Goal: Task Accomplishment & Management: Manage account settings

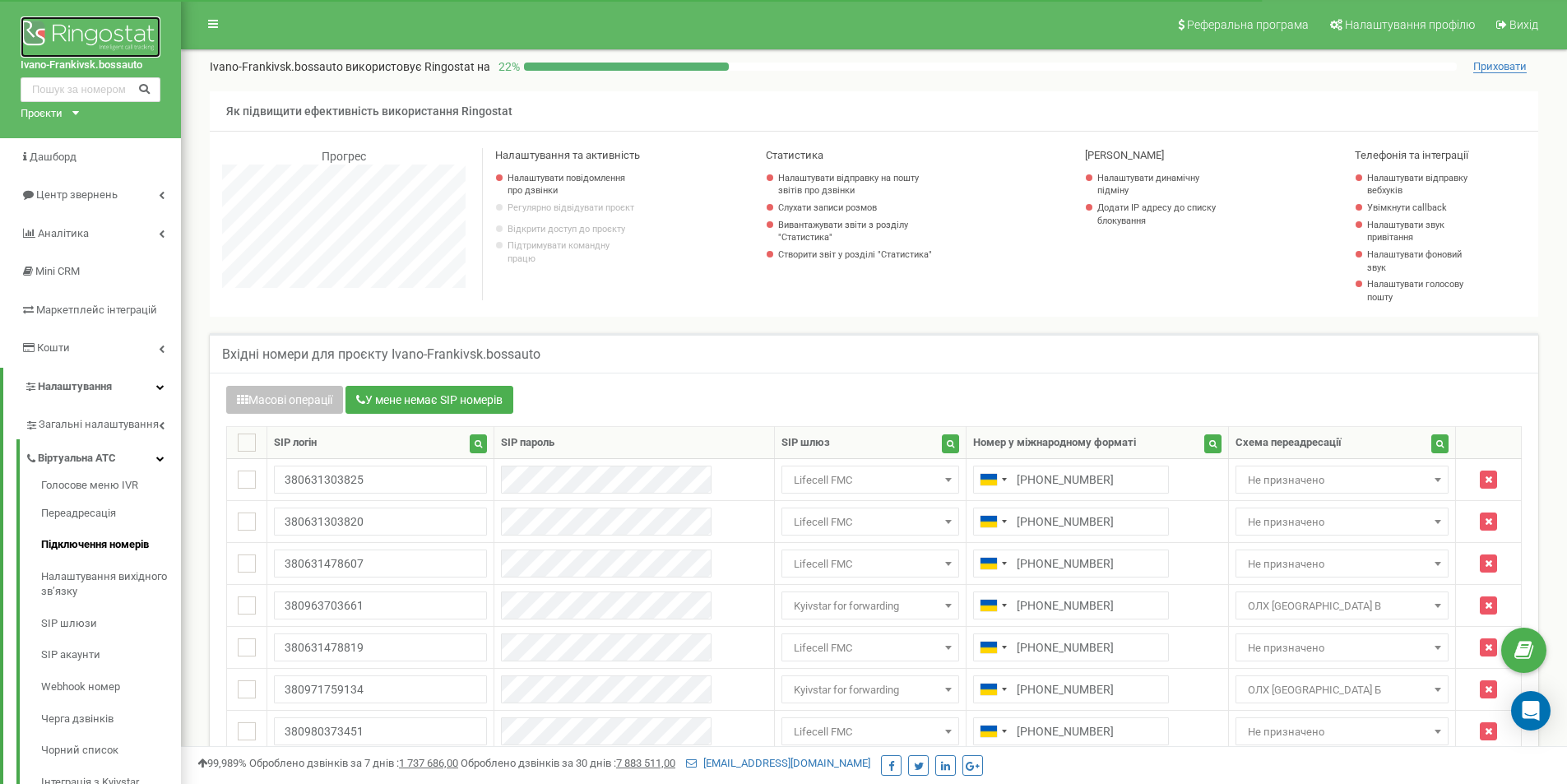
click at [83, 39] on img at bounding box center [90, 37] width 140 height 41
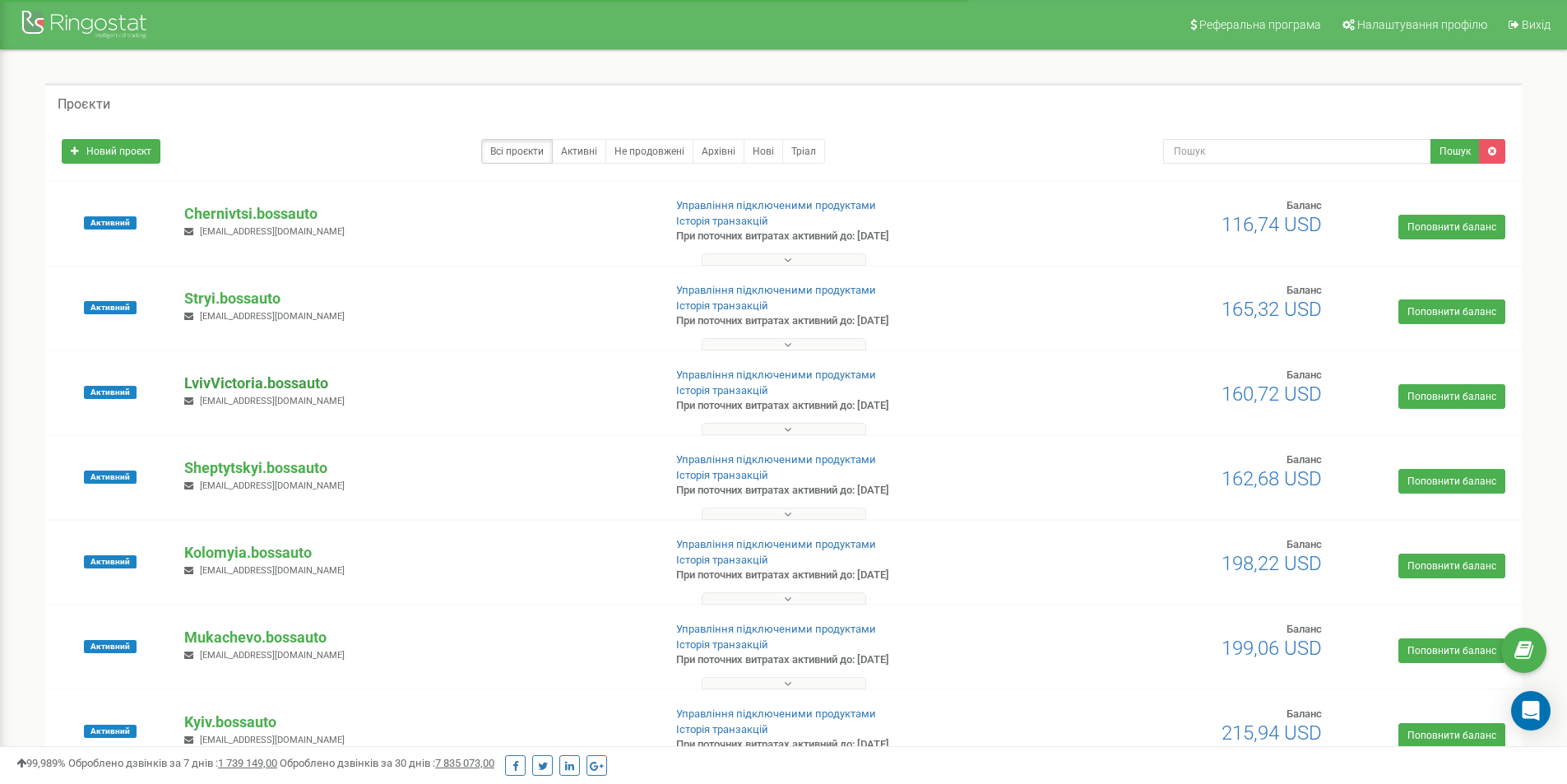
click at [248, 375] on p "LvivVictoria.bossauto" at bounding box center [416, 383] width 465 height 21
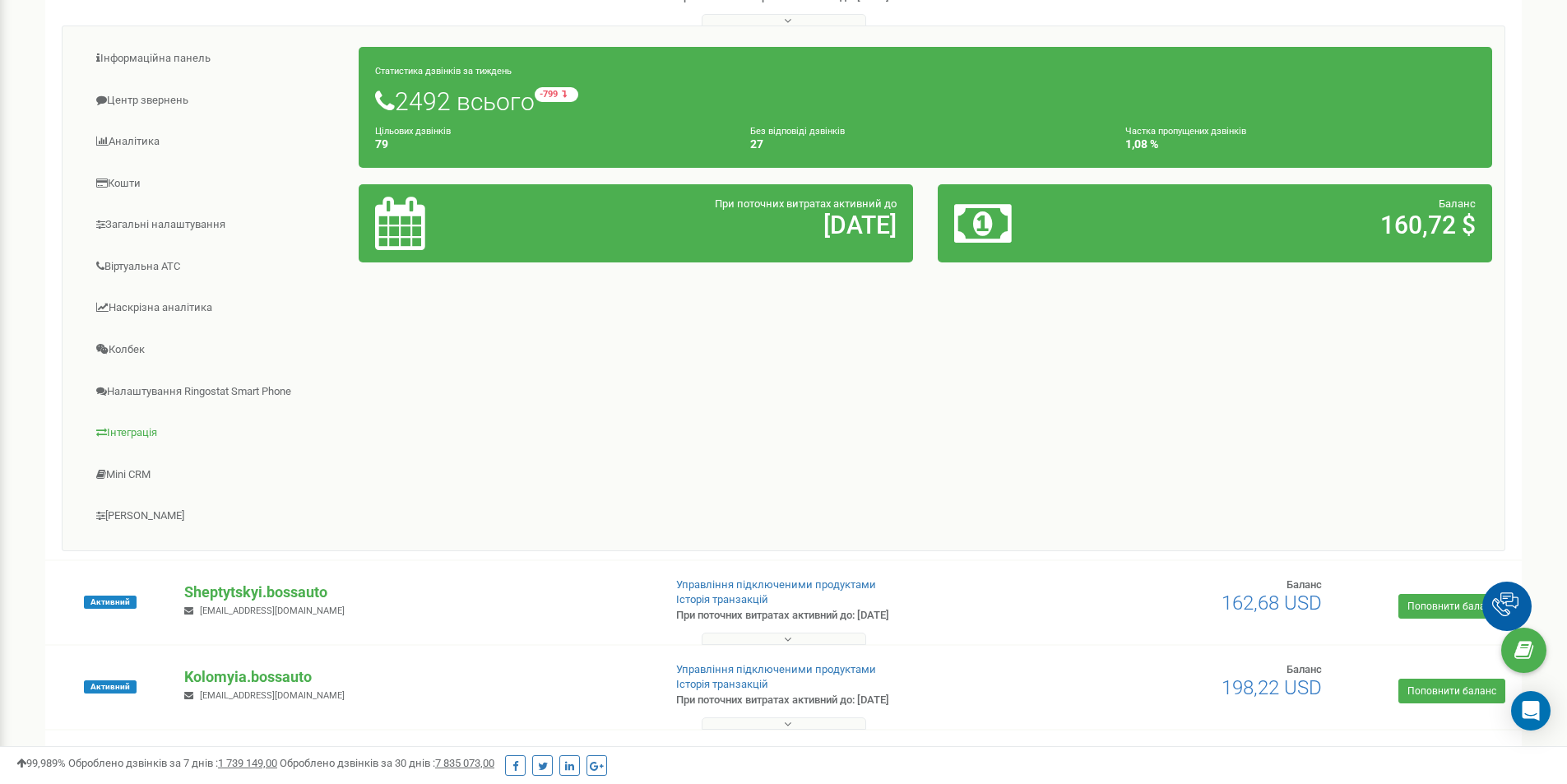
scroll to position [411, 0]
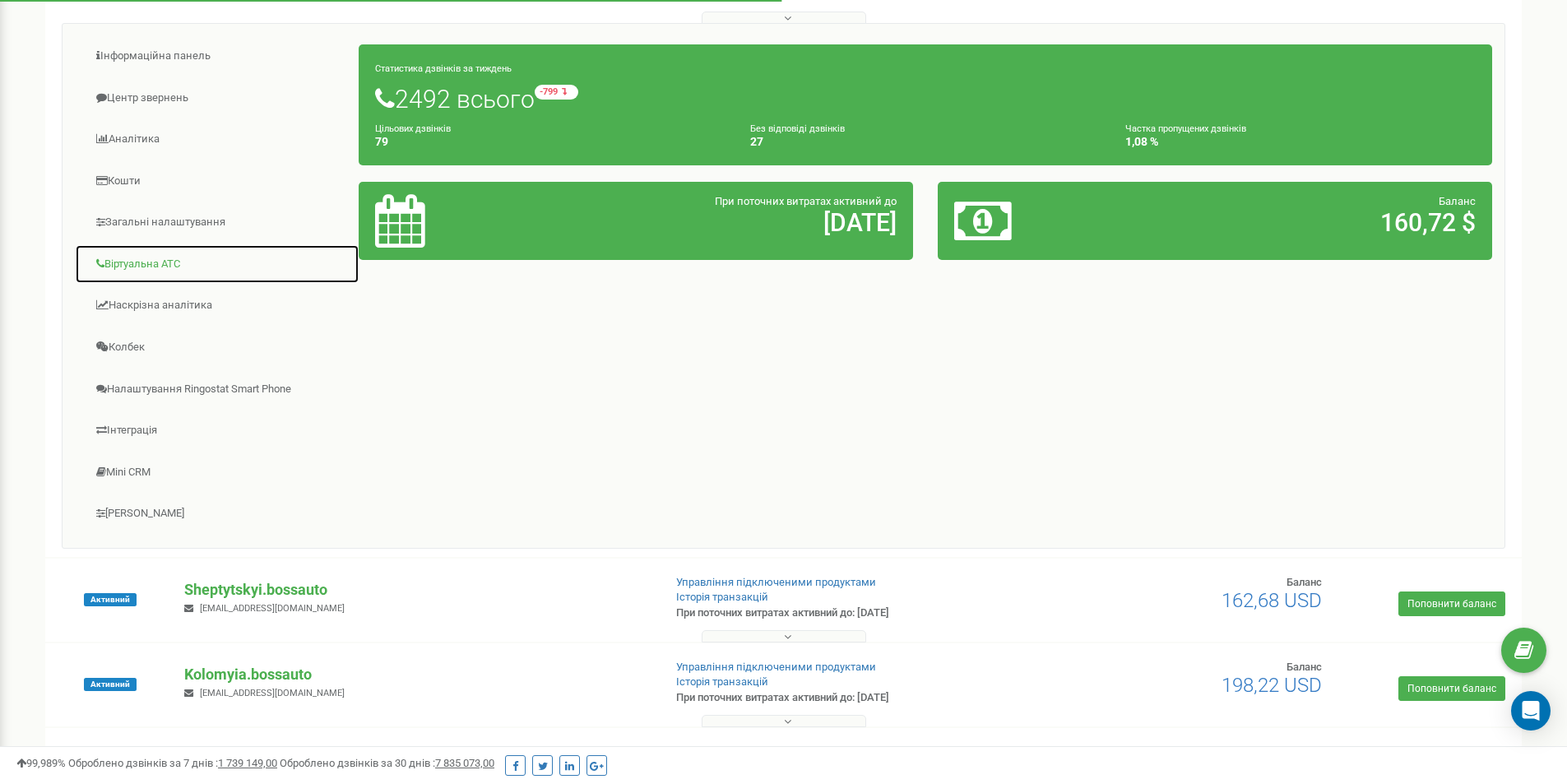
click at [146, 257] on link "Віртуальна АТС" at bounding box center [217, 264] width 285 height 40
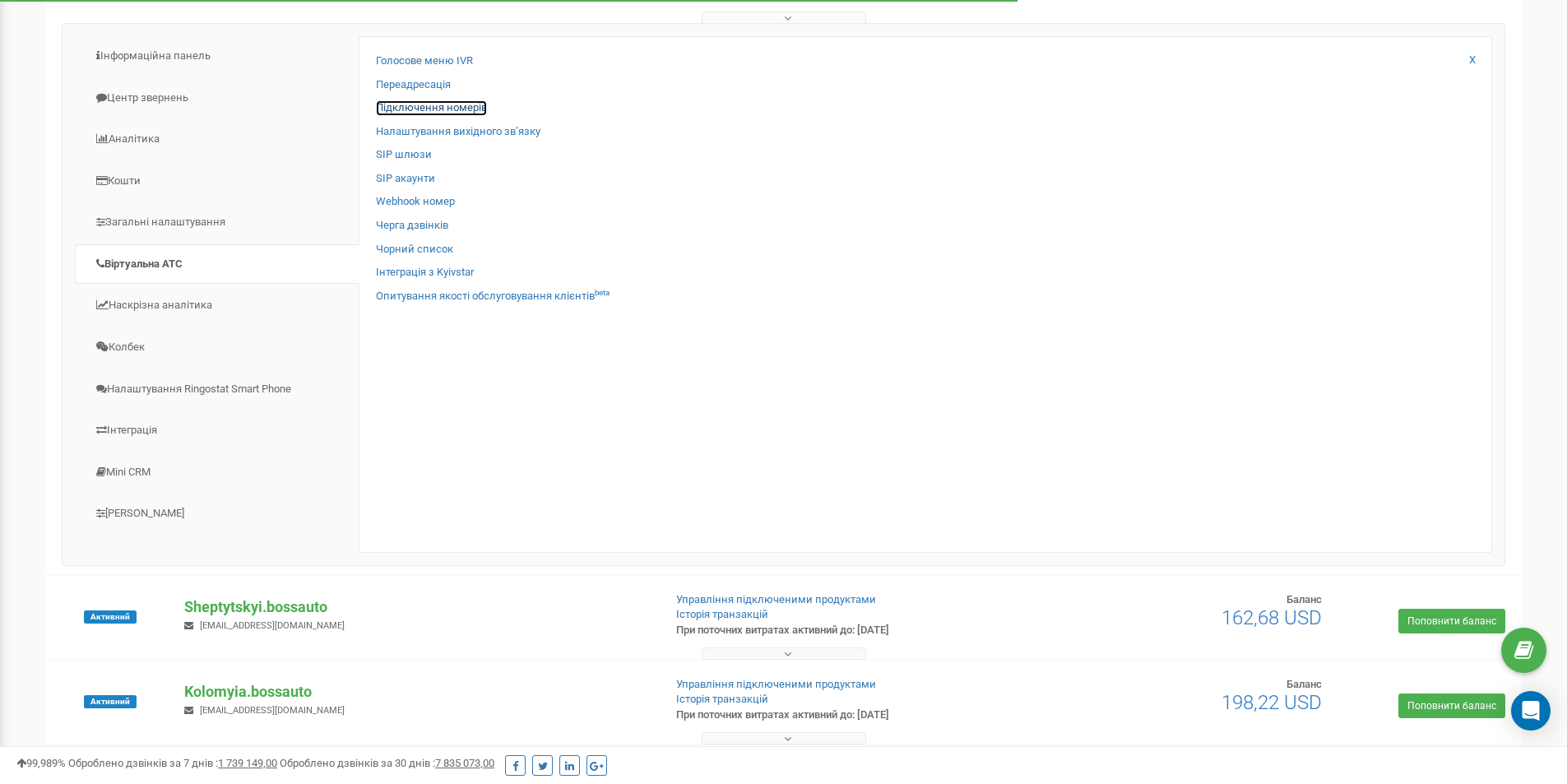
click at [435, 101] on link "Підключення номерів" at bounding box center [431, 108] width 111 height 16
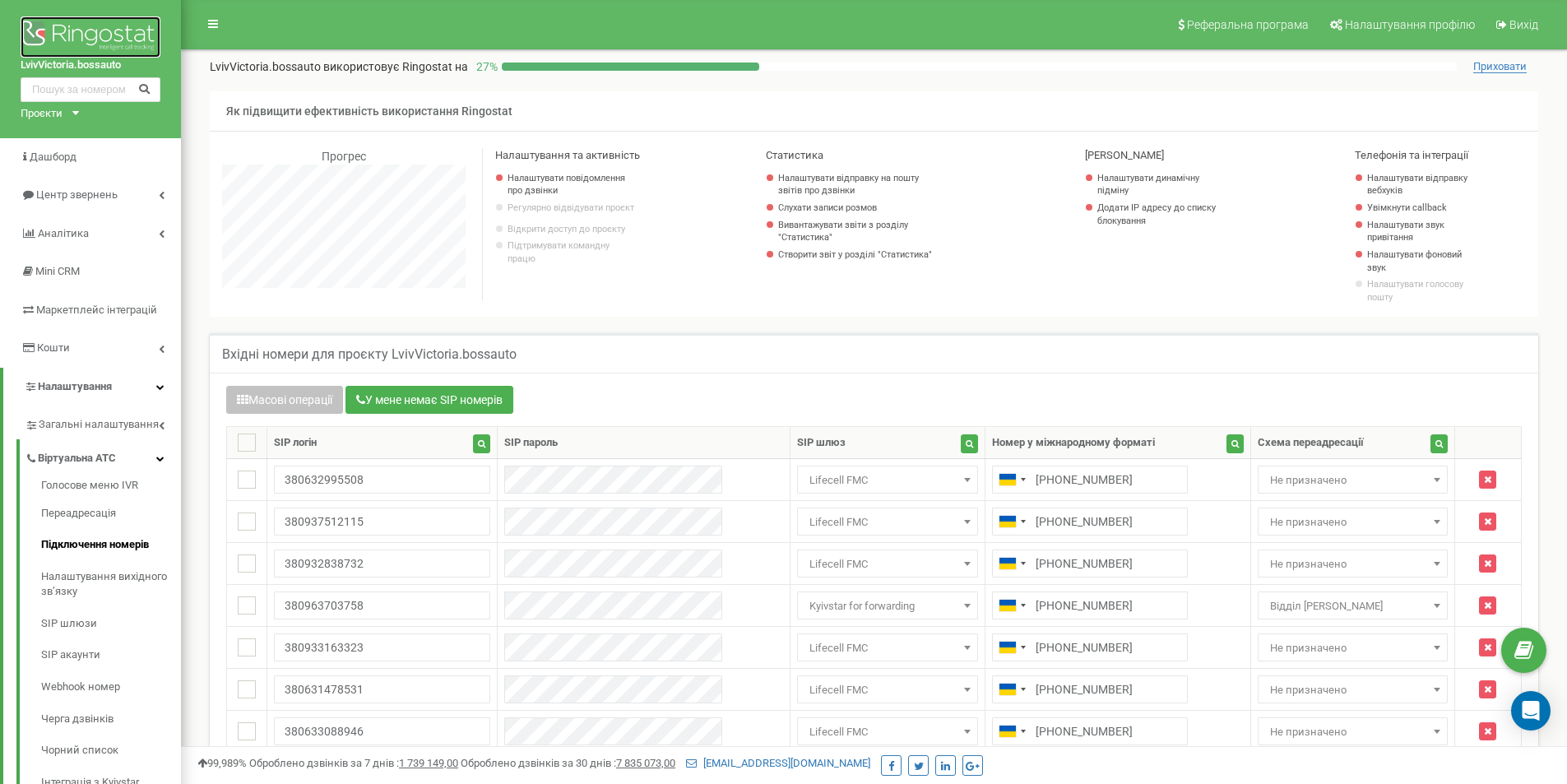
click at [84, 36] on img at bounding box center [90, 37] width 140 height 41
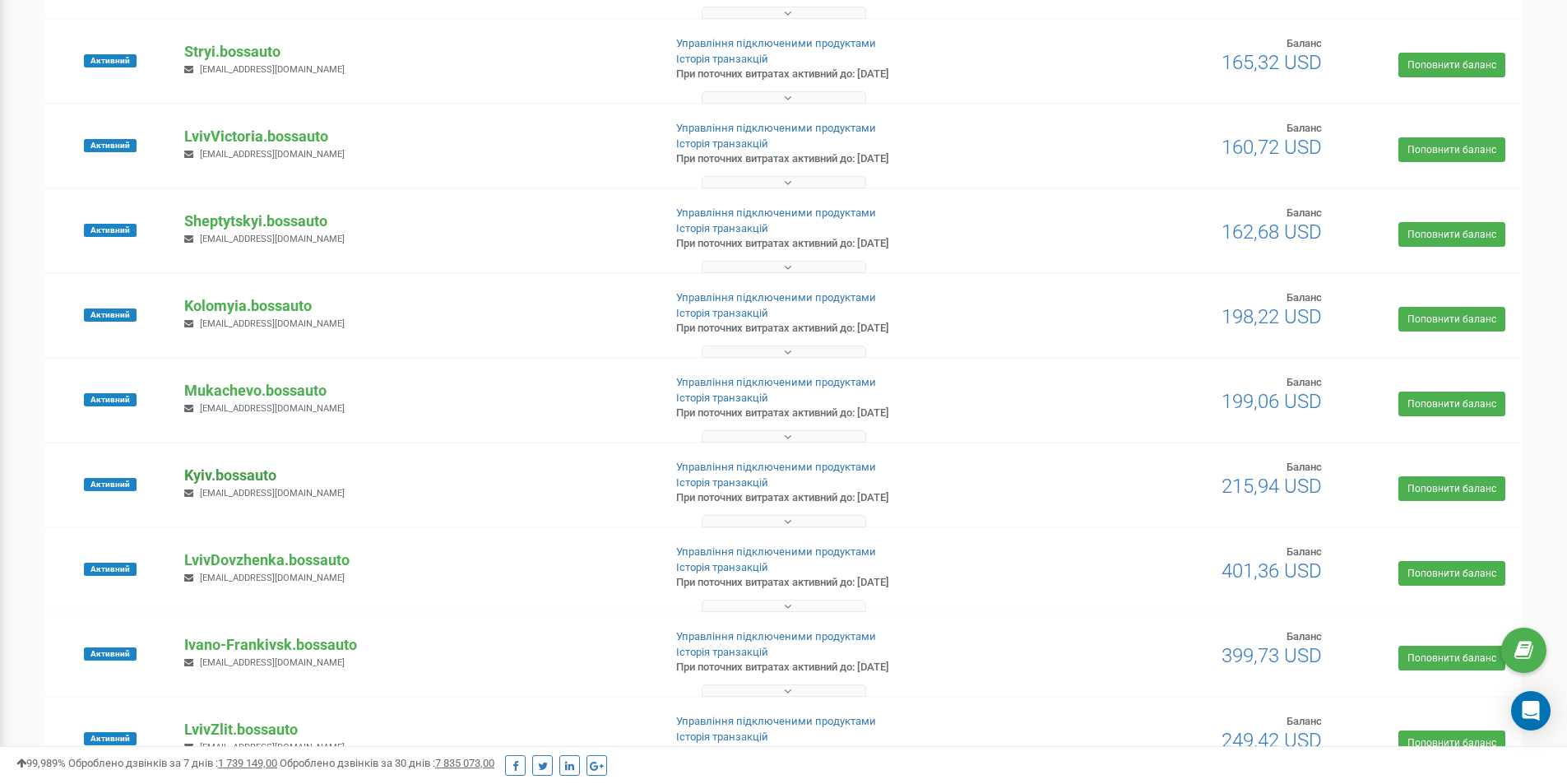
scroll to position [329, 0]
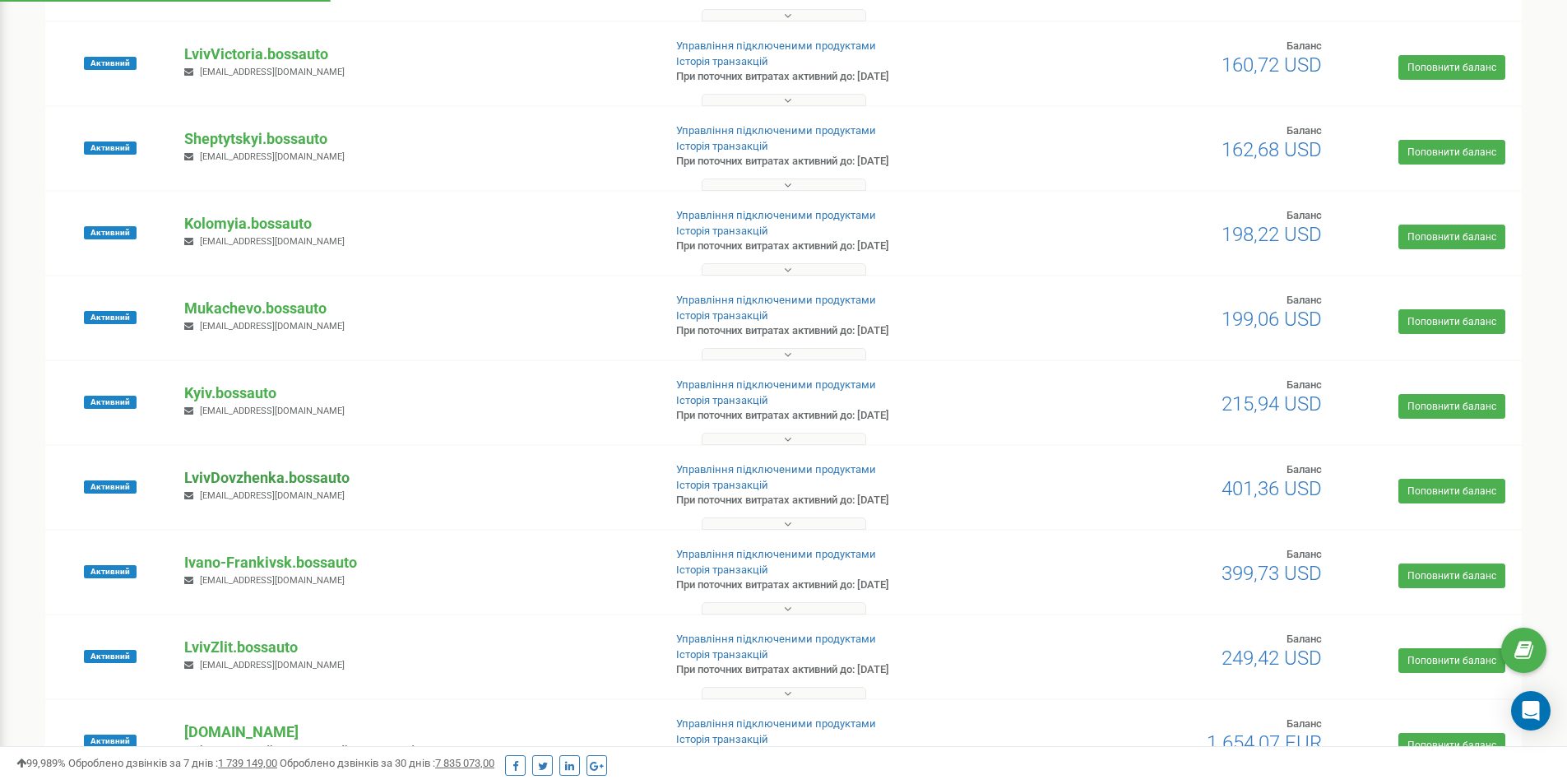
click at [296, 485] on p "LvivDovzhenka.bossauto" at bounding box center [416, 478] width 465 height 21
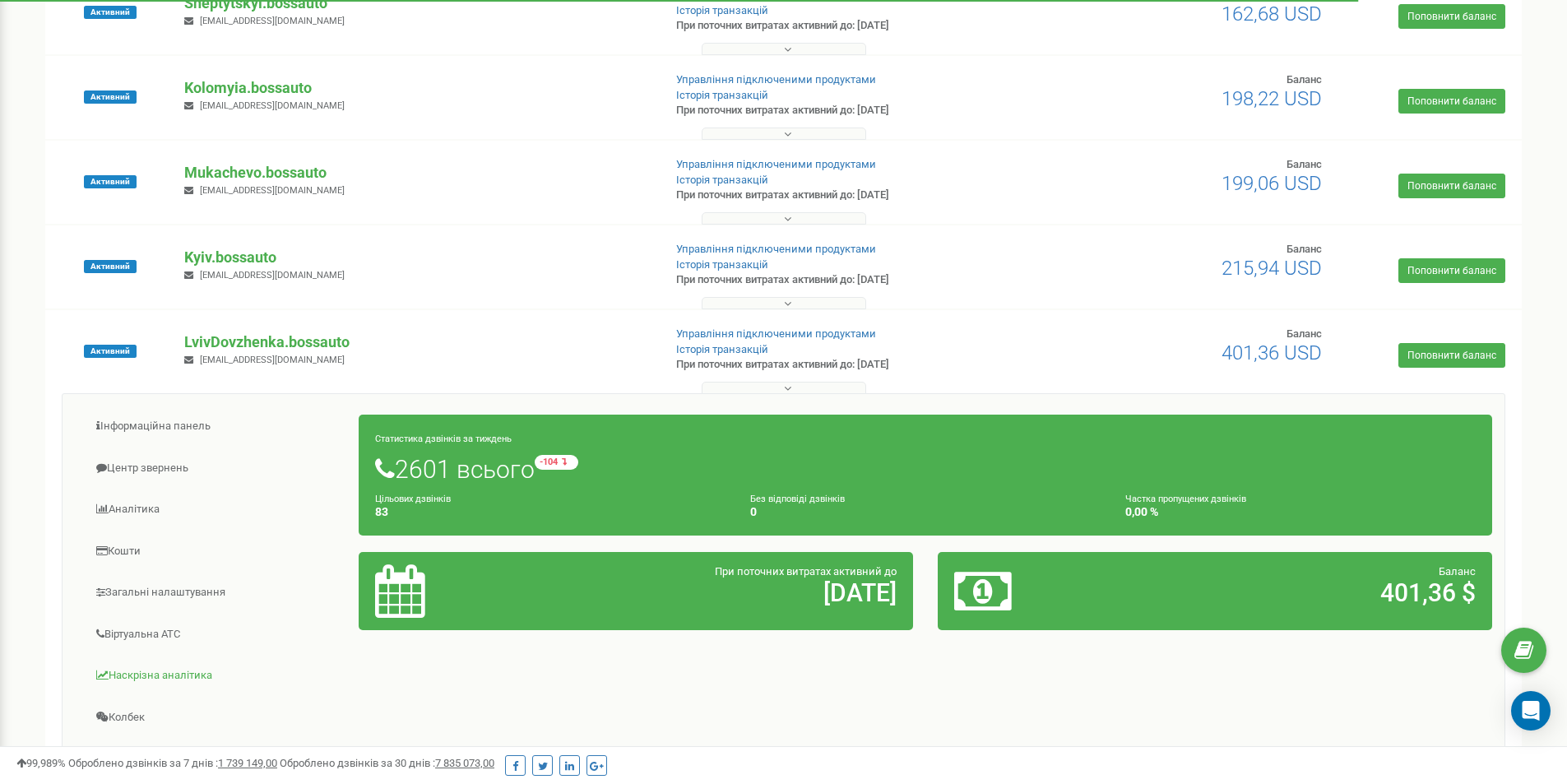
scroll to position [493, 0]
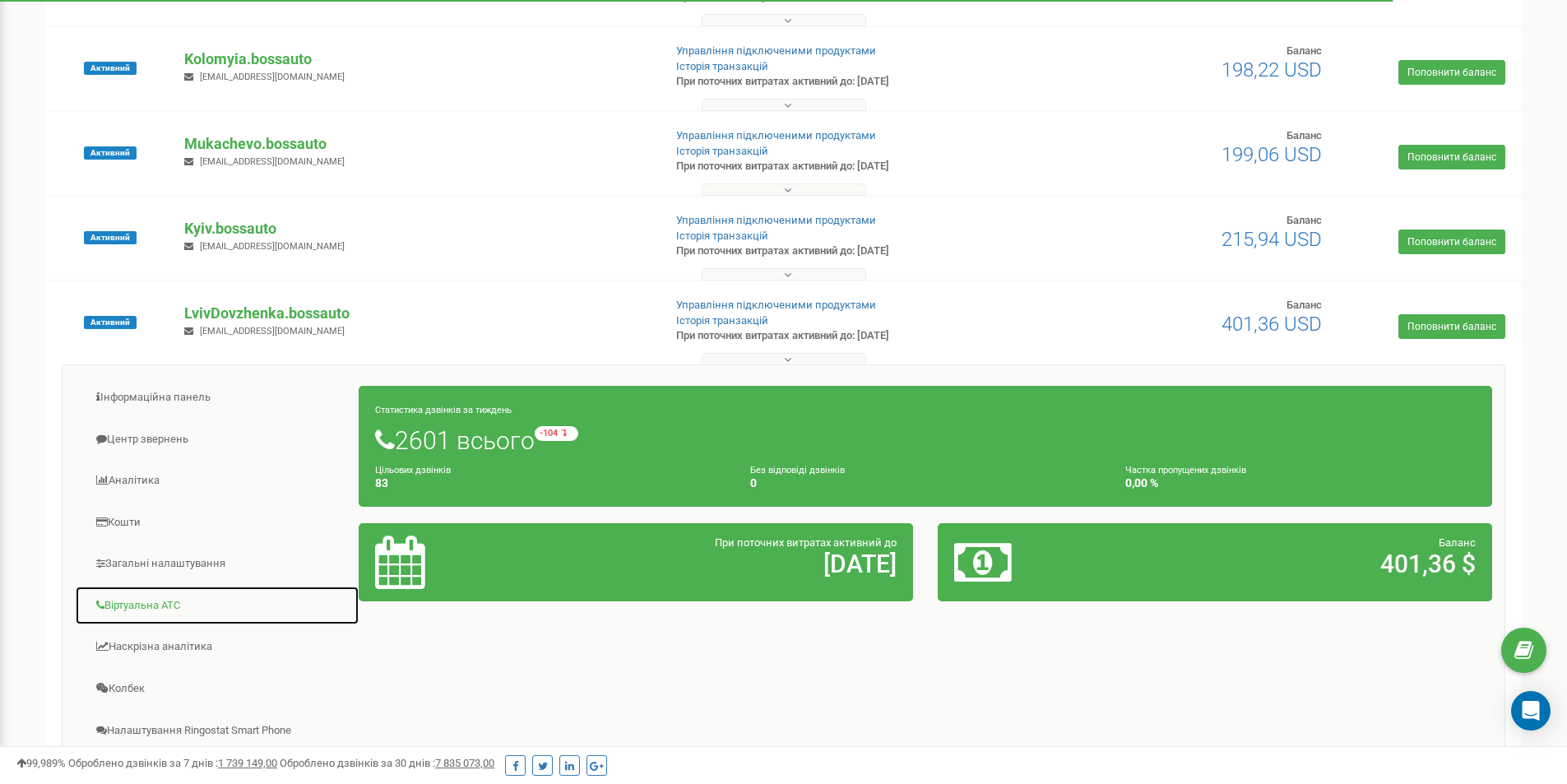
click at [159, 608] on link "Віртуальна АТС" at bounding box center [217, 606] width 285 height 40
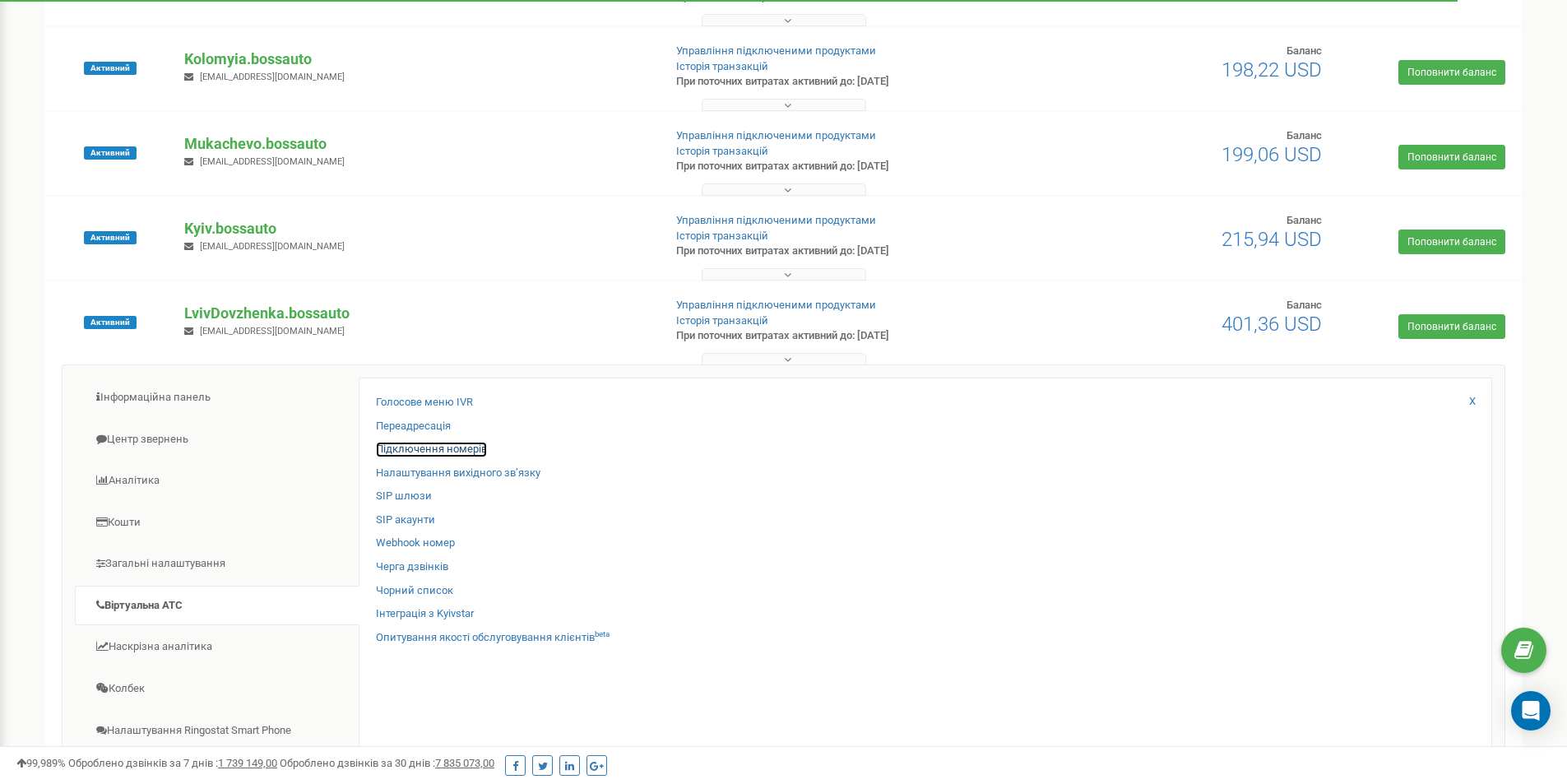
click at [422, 445] on link "Підключення номерів" at bounding box center [431, 450] width 111 height 16
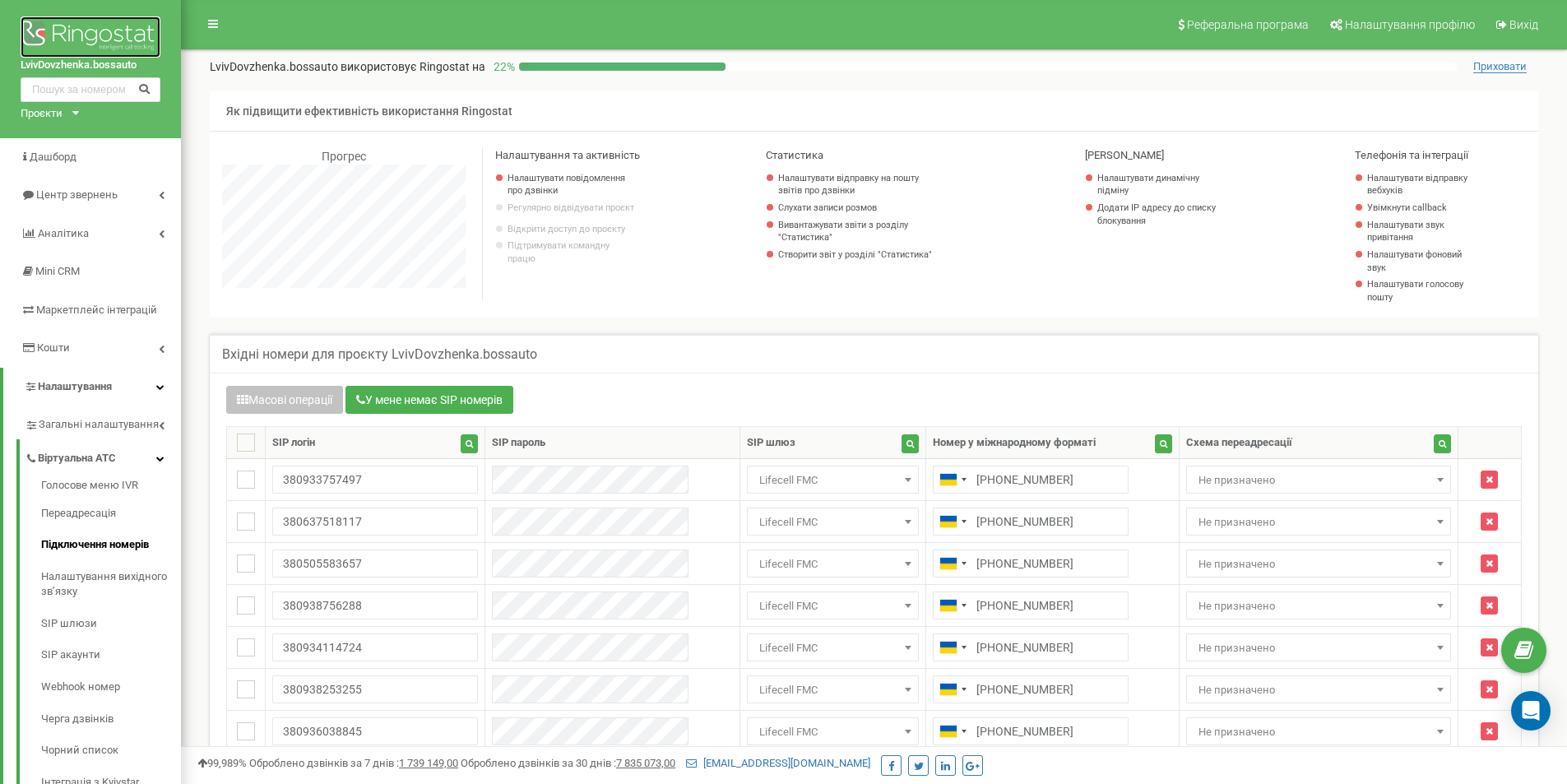
click at [87, 32] on img at bounding box center [90, 37] width 140 height 41
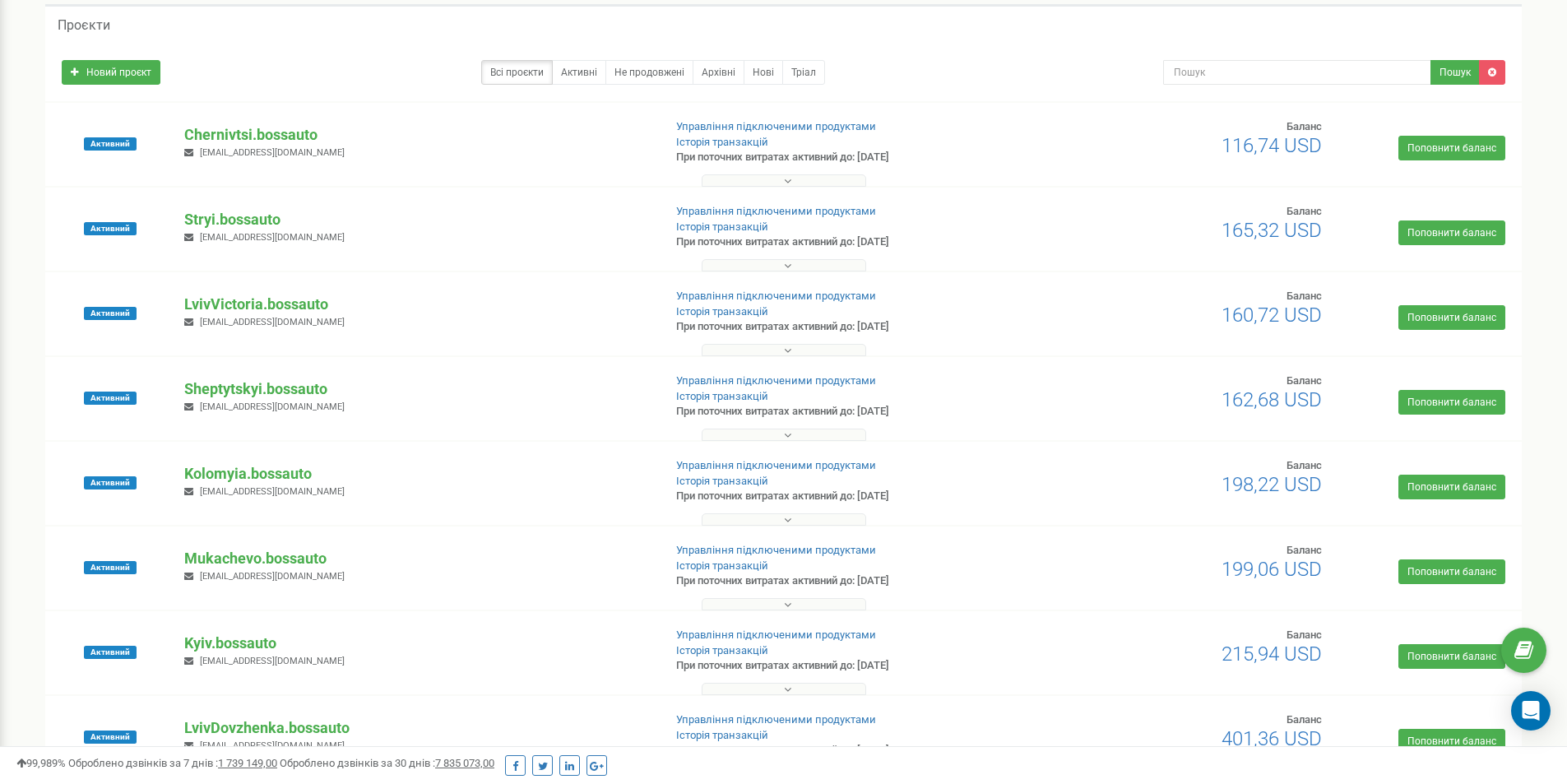
scroll to position [164, 0]
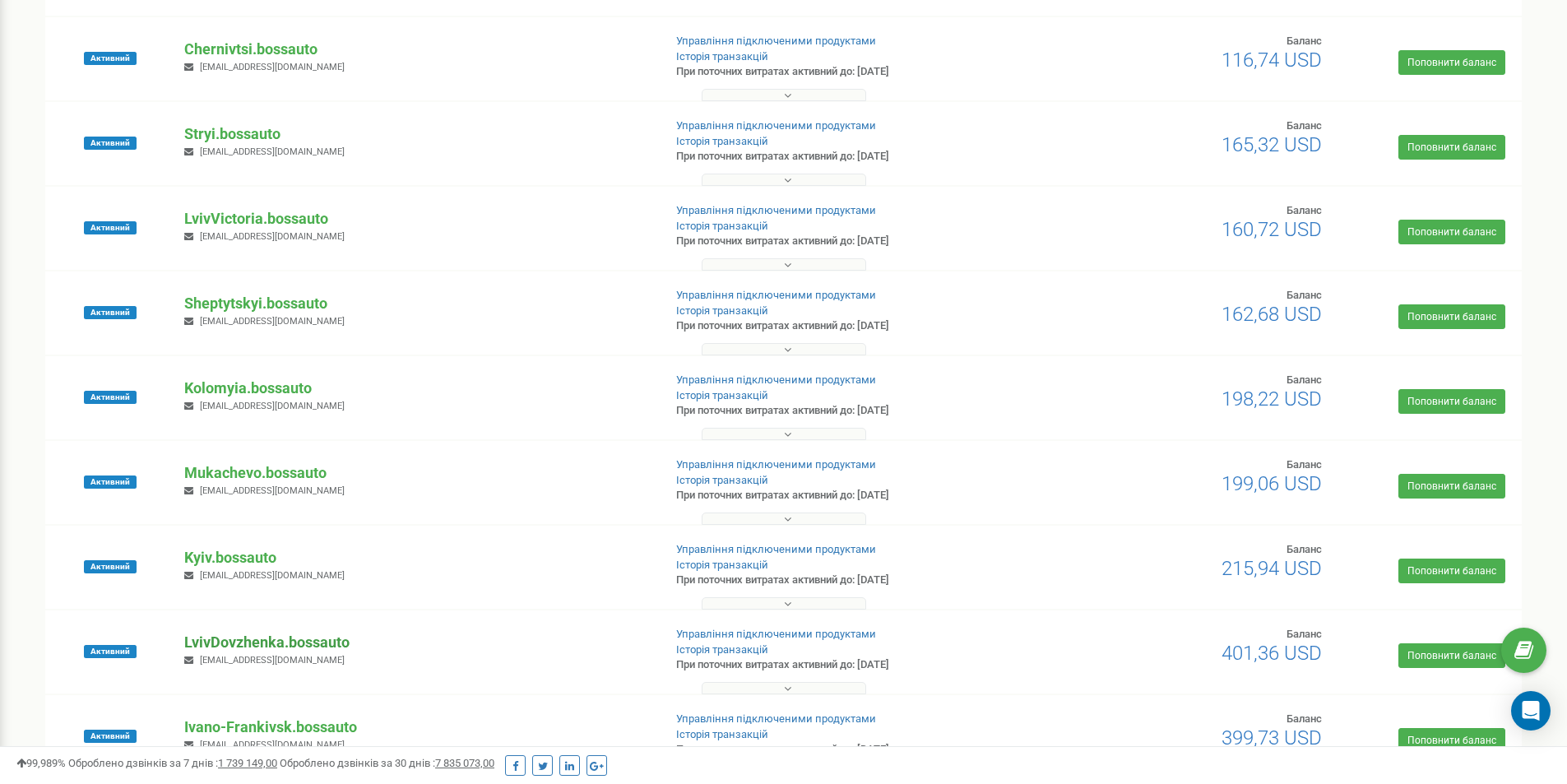
click at [290, 647] on p "LvivDovzhenka.bossauto" at bounding box center [416, 642] width 465 height 21
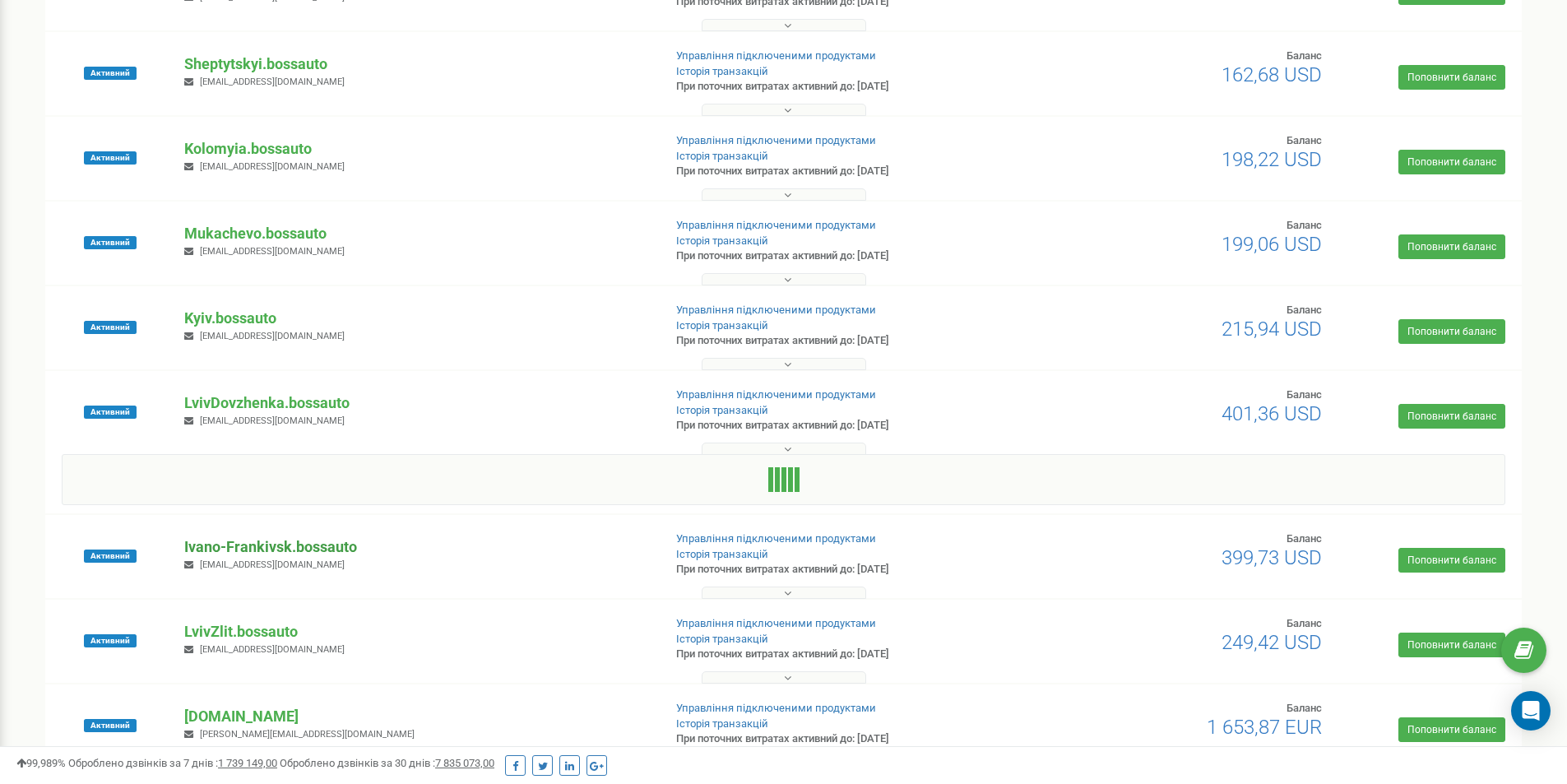
scroll to position [576, 0]
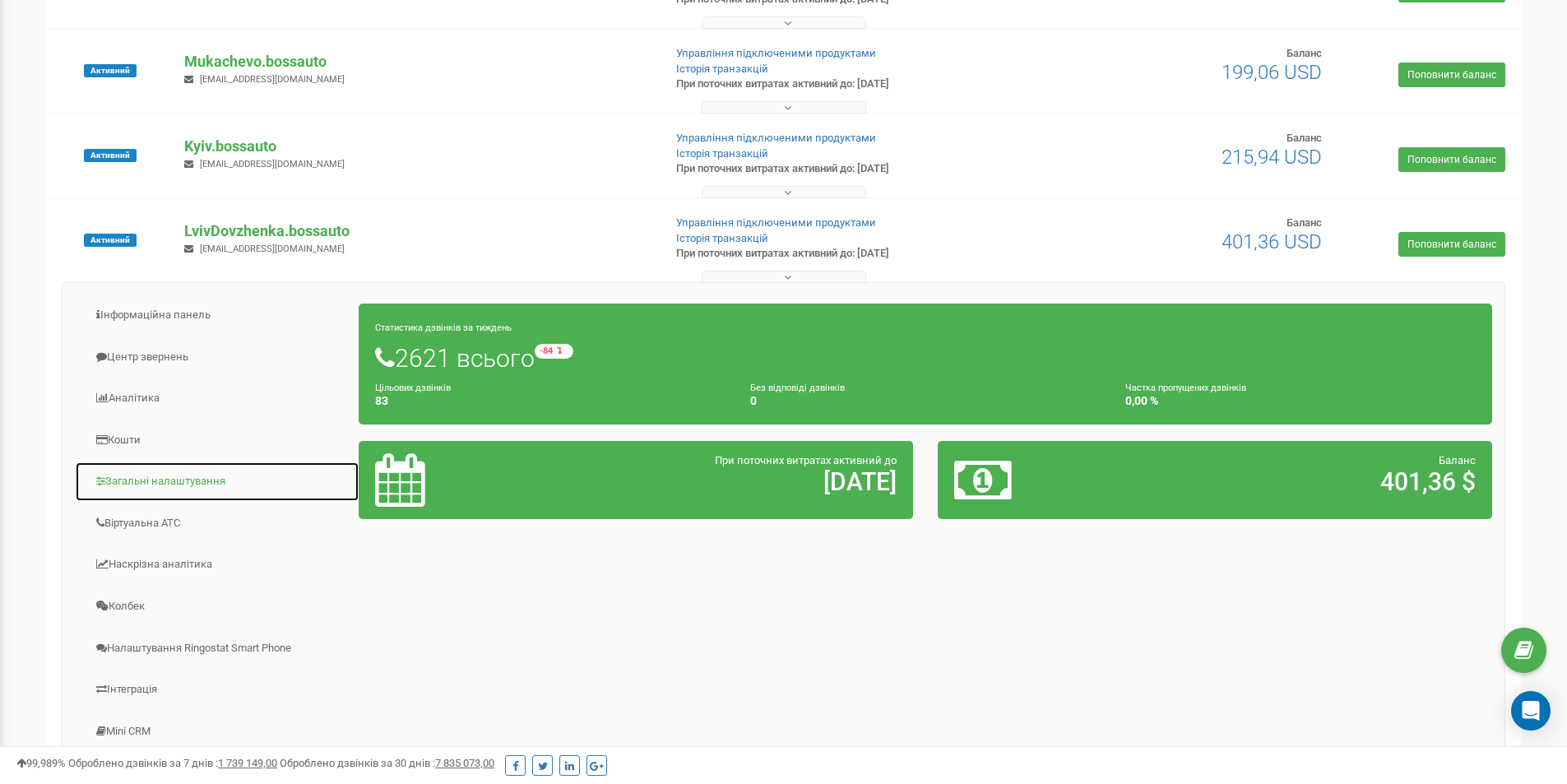
click at [184, 478] on link "Загальні налаштування" at bounding box center [217, 482] width 285 height 40
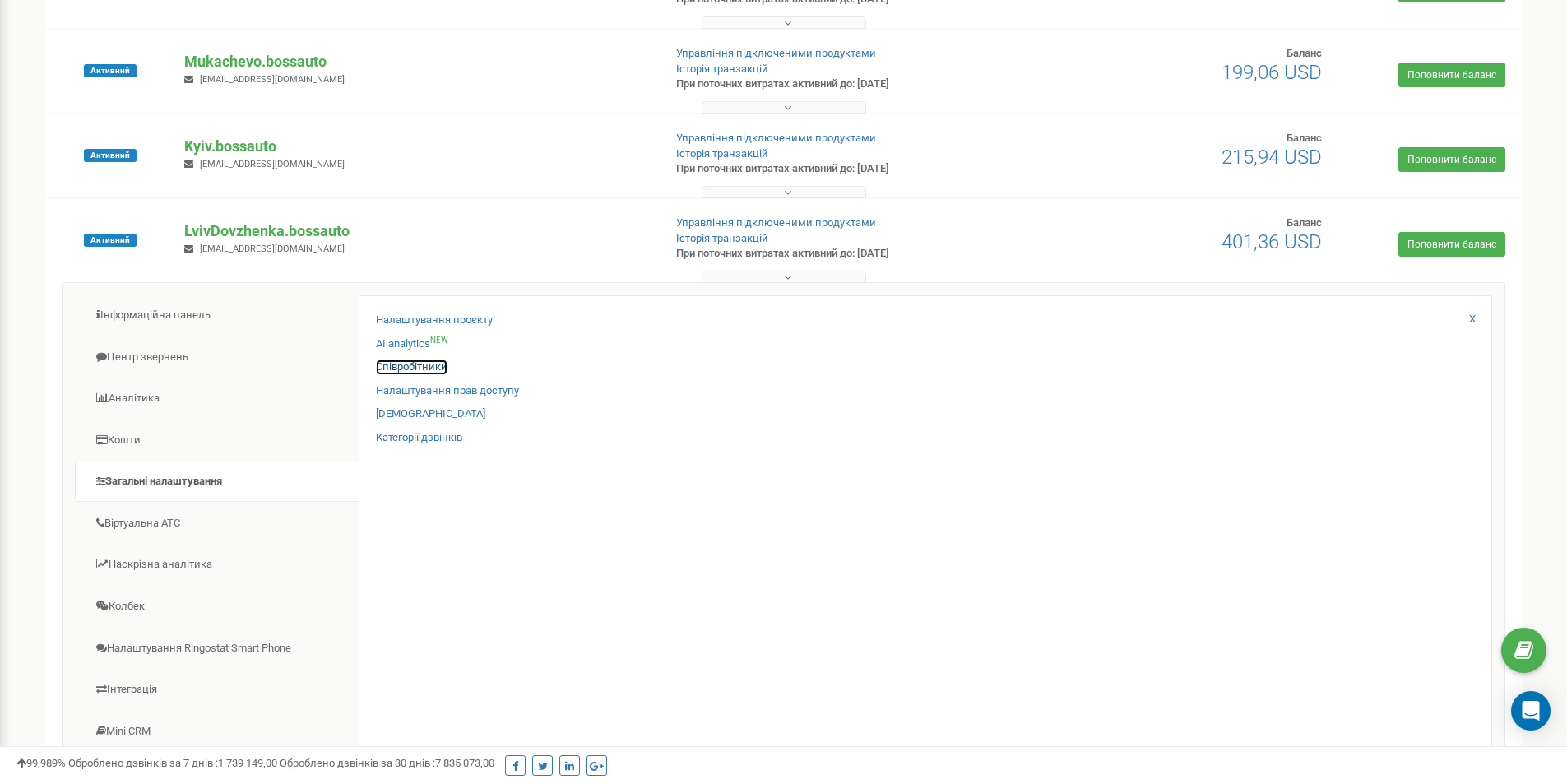
click at [428, 363] on link "Співробітники" at bounding box center [411, 367] width 71 height 16
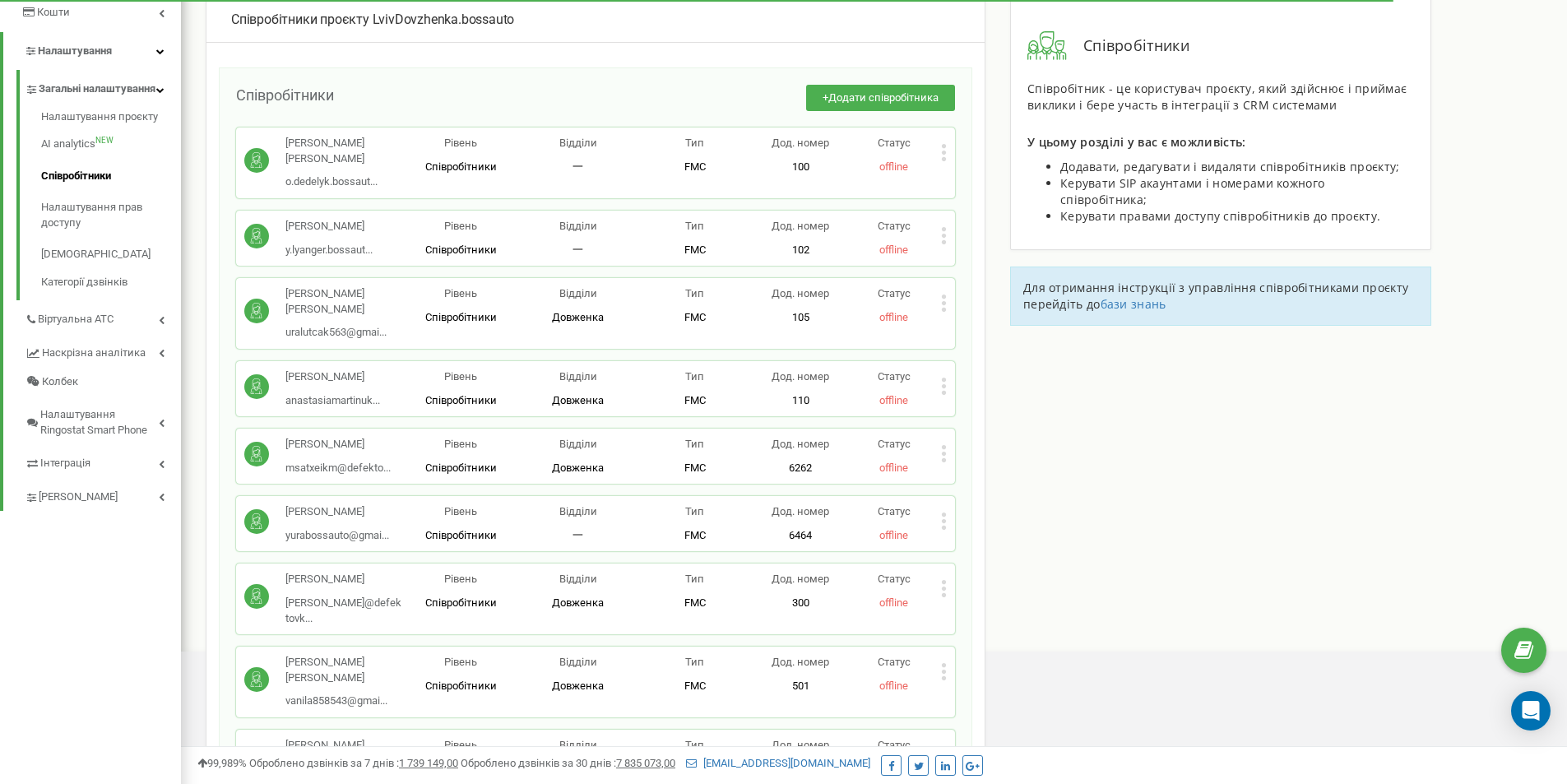
scroll to position [329, 0]
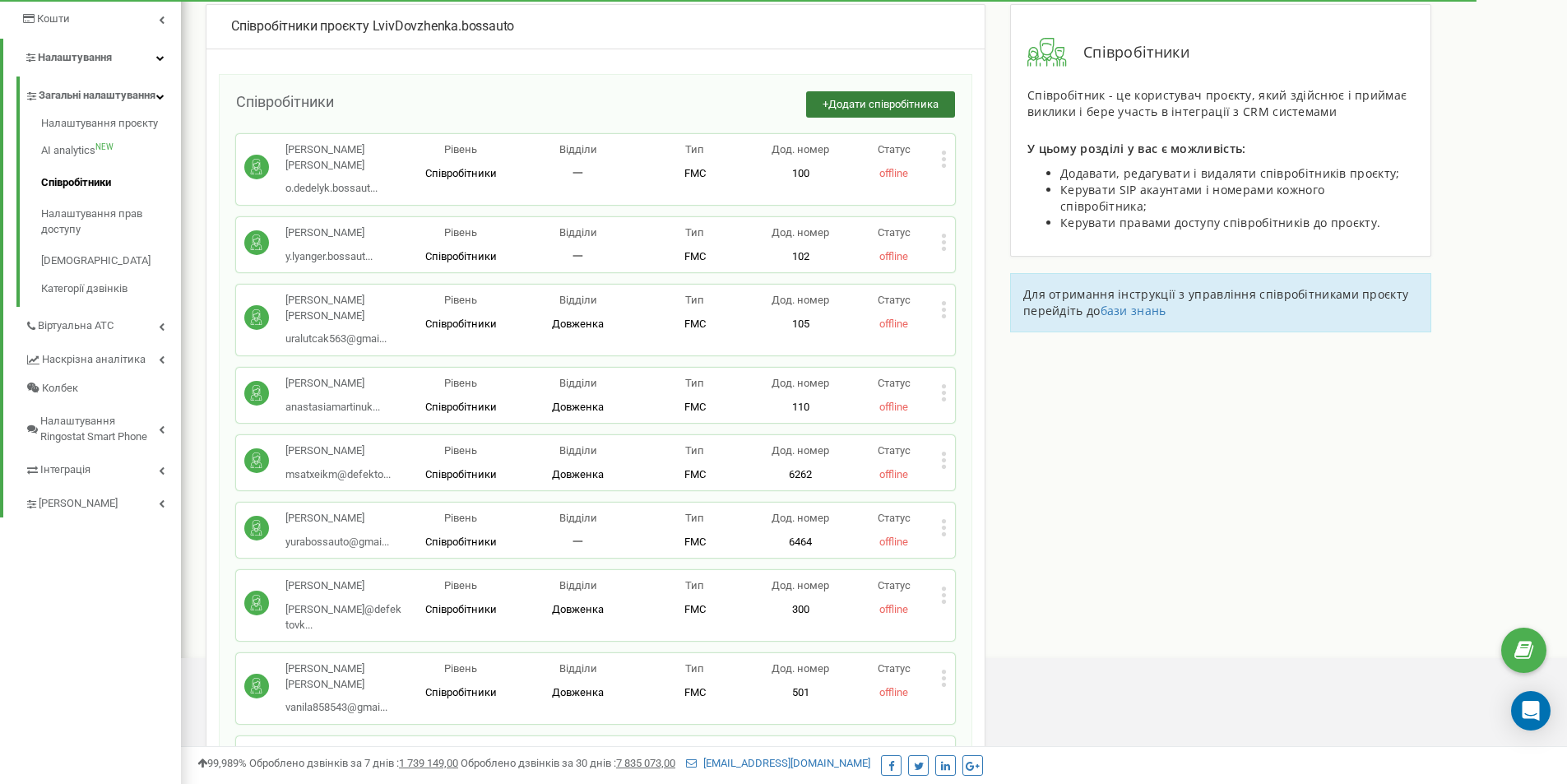
click at [870, 103] on span "Додати співробітника" at bounding box center [884, 104] width 111 height 12
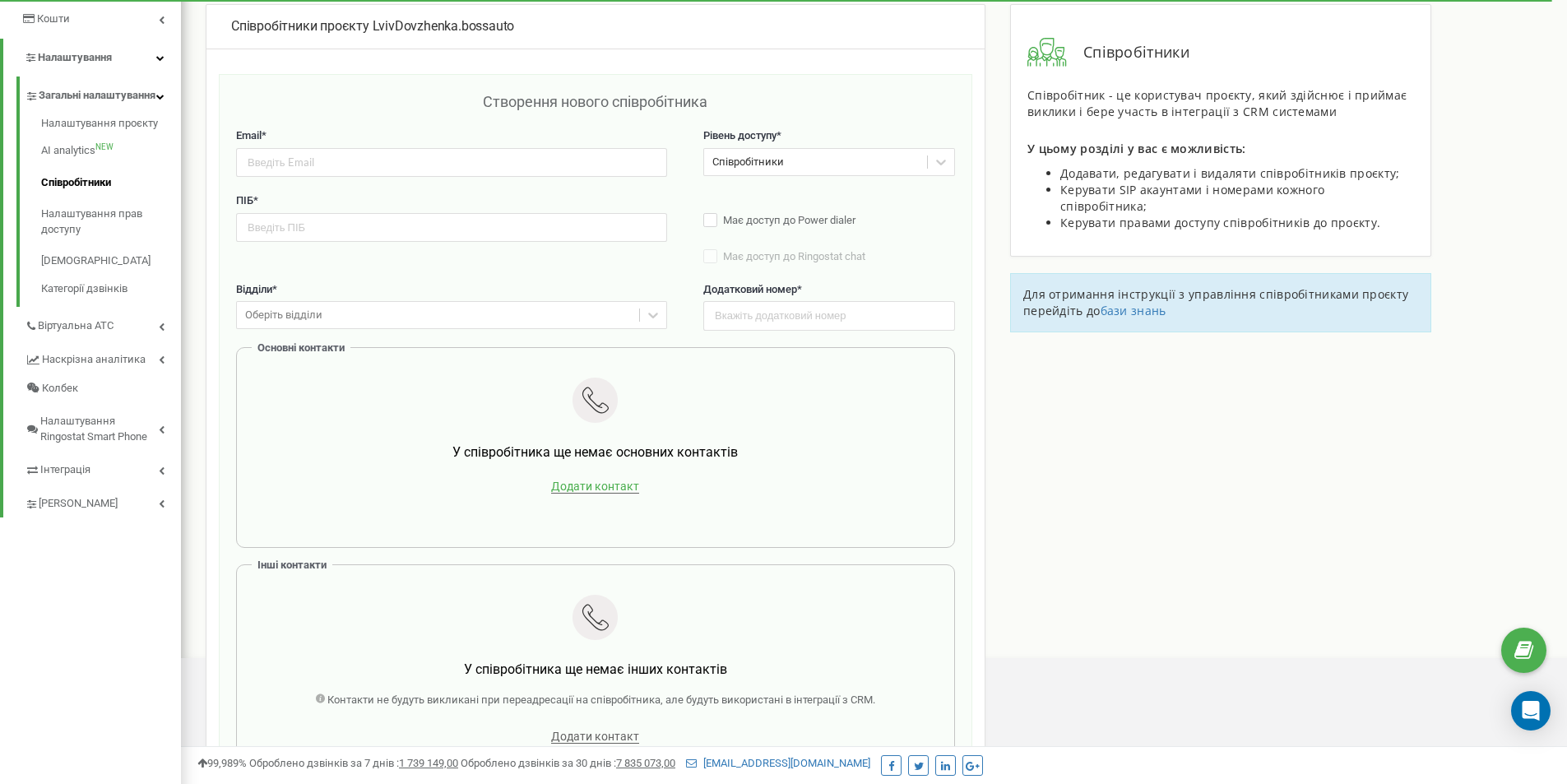
click at [625, 484] on span "Додати контакт" at bounding box center [596, 486] width 88 height 14
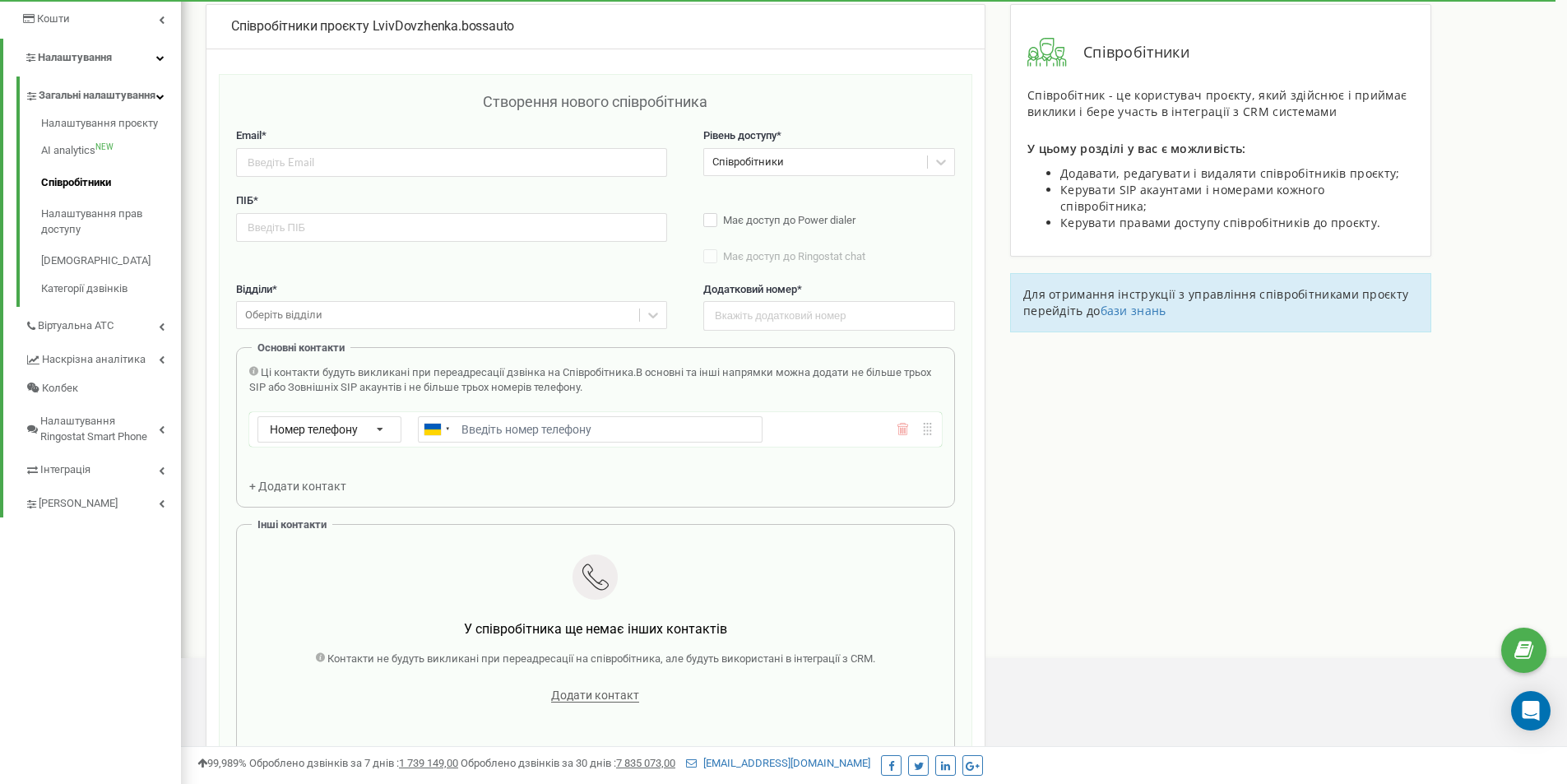
click at [626, 436] on input "Email *" at bounding box center [590, 429] width 344 height 26
type input "+380737732033"
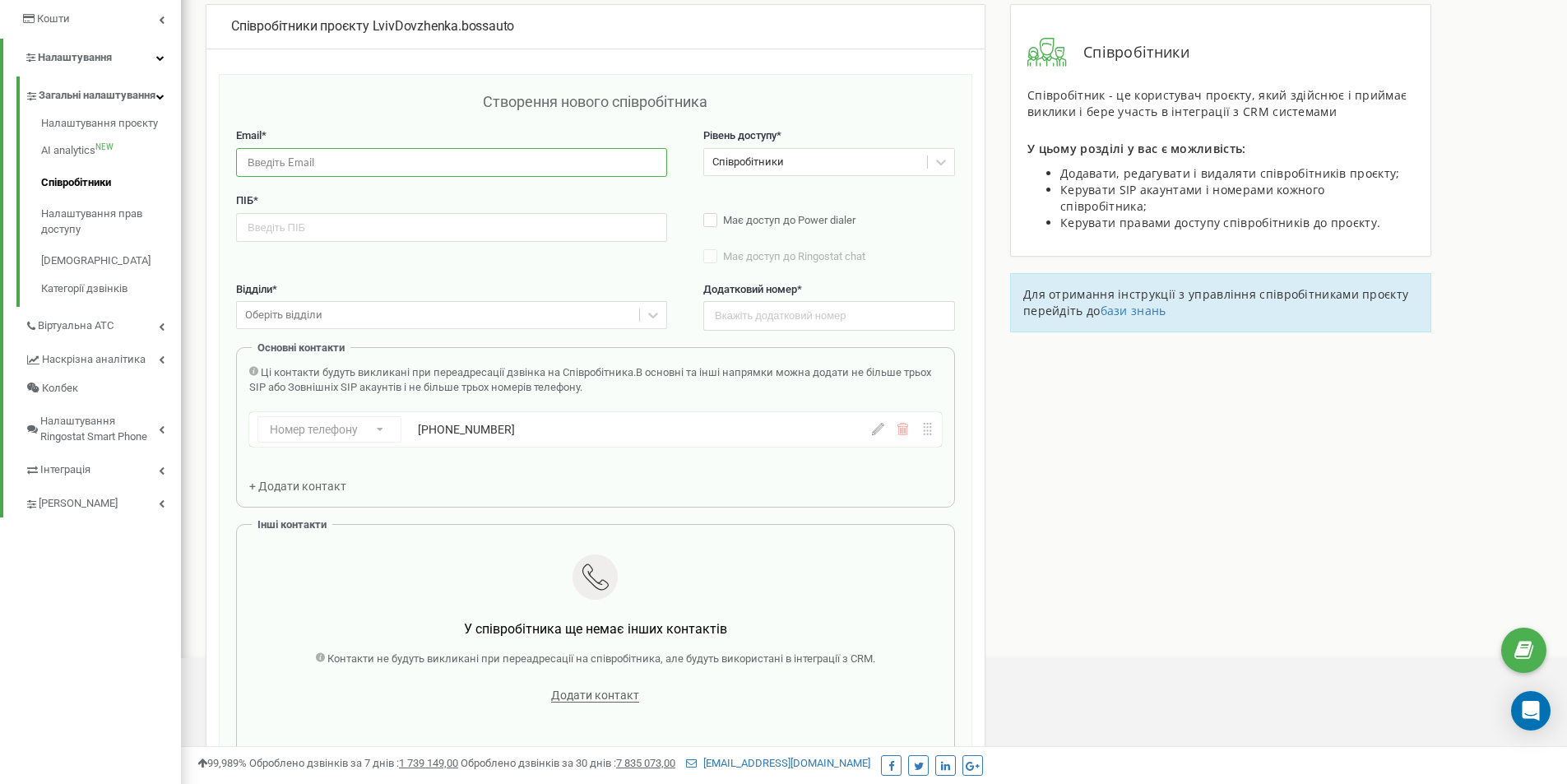
click at [398, 162] on input "email" at bounding box center [451, 162] width 431 height 29
paste input "l.olx1@defektovka.com"
type input "l.olx1@defektovka.com"
click at [394, 216] on input "text" at bounding box center [451, 227] width 431 height 29
paste input "ОЛХ Львів Довженка команда один"
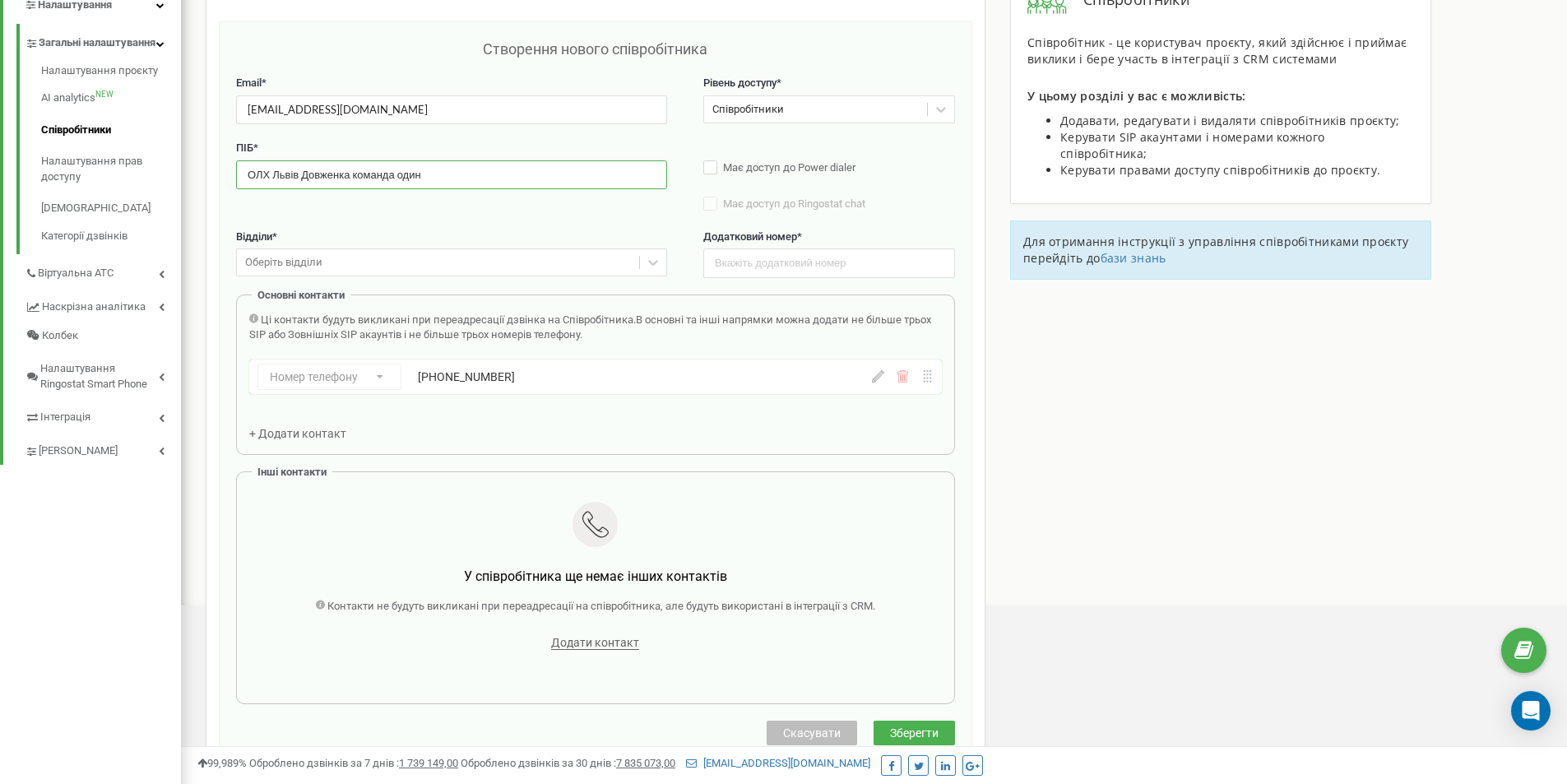
scroll to position [411, 0]
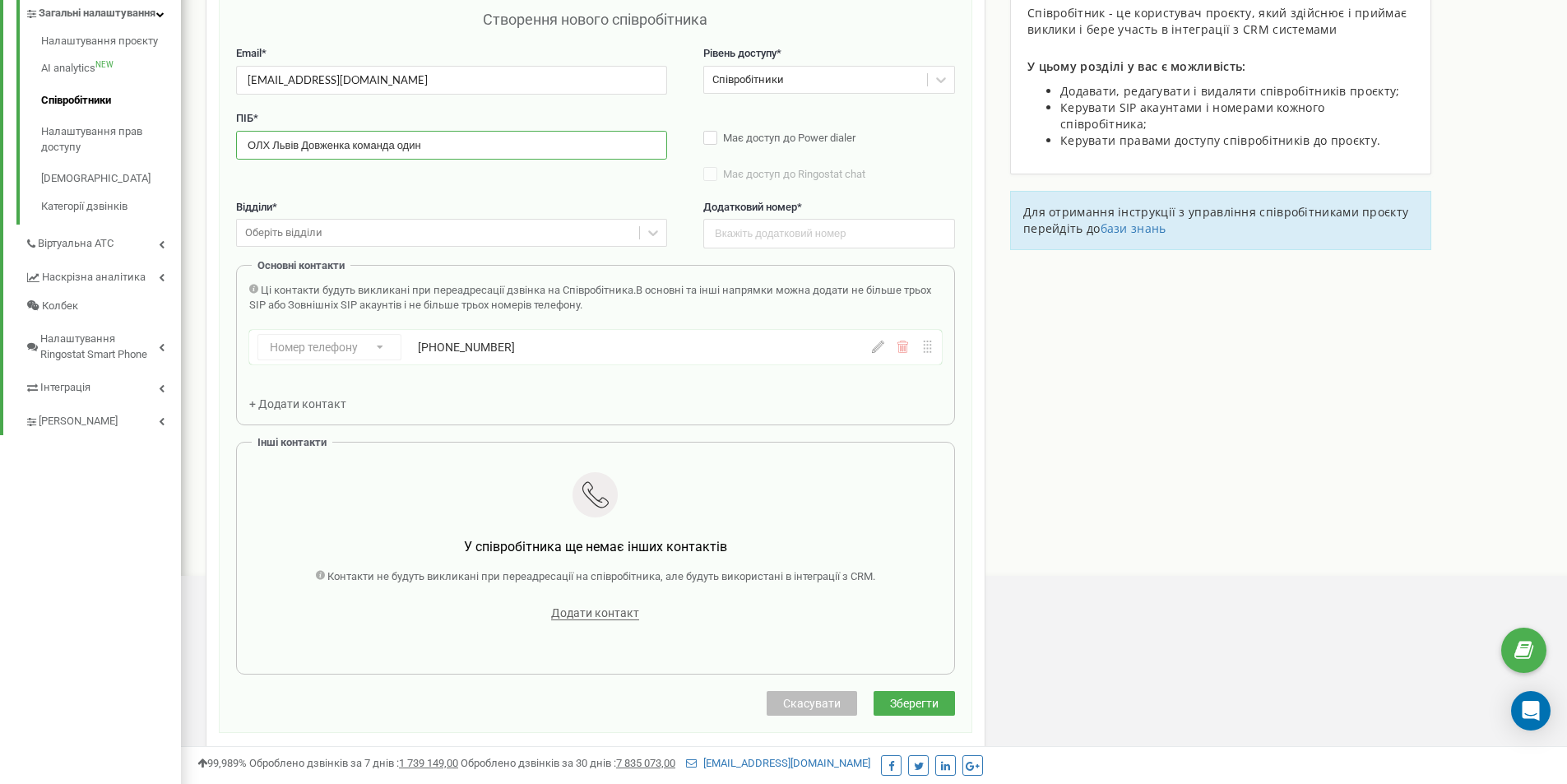
type input "ОЛХ Львів Довженка команда один"
click at [840, 233] on input "text" at bounding box center [829, 233] width 252 height 29
type input "7654"
click at [918, 699] on span "Зберегти" at bounding box center [914, 702] width 48 height 13
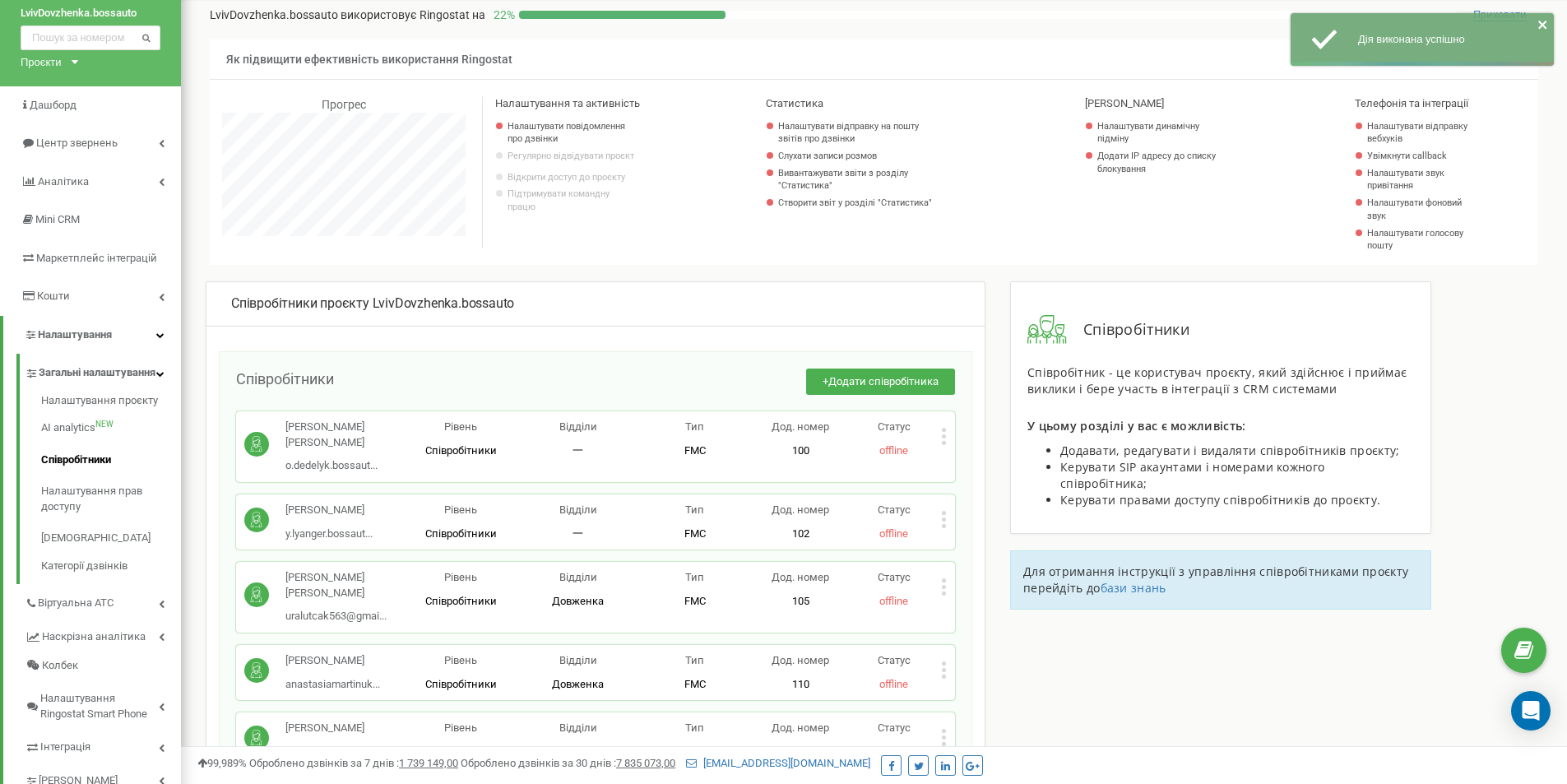
scroll to position [0, 0]
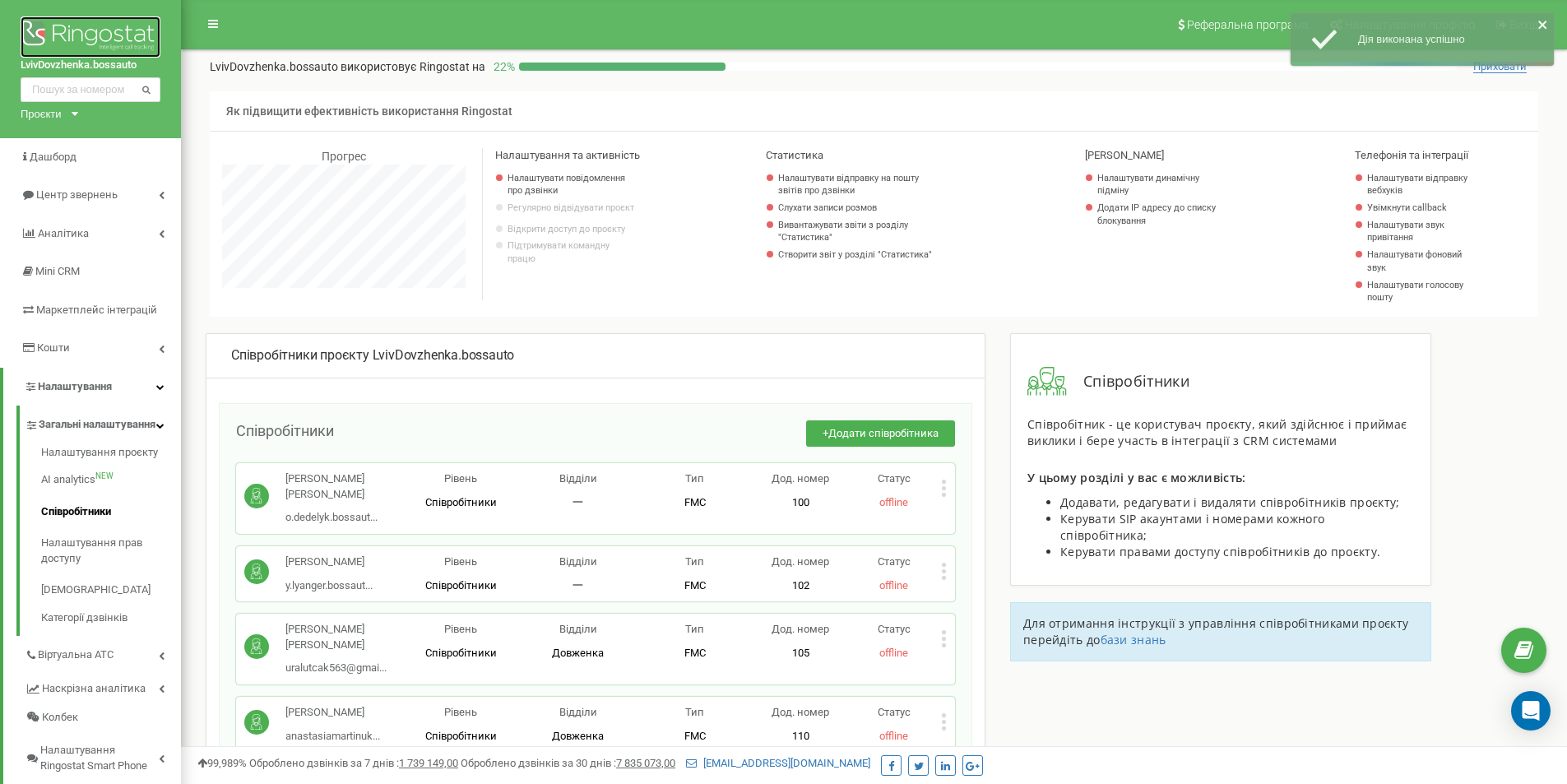
click at [93, 30] on img at bounding box center [90, 37] width 140 height 41
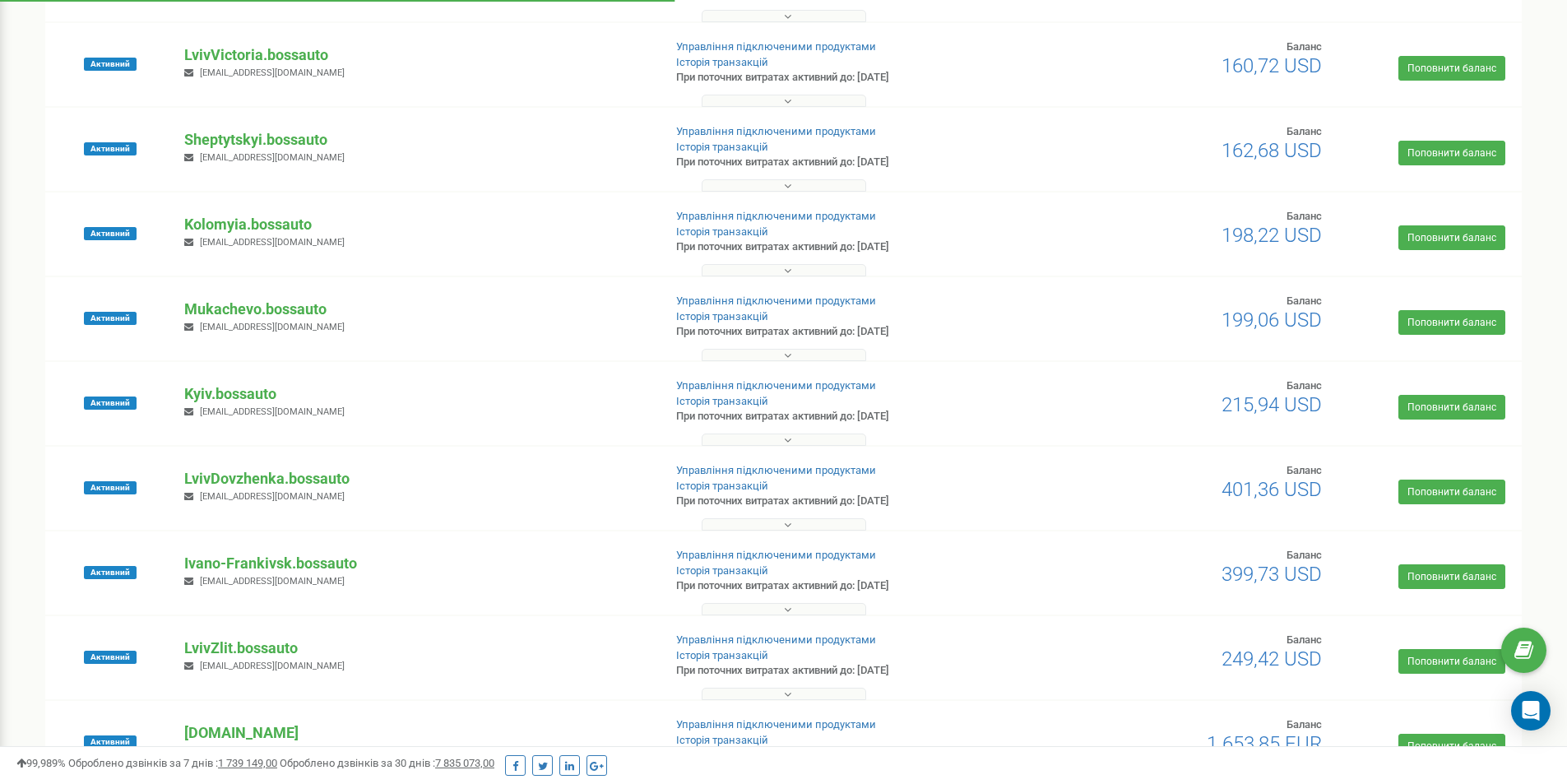
scroll to position [329, 0]
click at [263, 480] on p "LvivDovzhenka.bossauto" at bounding box center [416, 478] width 465 height 21
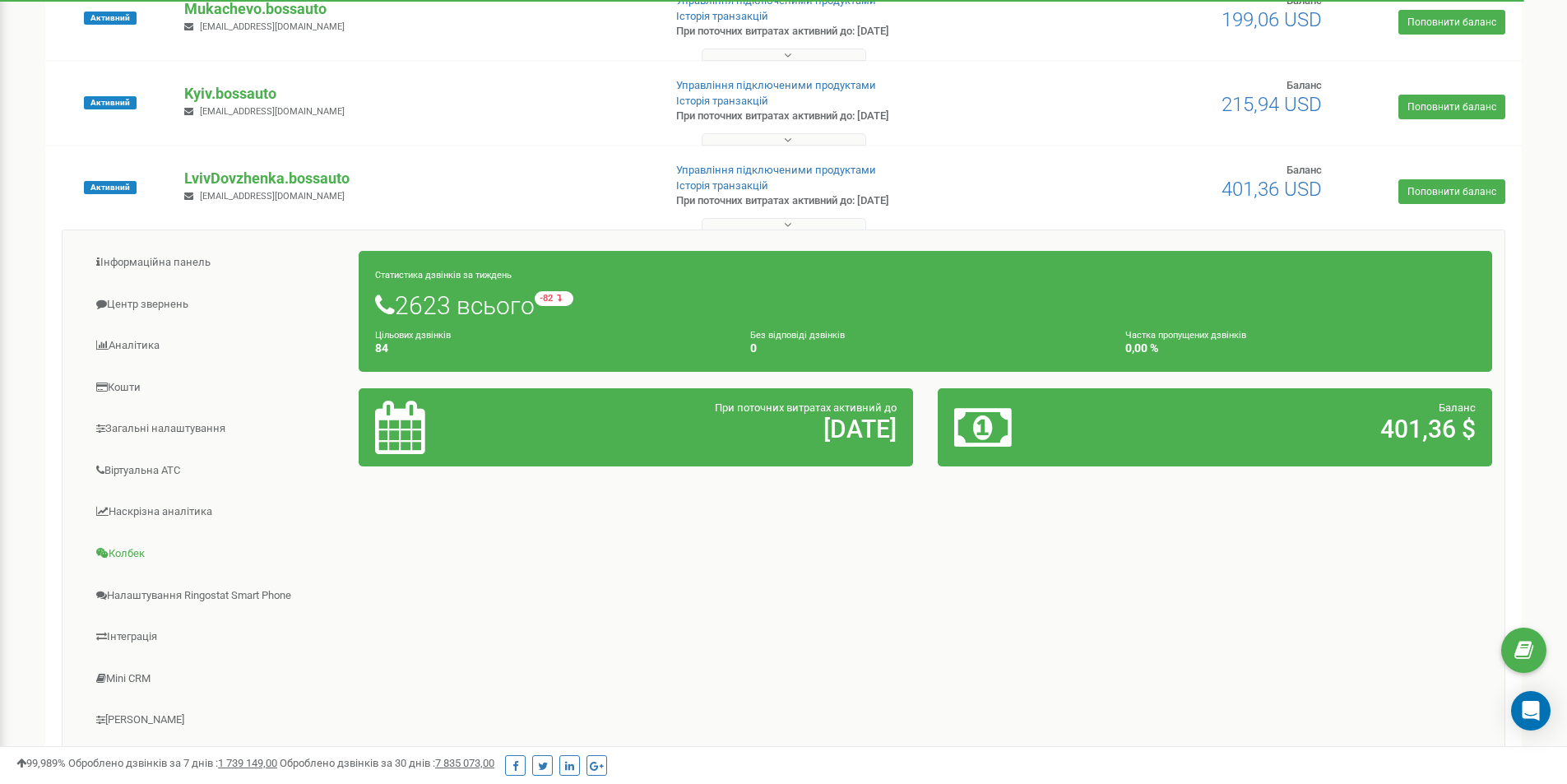
scroll to position [658, 0]
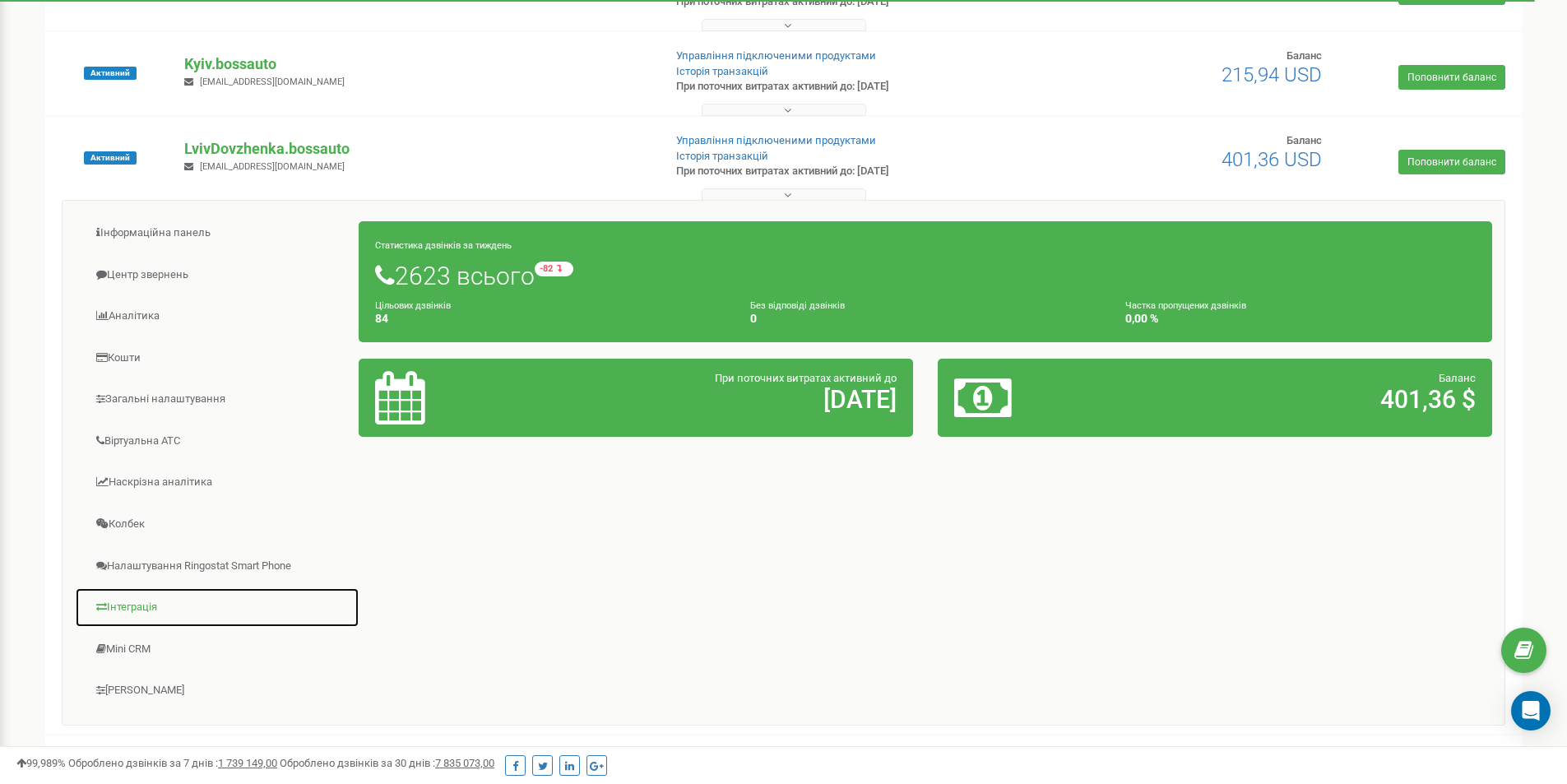
click at [136, 613] on link "Інтеграція" at bounding box center [217, 608] width 285 height 40
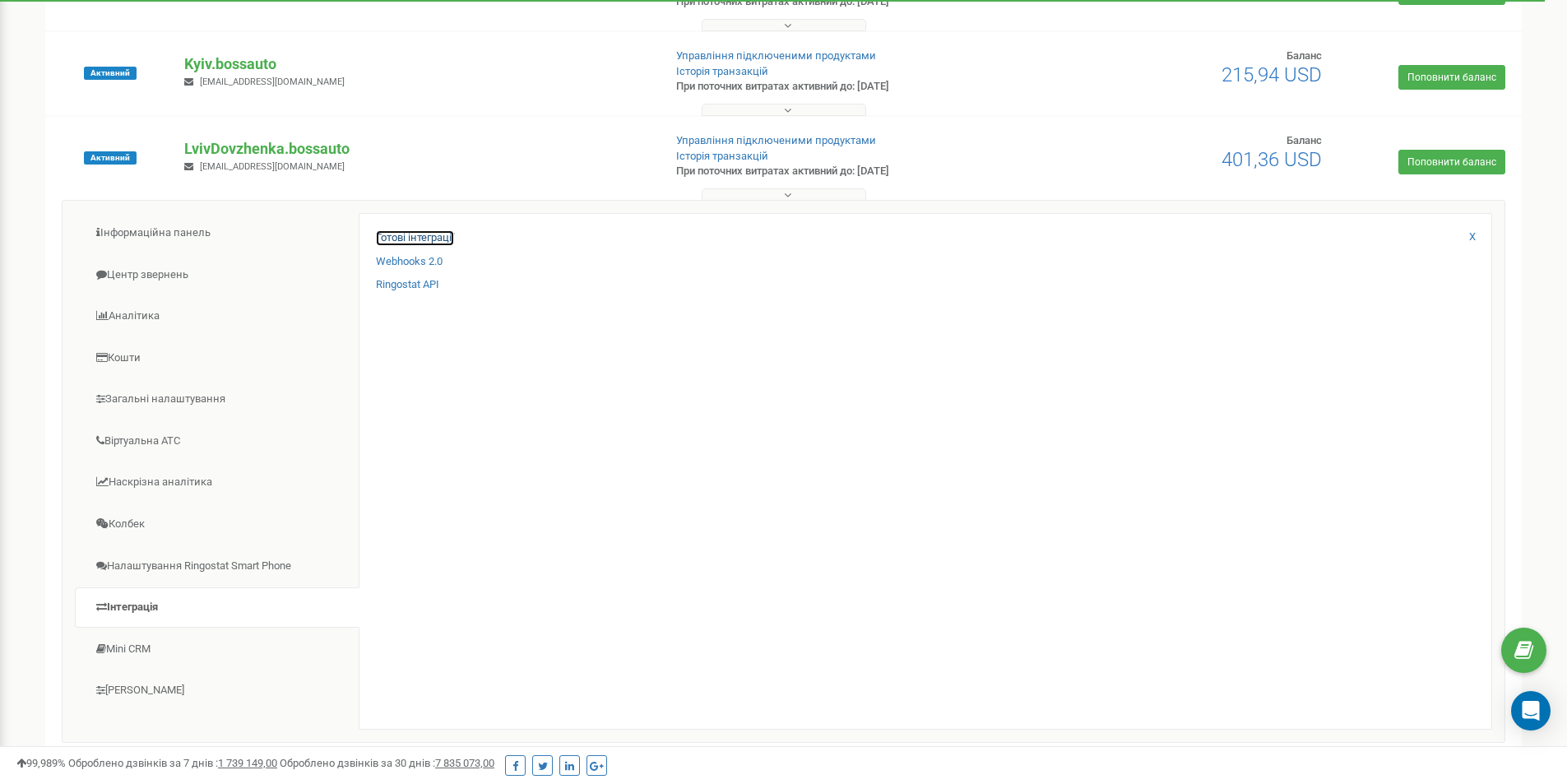
click at [418, 234] on link "Готові інтеграції" at bounding box center [415, 238] width 78 height 16
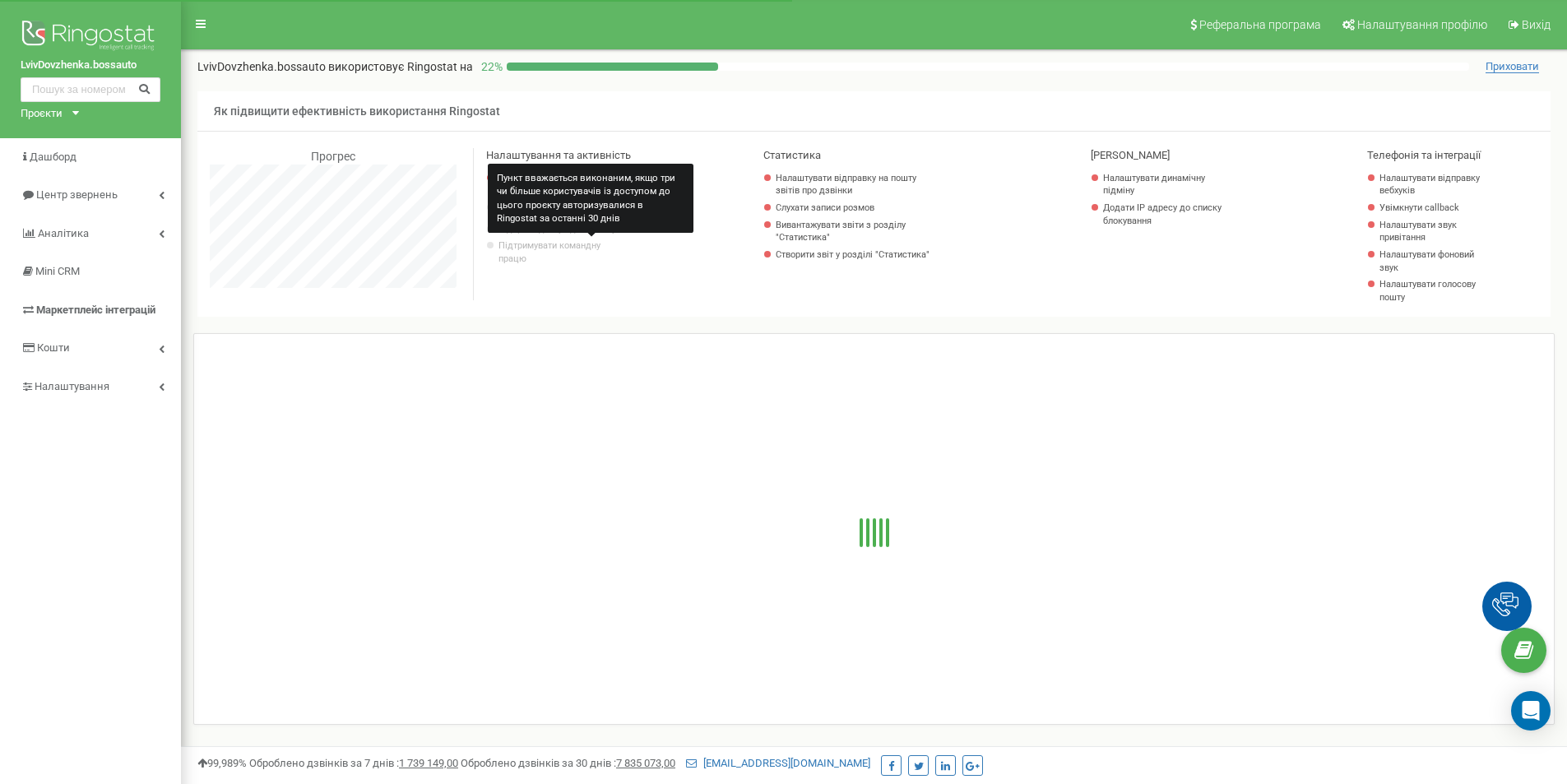
scroll to position [987, 1386]
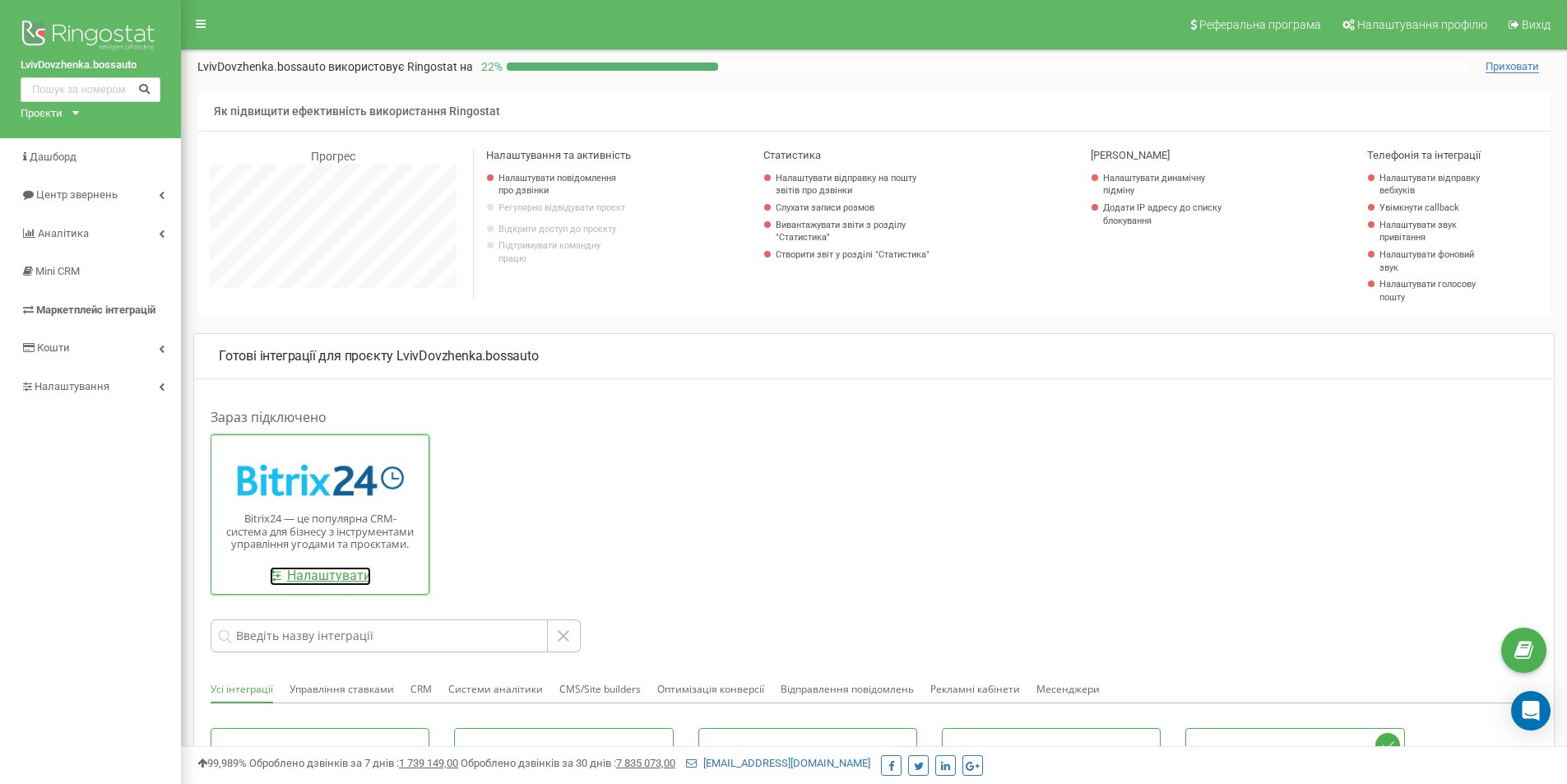
click at [341, 579] on link "Налаштувати" at bounding box center [320, 576] width 101 height 19
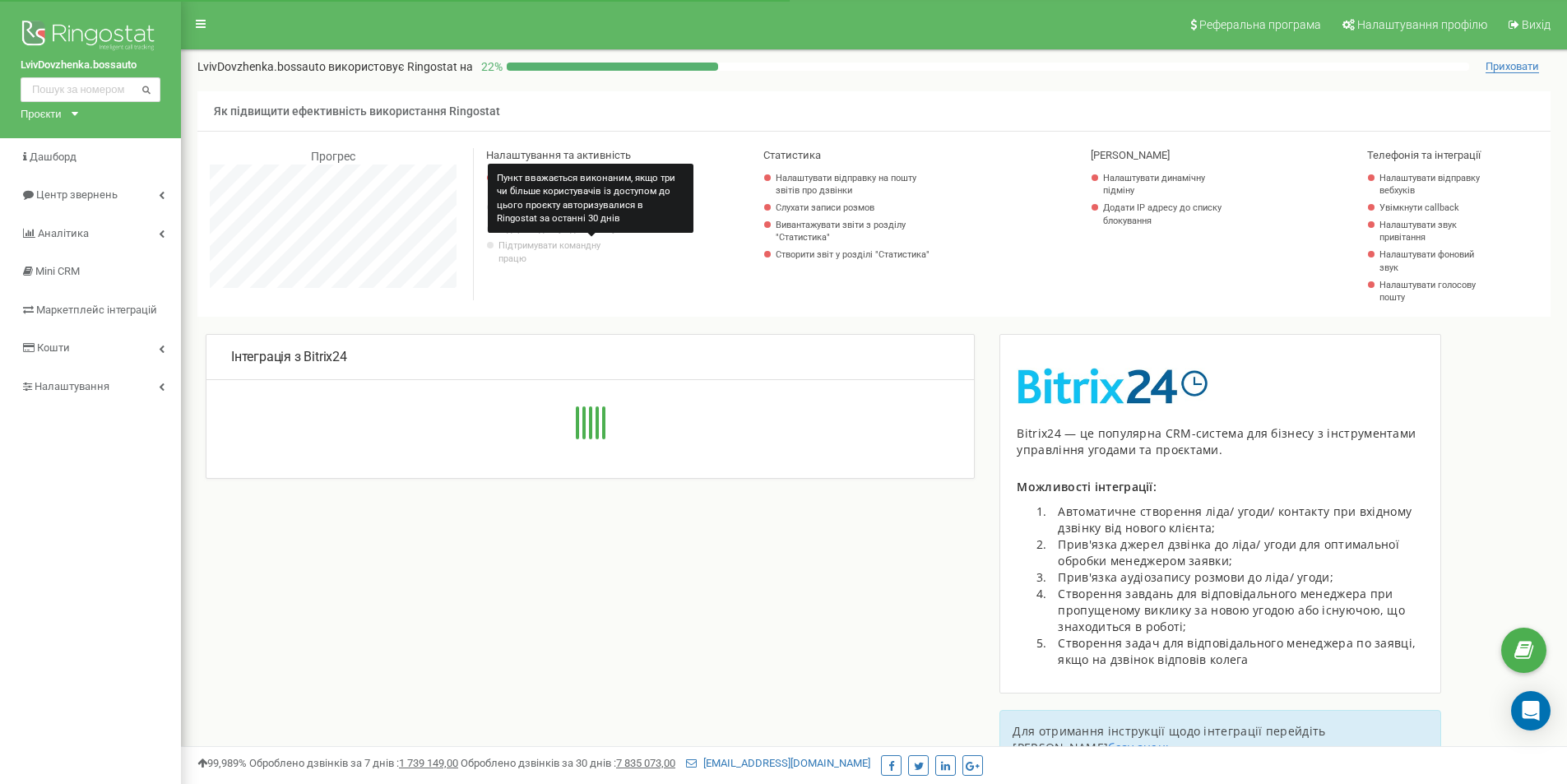
scroll to position [987, 1386]
type input "[URL][DOMAIN_NAME]"
type input "975"
type input "8ugl5ok4aqa5xgj4"
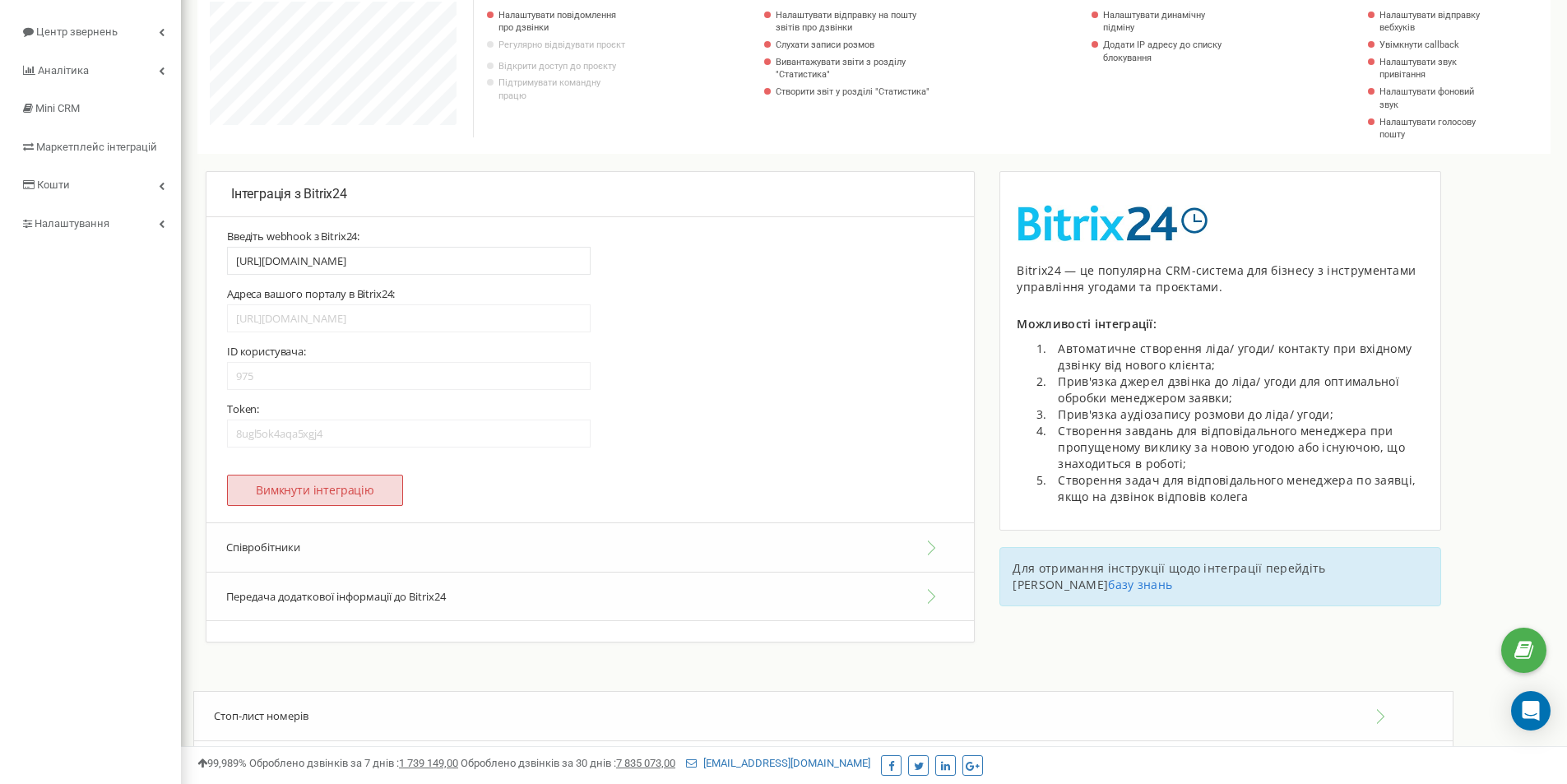
scroll to position [164, 0]
click at [297, 552] on button "Співробітники" at bounding box center [590, 545] width 768 height 50
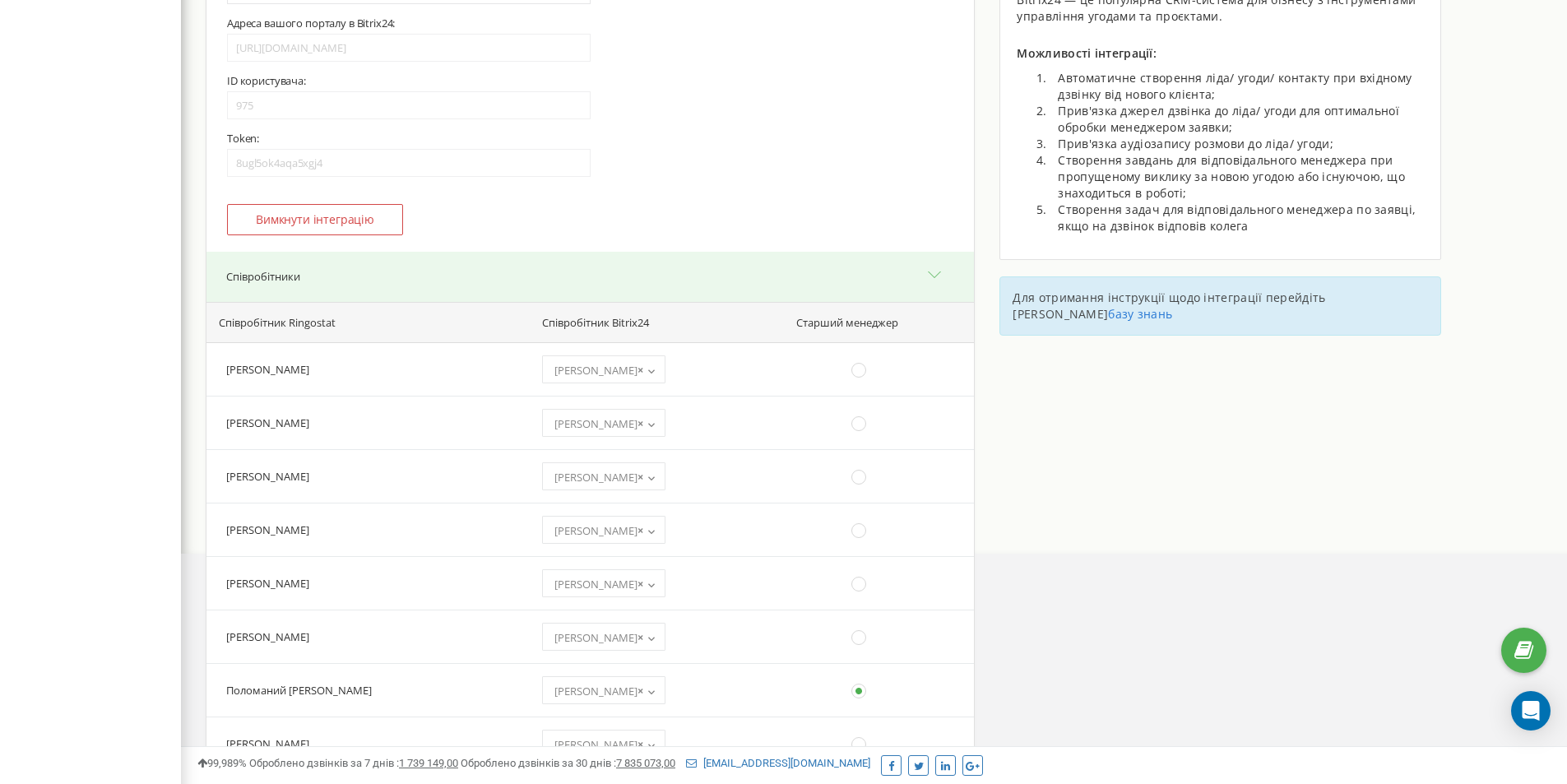
scroll to position [904, 0]
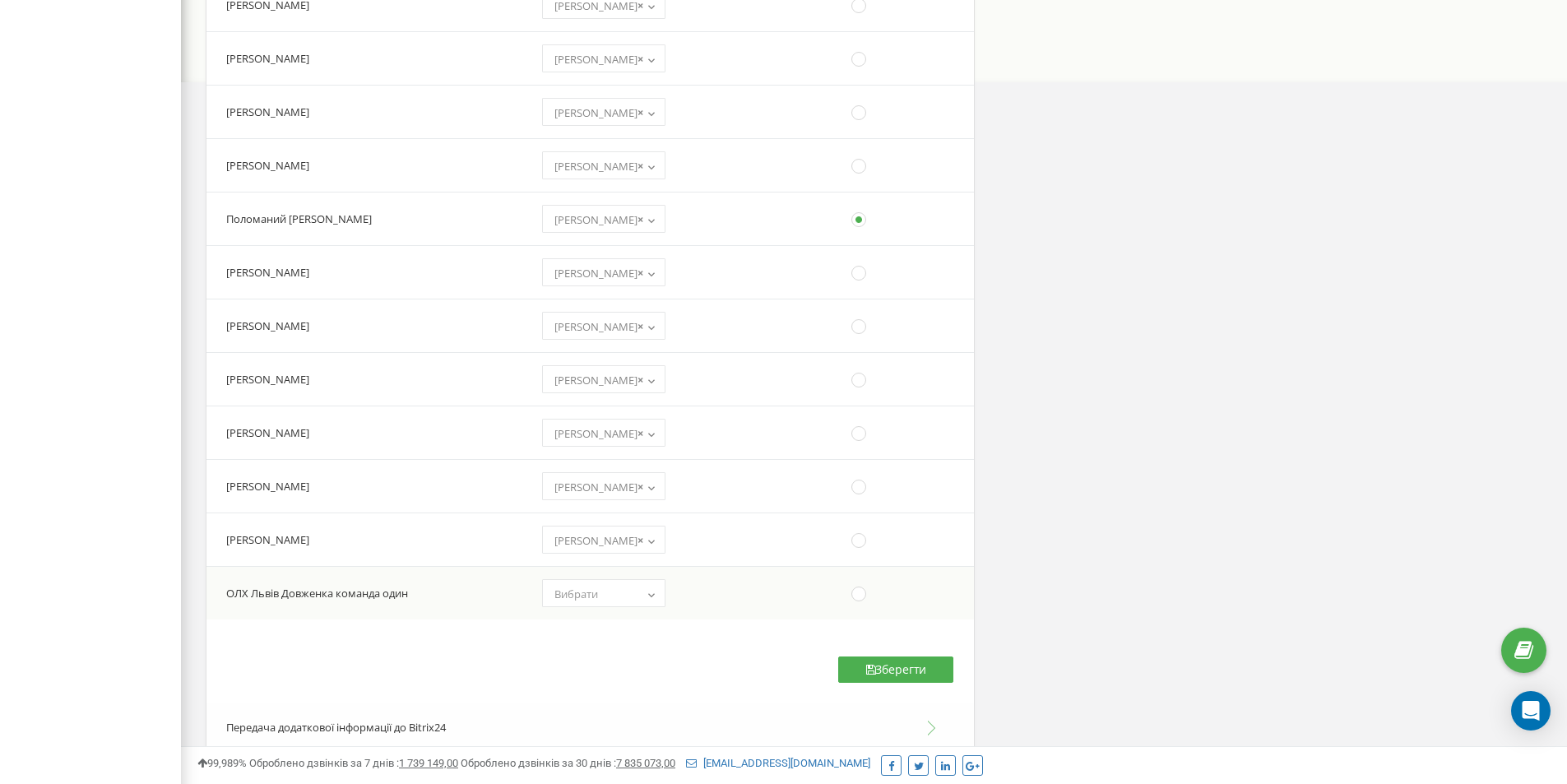
click at [598, 593] on span "Вибрати" at bounding box center [576, 593] width 44 height 15
select select "13482"
click at [887, 669] on button "Зберегти" at bounding box center [896, 670] width 115 height 26
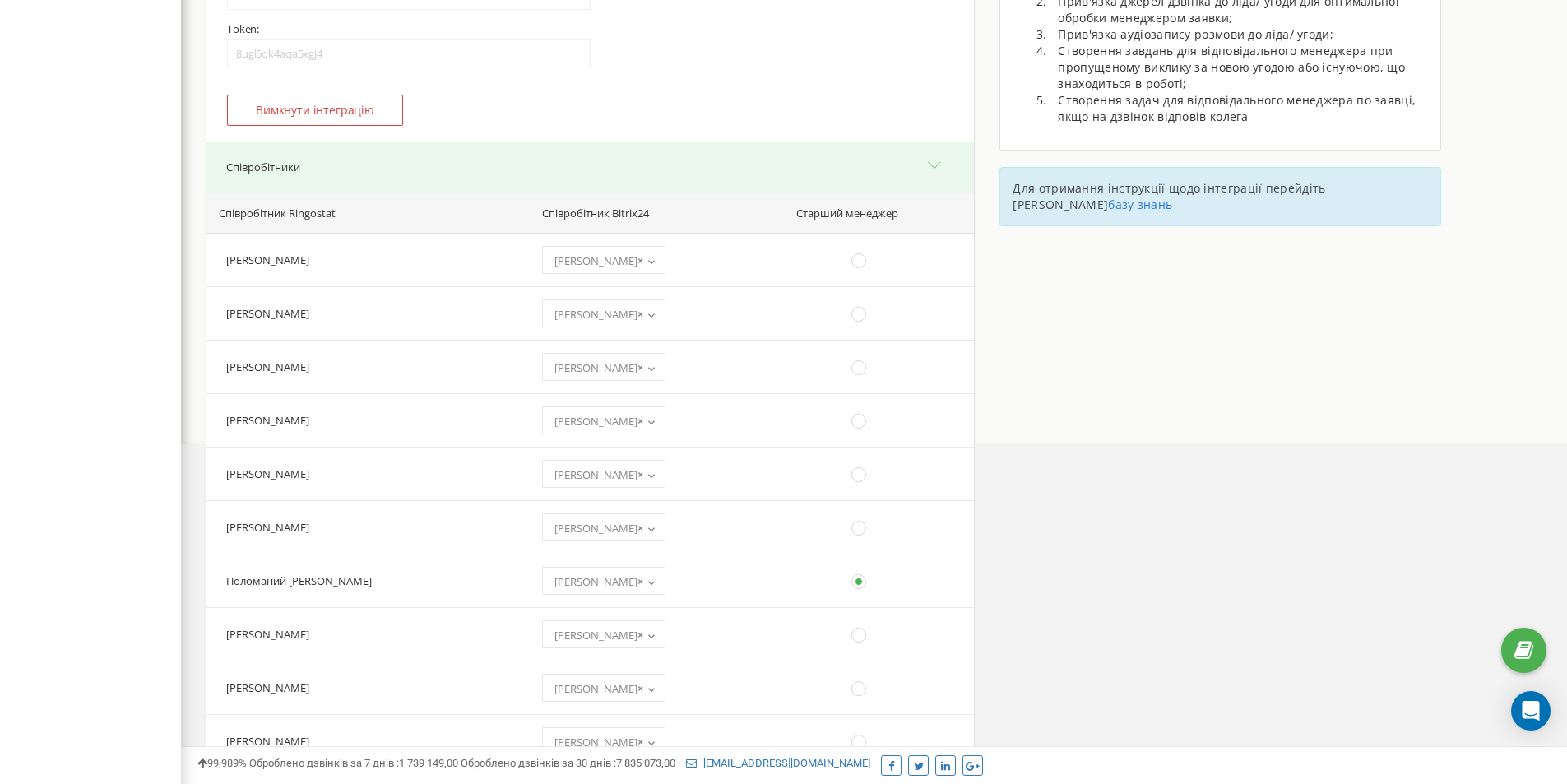
scroll to position [0, 0]
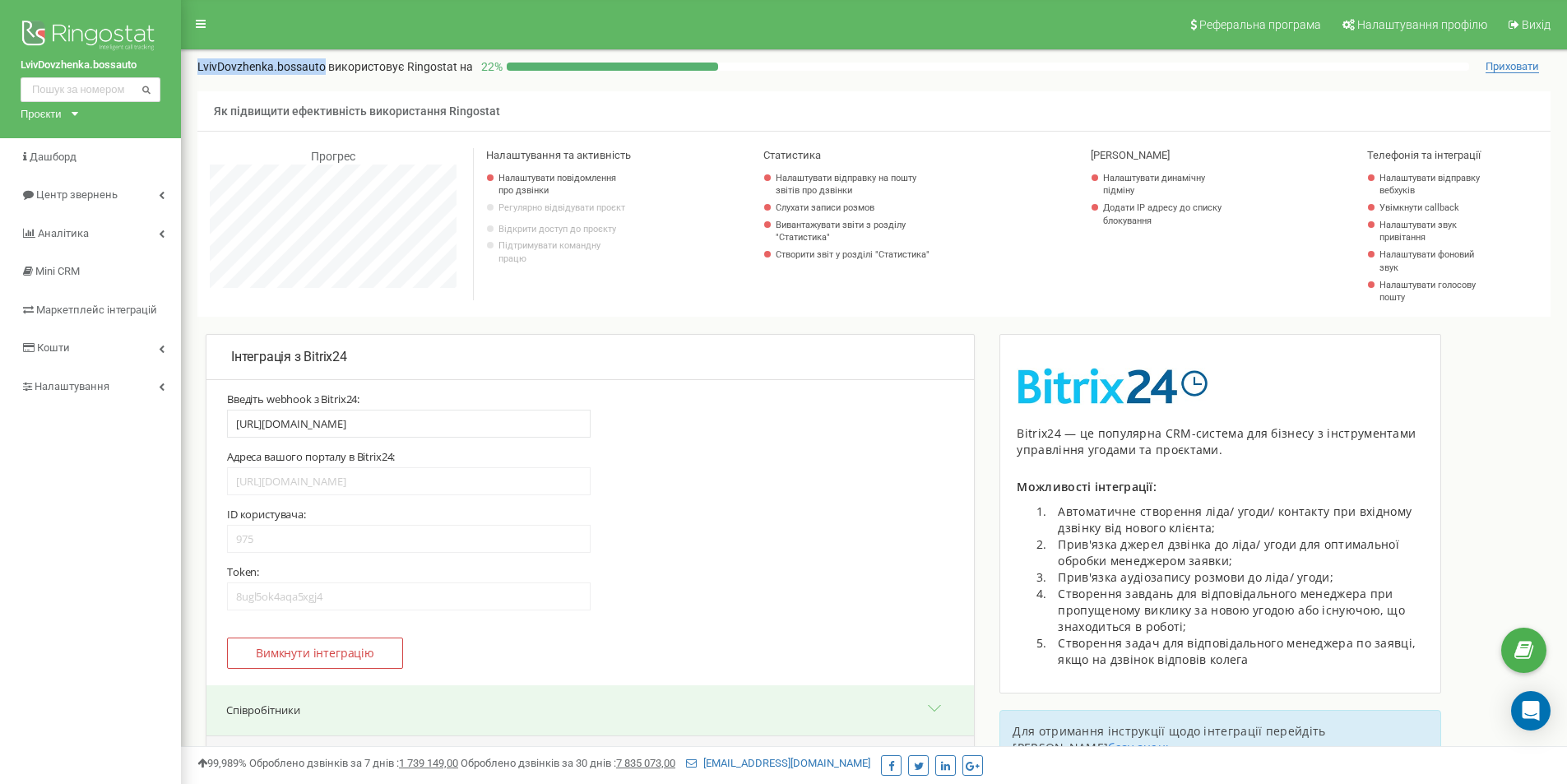
drag, startPoint x: 199, startPoint y: 65, endPoint x: 321, endPoint y: 67, distance: 122.0
click at [321, 67] on p "LvivDovzhenka.bossauto використовує Ringostat на" at bounding box center [336, 67] width 276 height 17
copy p "LvivDovzhenka.bossauto"
click at [1525, 710] on icon "Open Intercom Messenger" at bounding box center [1531, 710] width 19 height 21
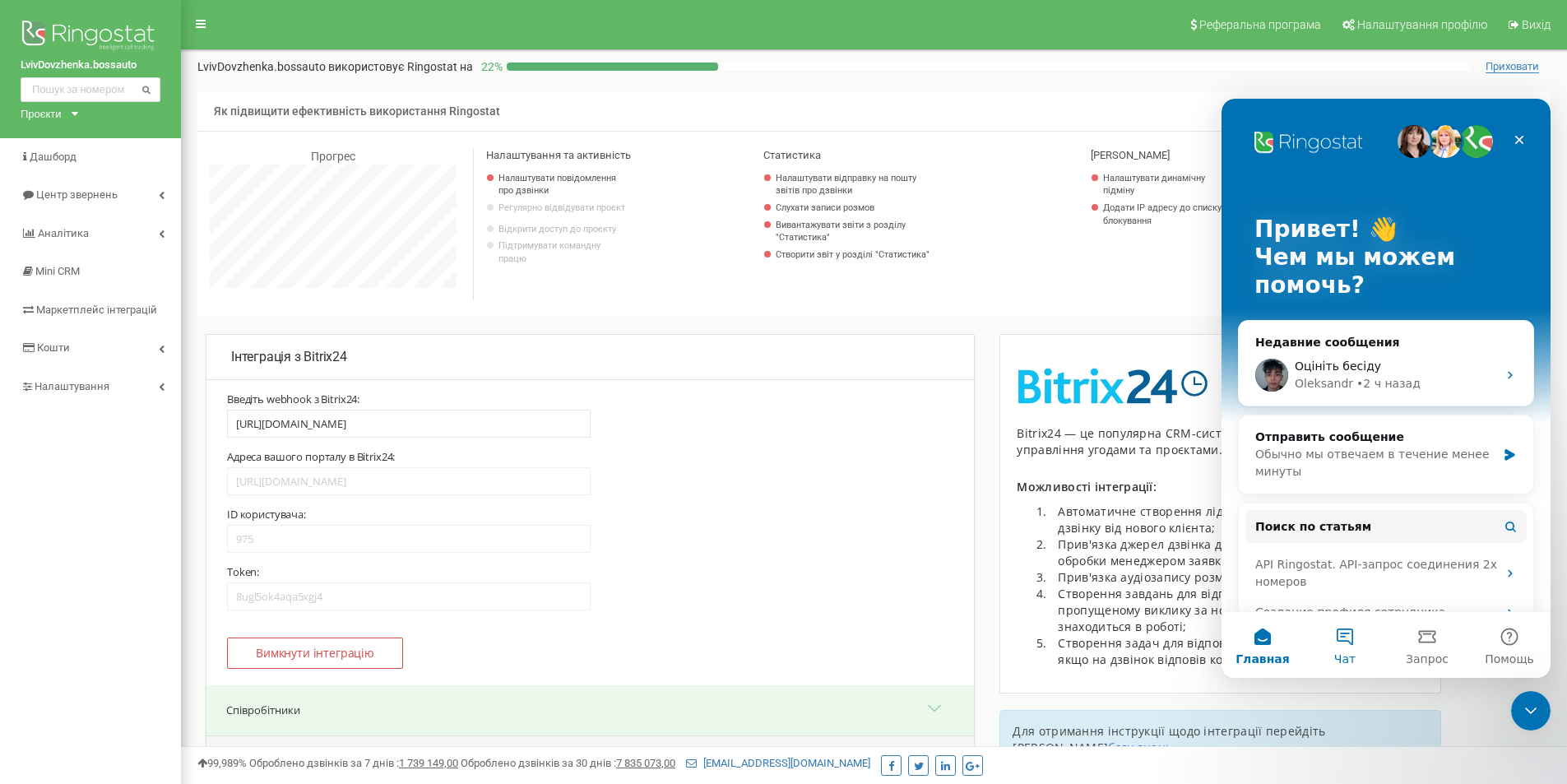
click at [1348, 644] on button "Чат" at bounding box center [1346, 644] width 83 height 66
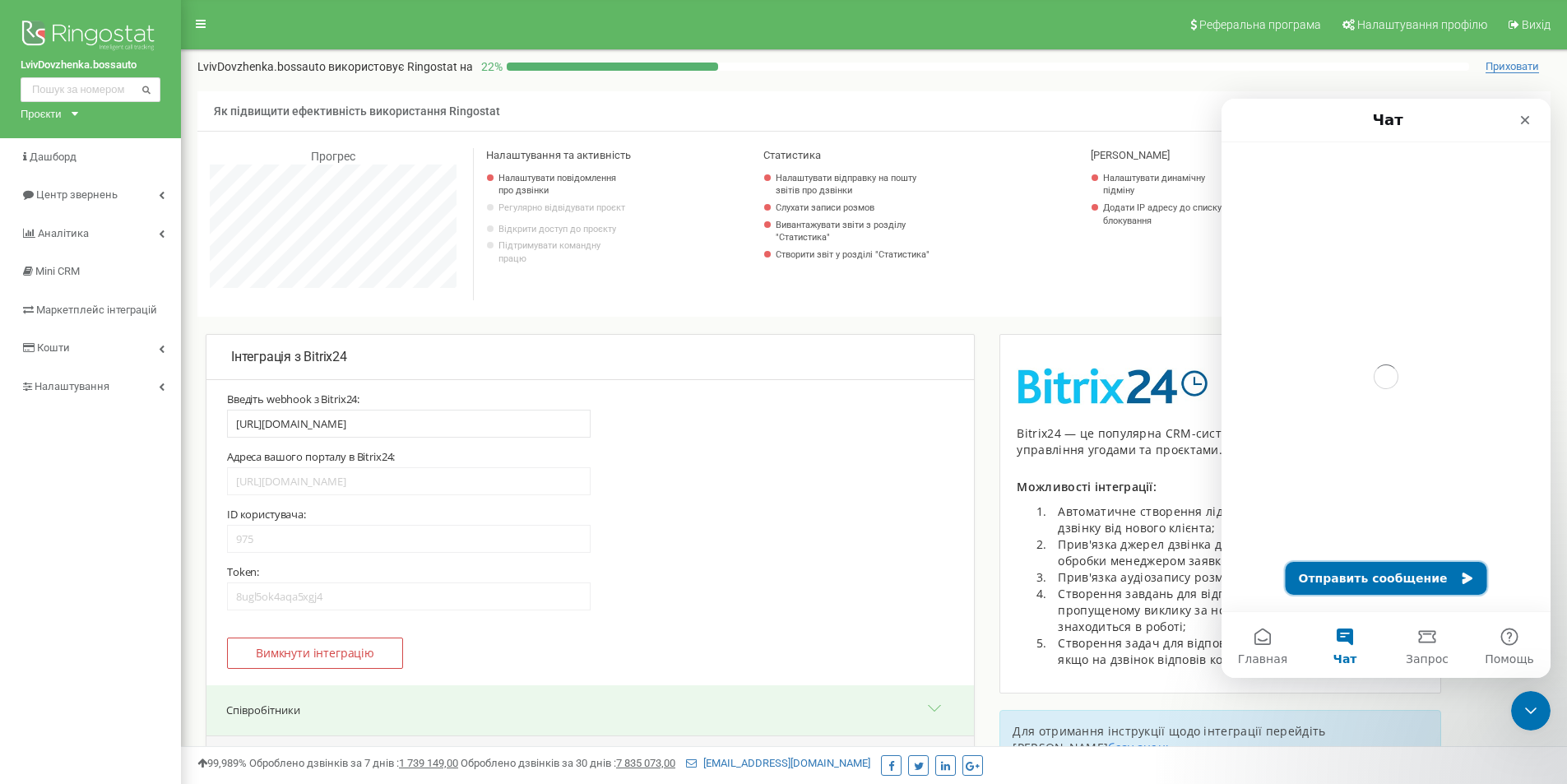
click at [1362, 573] on button "Отправить сообщение" at bounding box center [1386, 578] width 201 height 32
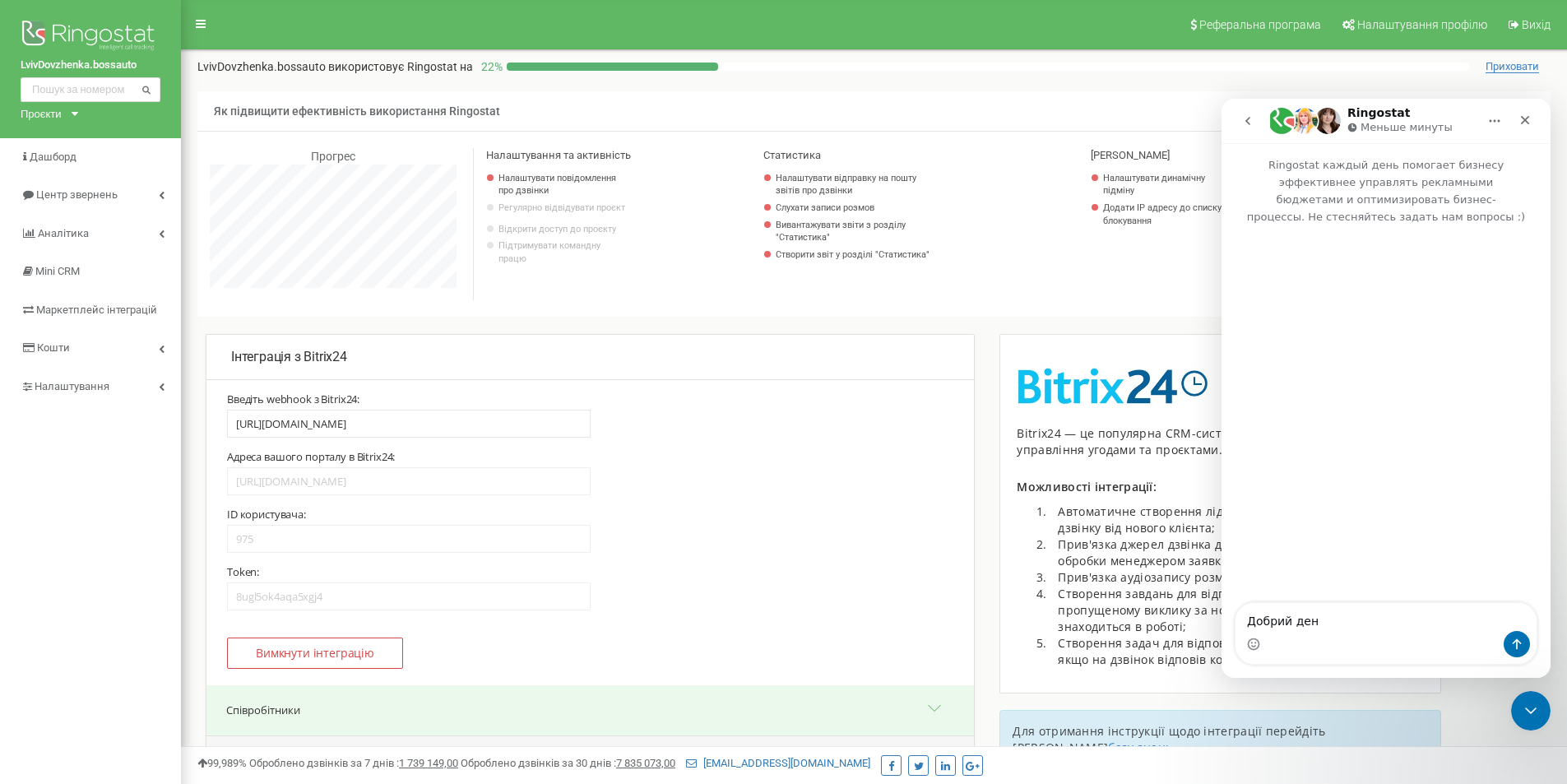
type textarea "Добрий день"
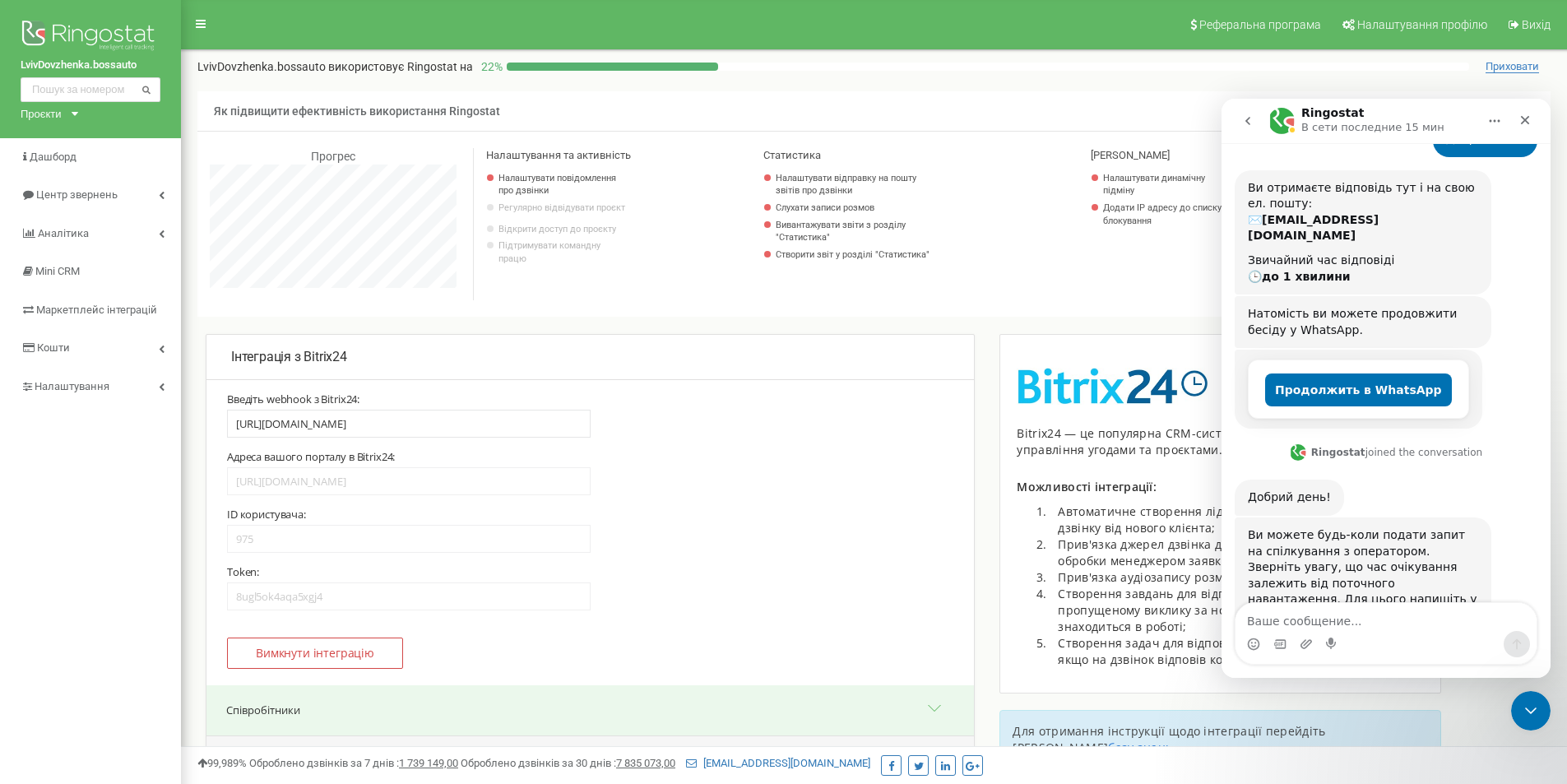
scroll to position [140, 0]
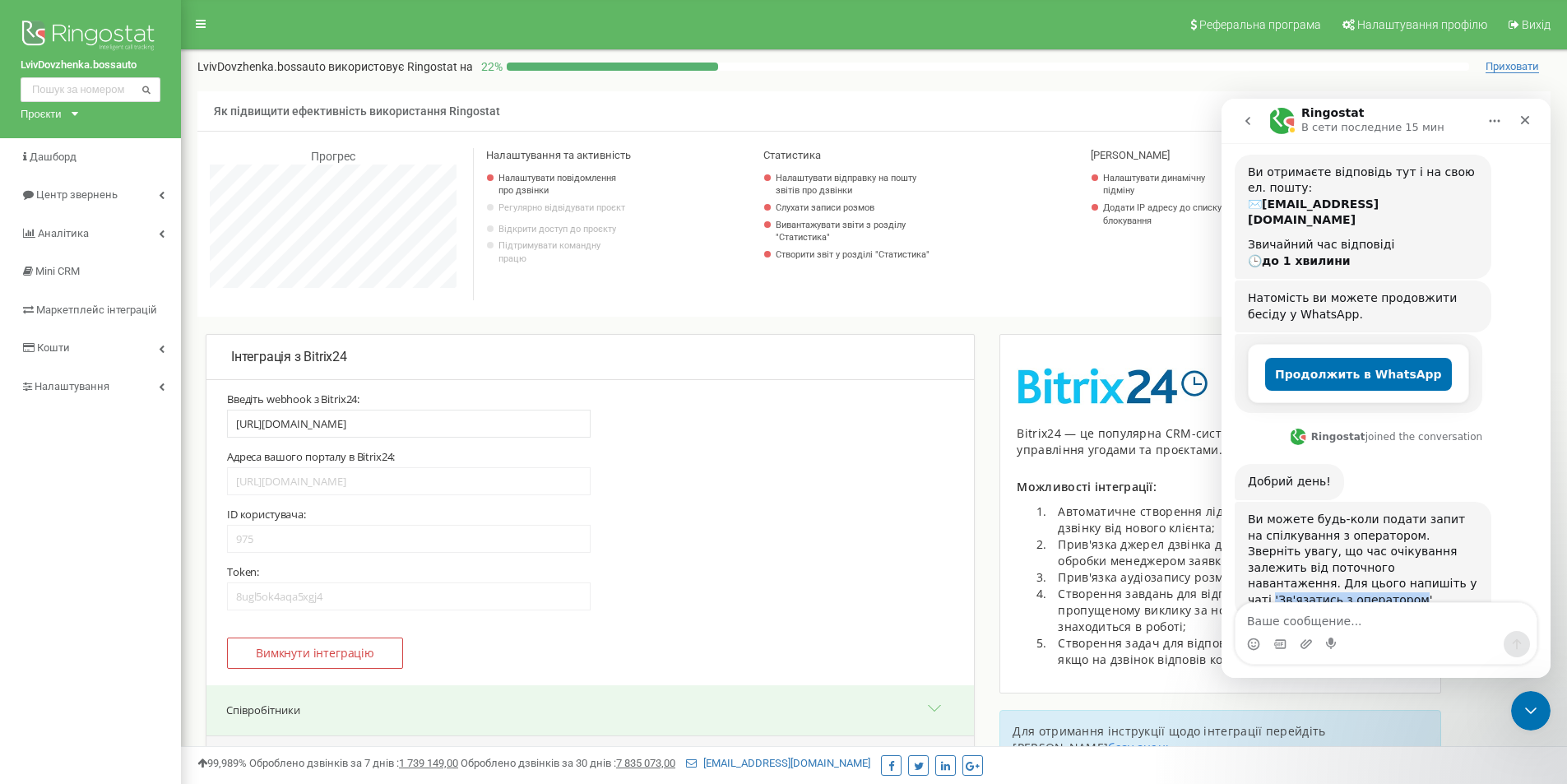
drag, startPoint x: 1249, startPoint y: 549, endPoint x: 1383, endPoint y: 548, distance: 134.0
click at [1383, 548] on div "Ви можете будь-коли подати запит на спілкування з оператором. Зверніть увагу, щ…" at bounding box center [1363, 560] width 230 height 97
copy div "'Зв'язатись з оператором"
click at [1352, 616] on textarea "Ваше сообщение..." at bounding box center [1386, 617] width 301 height 28
paste textarea "'Зв'язатись з оператором"
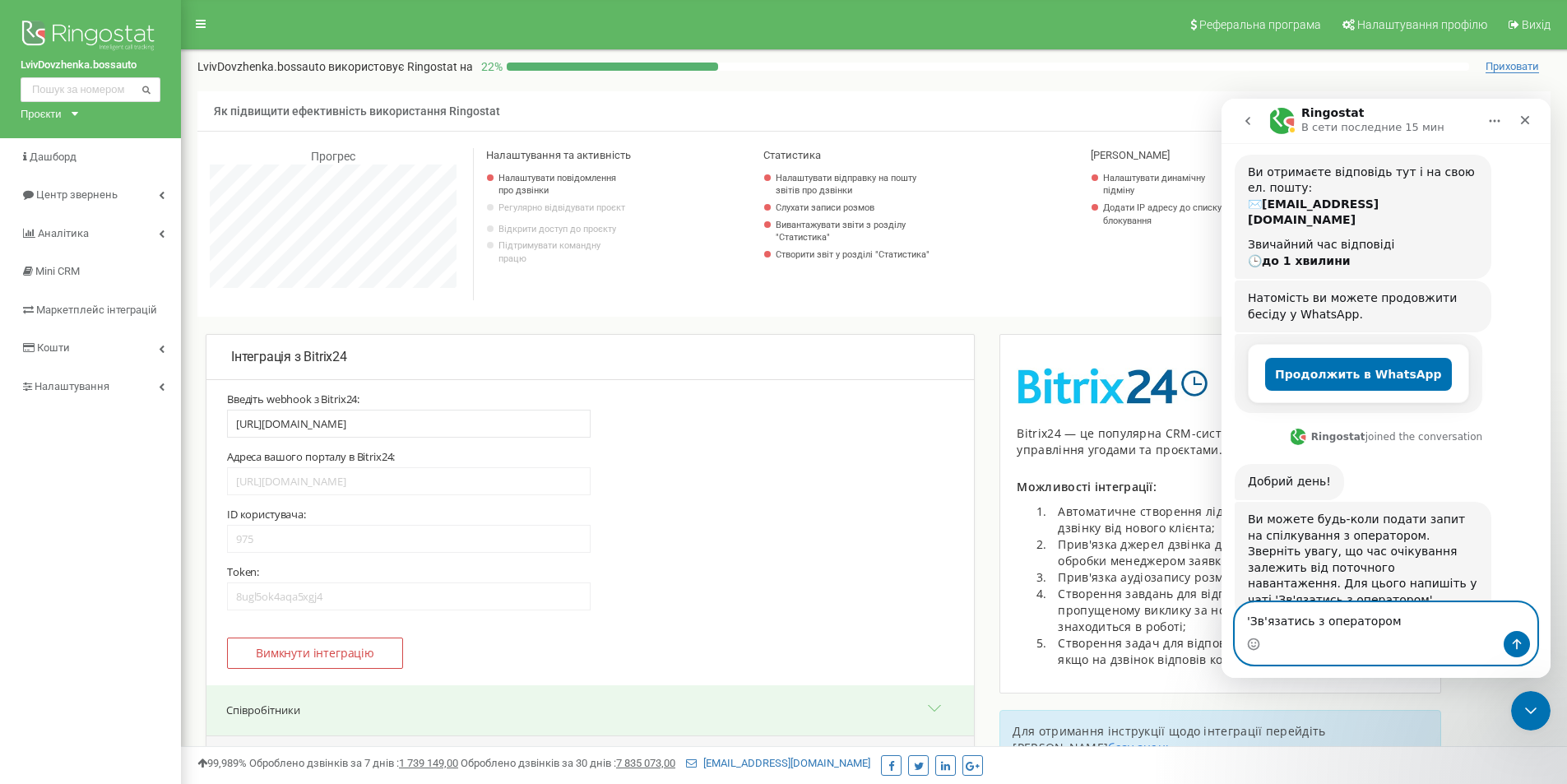
click at [1252, 621] on textarea "'Зв'язатись з оператором" at bounding box center [1386, 617] width 301 height 28
type textarea "Зв'язатись з оператором"
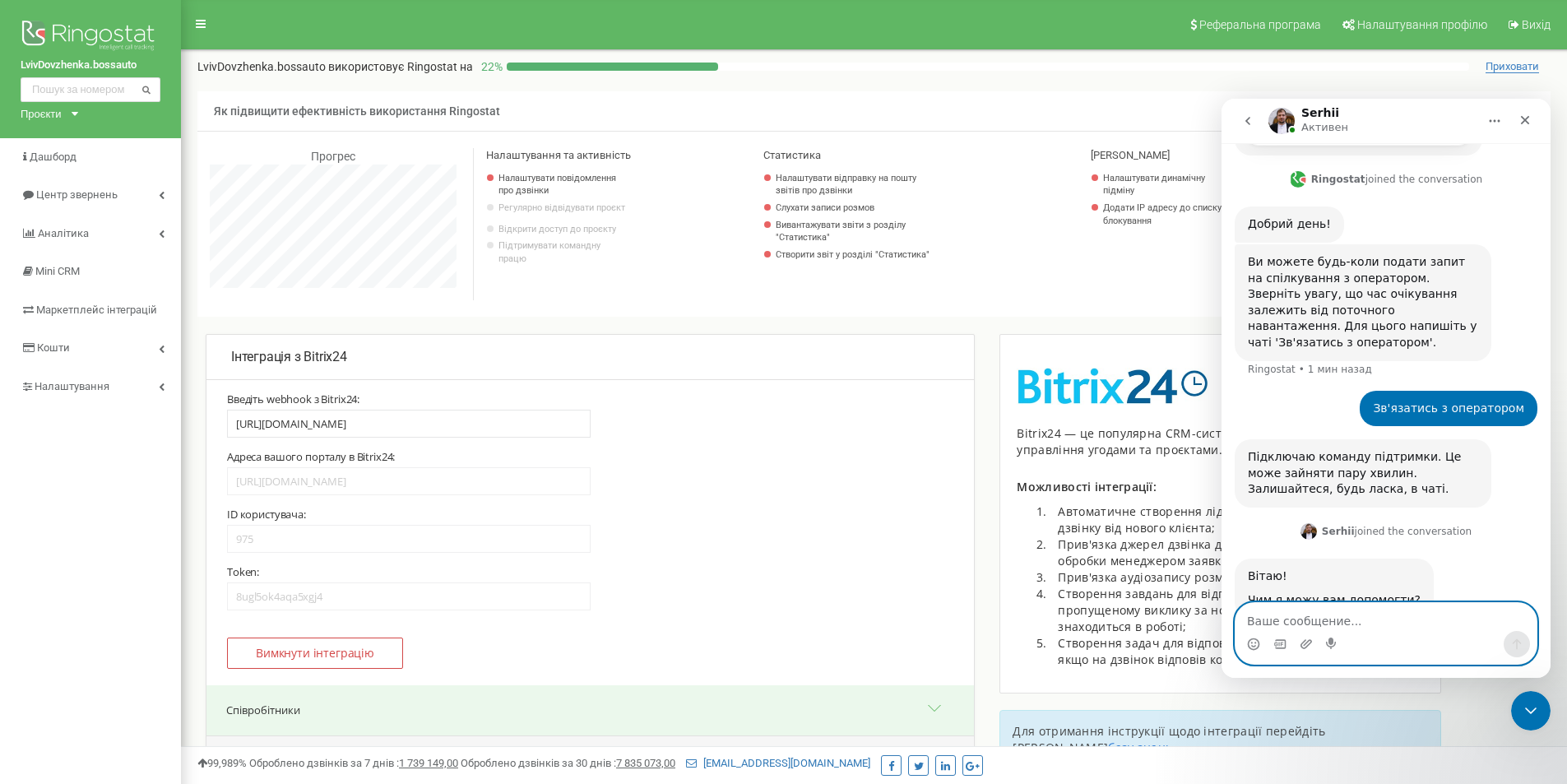
scroll to position [398, 0]
click at [1385, 614] on textarea "Ваше сообщение..." at bounding box center [1386, 617] width 301 height 28
paste textarea "[PERSON_NAME] [EMAIL_ADDRESS][DOMAIN_NAME] 380633088946 LvivVictoria.Dostavka.b…"
type textarea "[PERSON_NAME] [EMAIL_ADDRESS][DOMAIN_NAME] 380633088946 LvivVictoria.Dostavka.b…"
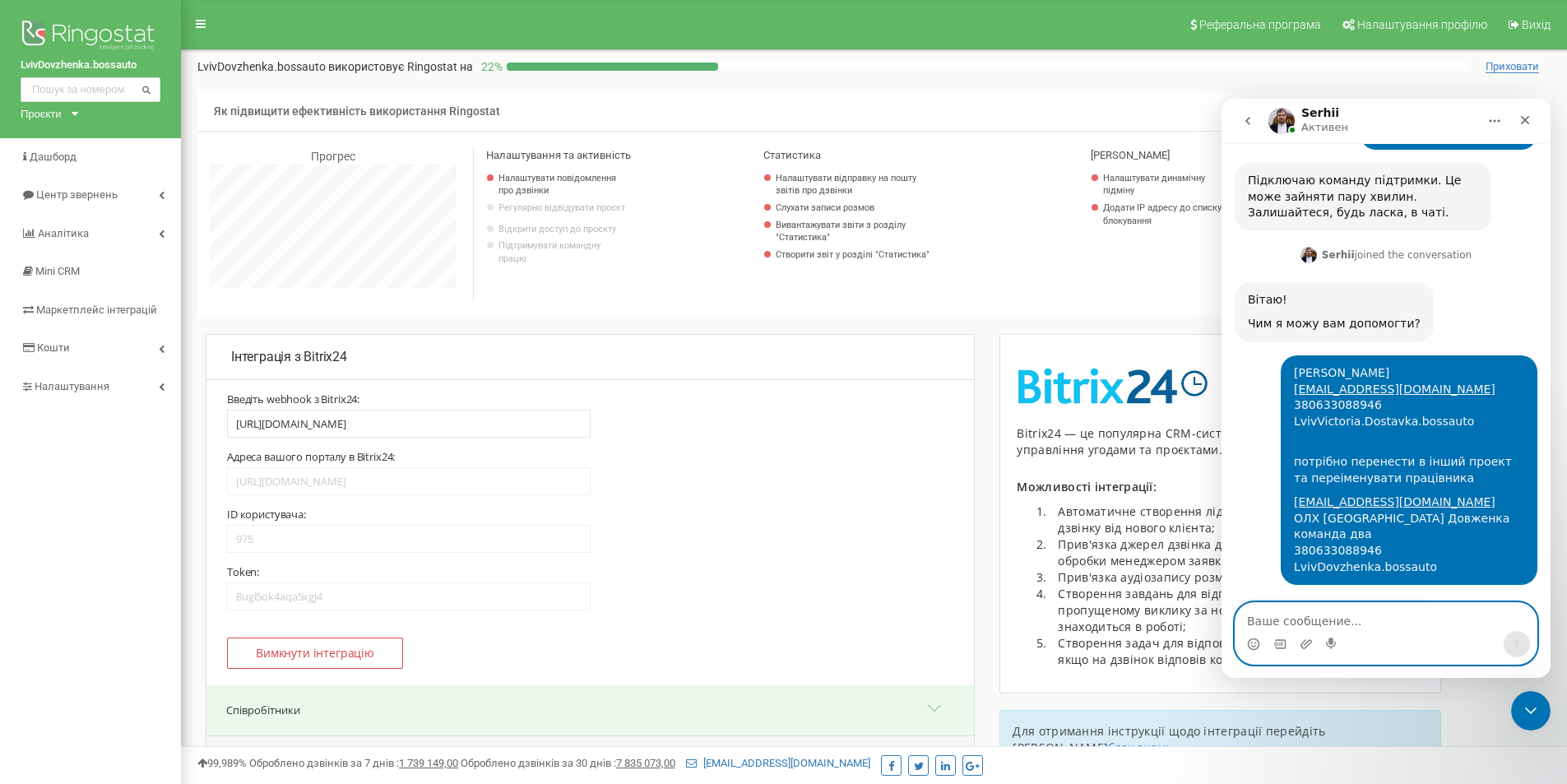
scroll to position [673, 0]
type textarea "чудово"
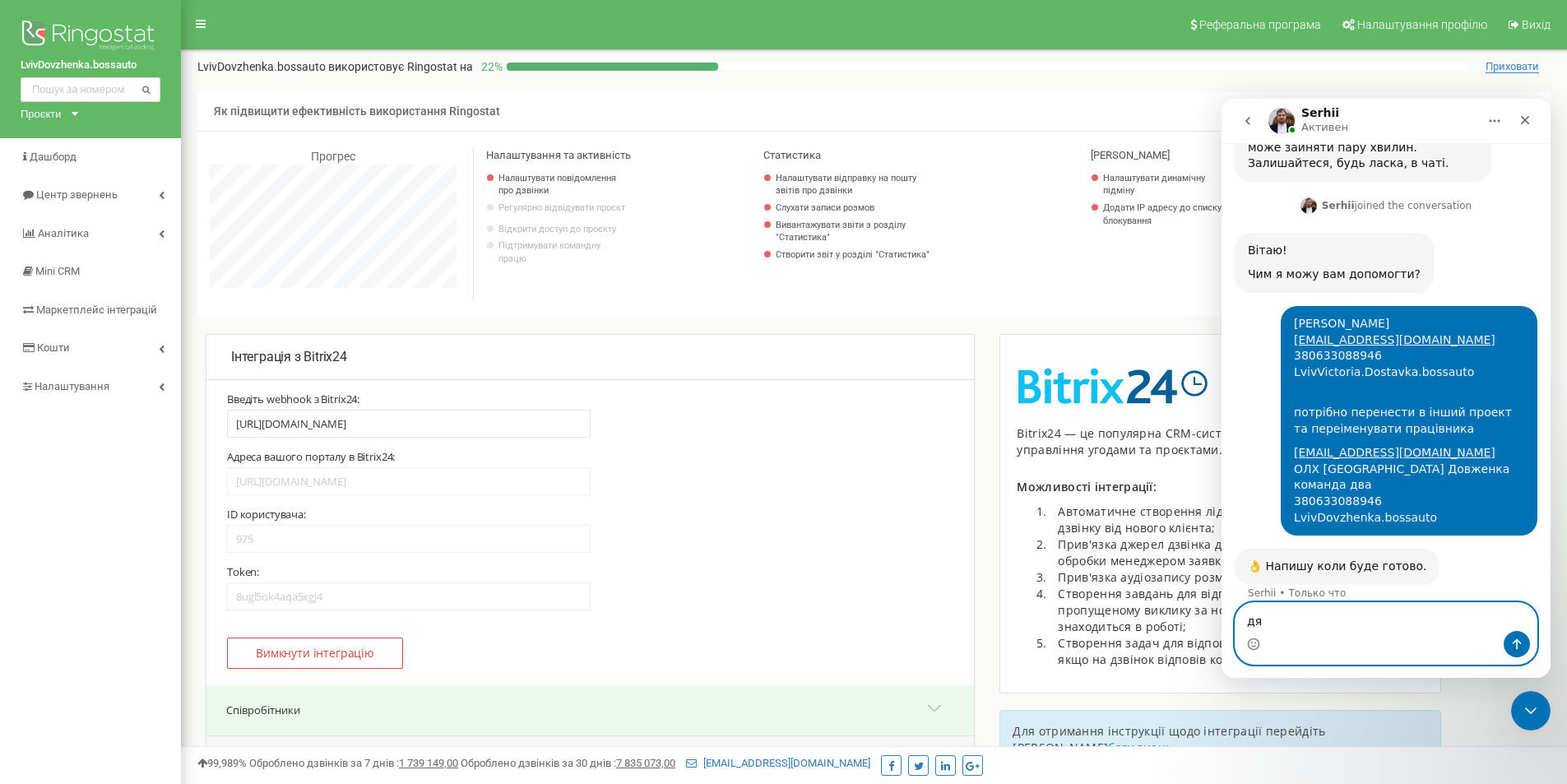
scroll to position [787, 0]
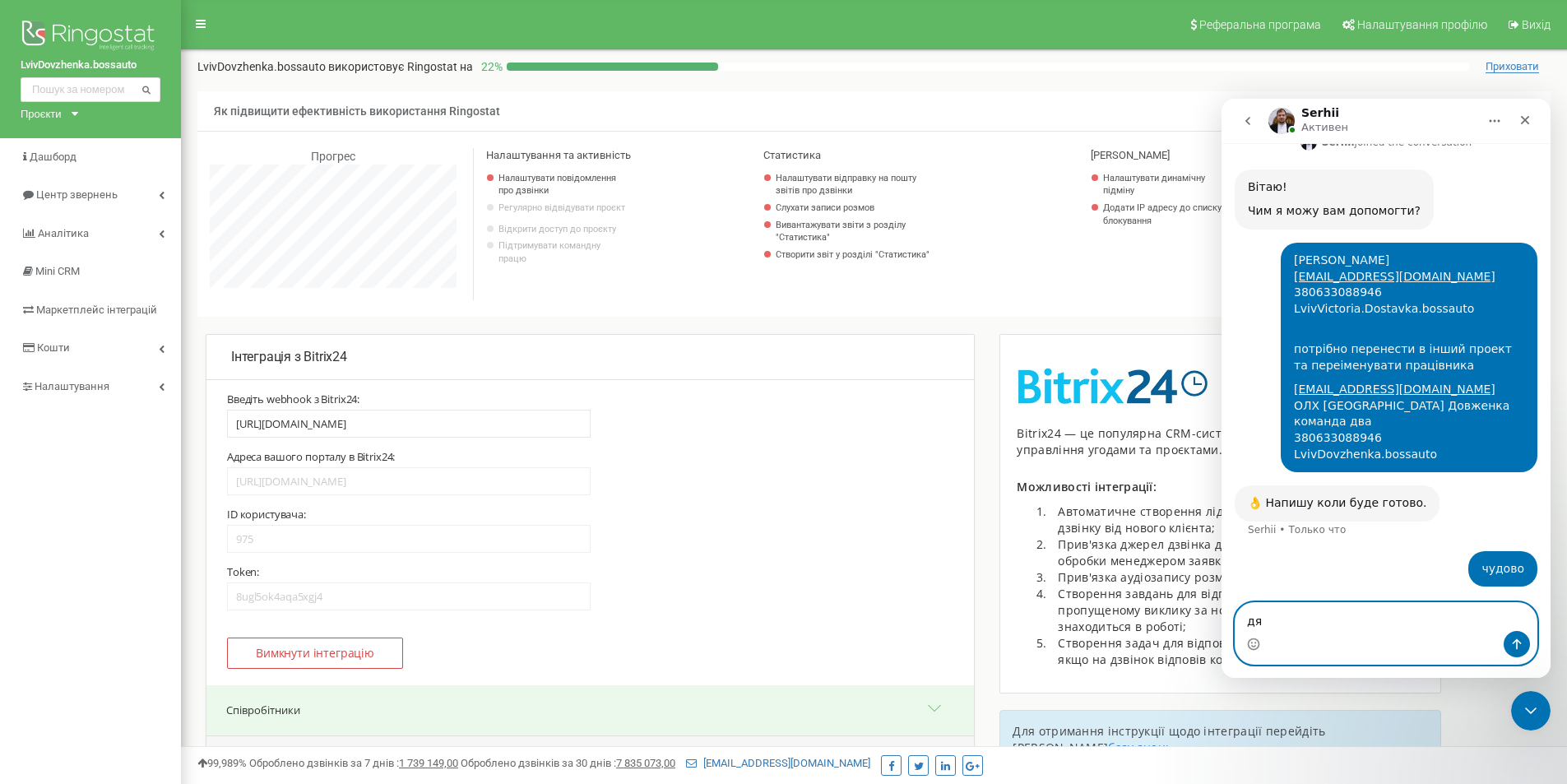
type textarea "д"
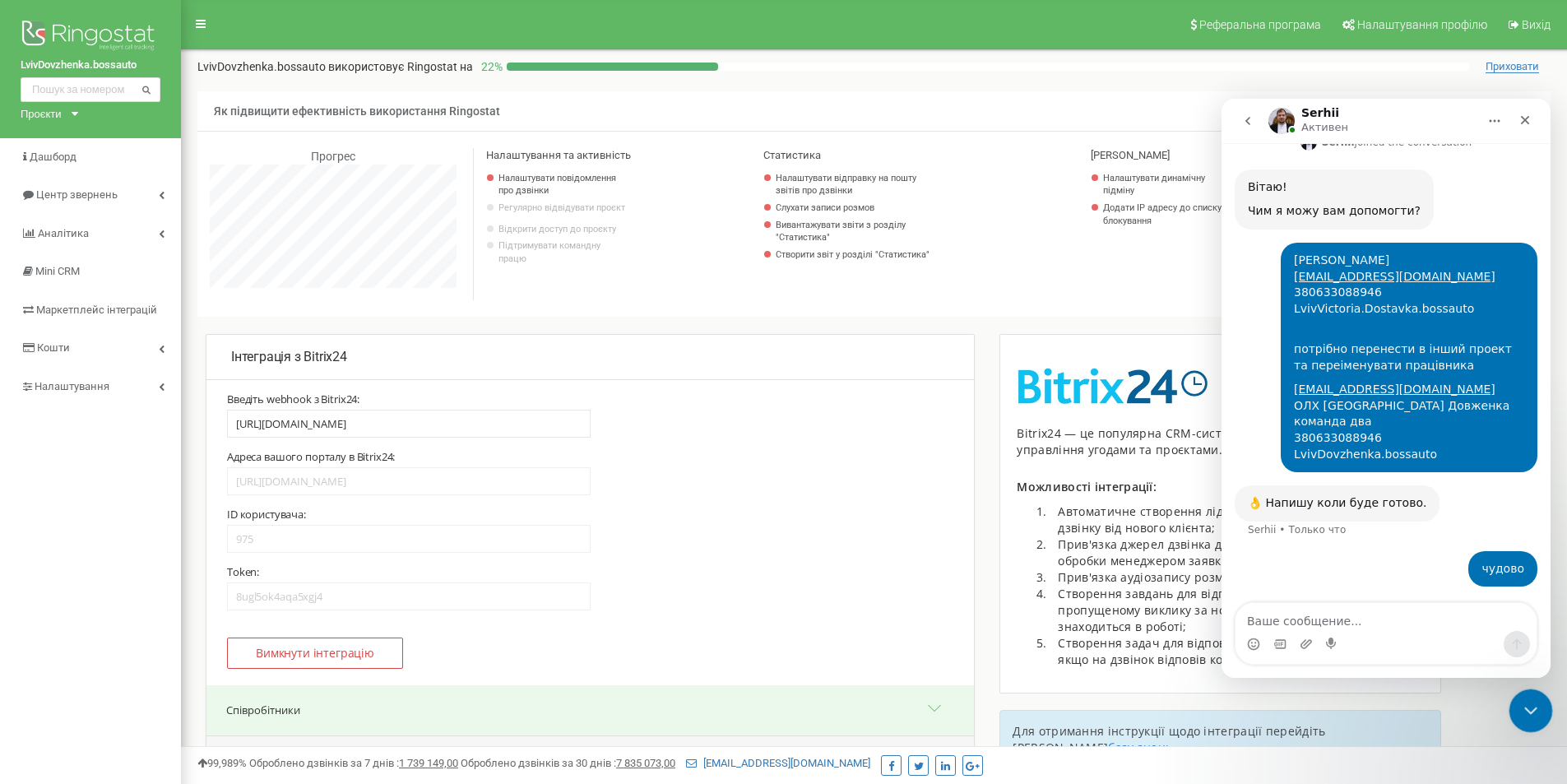
click at [1531, 704] on icon "Закрыть службу сообщений Intercom" at bounding box center [1528, 708] width 19 height 19
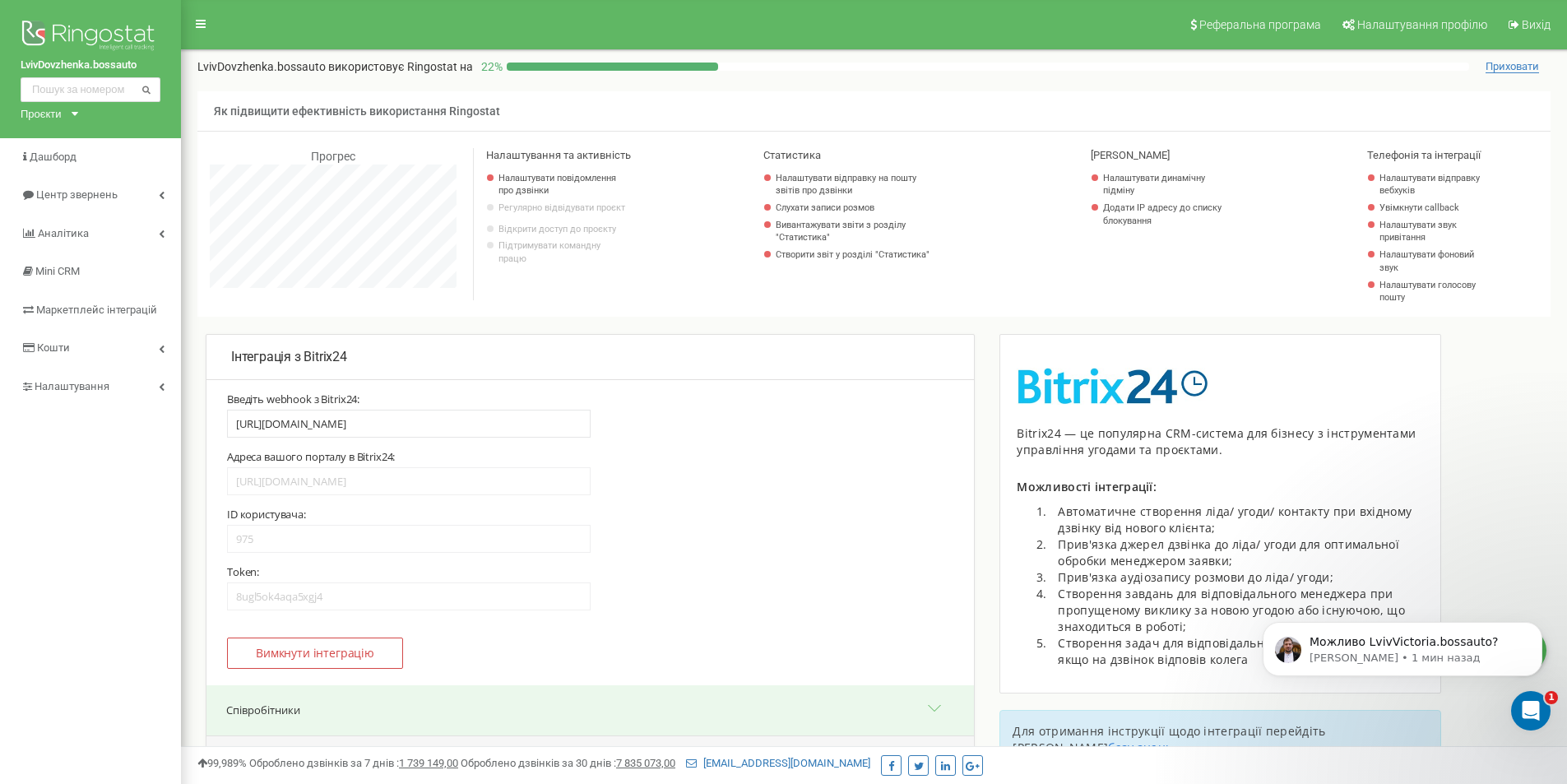
scroll to position [918, 0]
click at [1531, 705] on icon "Открыть службу сообщений Intercom" at bounding box center [1528, 708] width 27 height 27
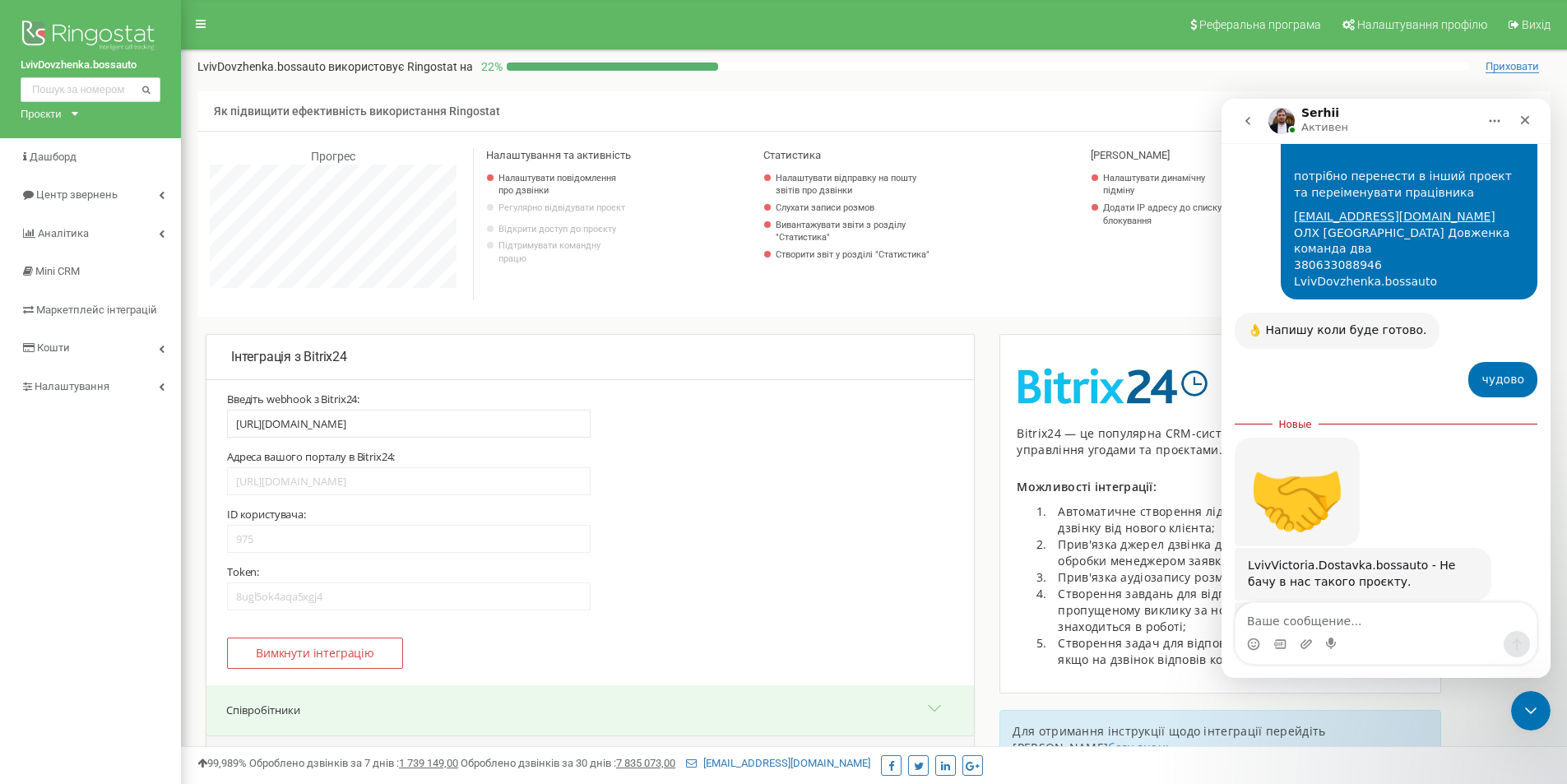
scroll to position [946, 0]
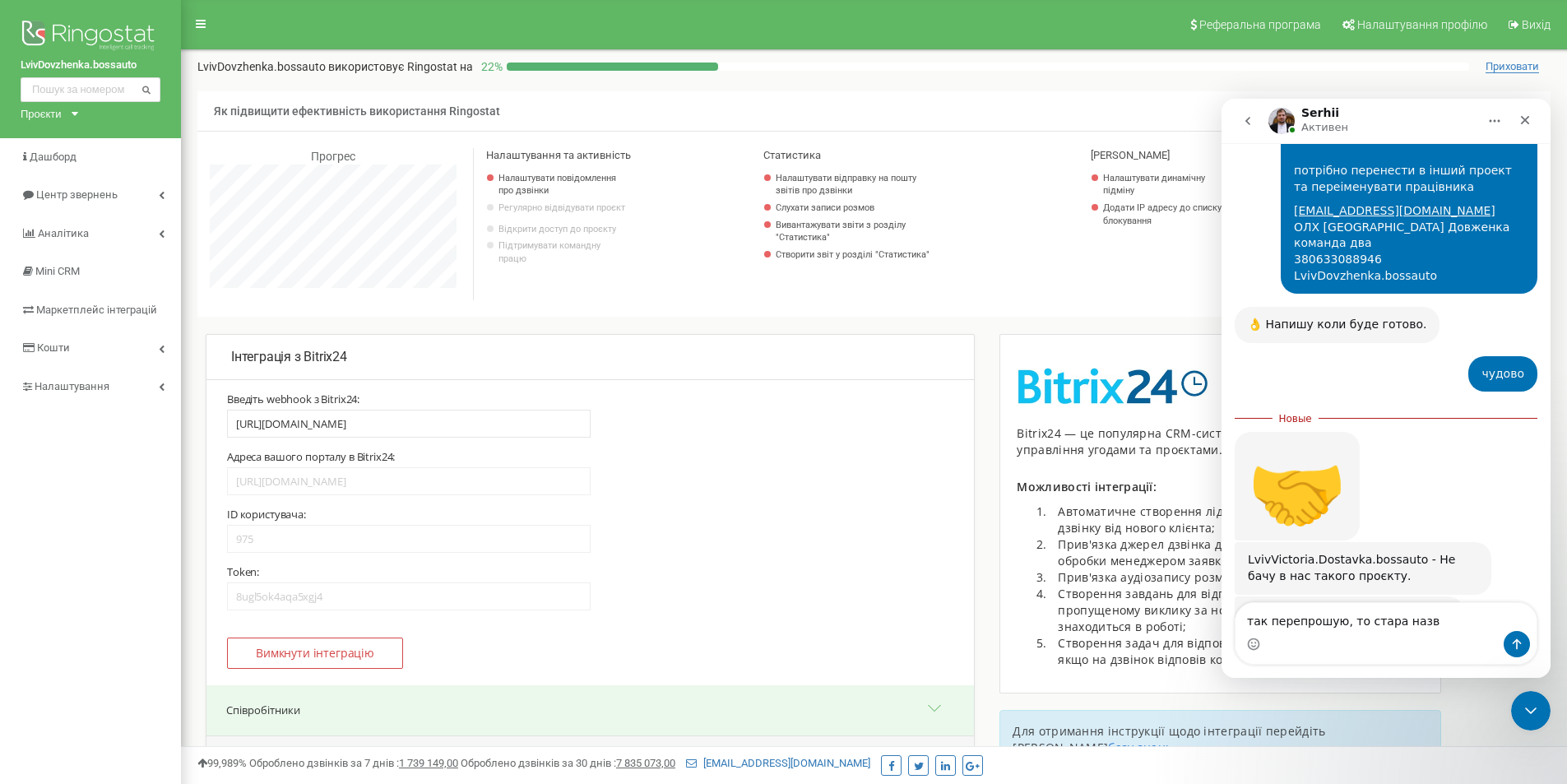
type textarea "так перепрошую, то стара назва"
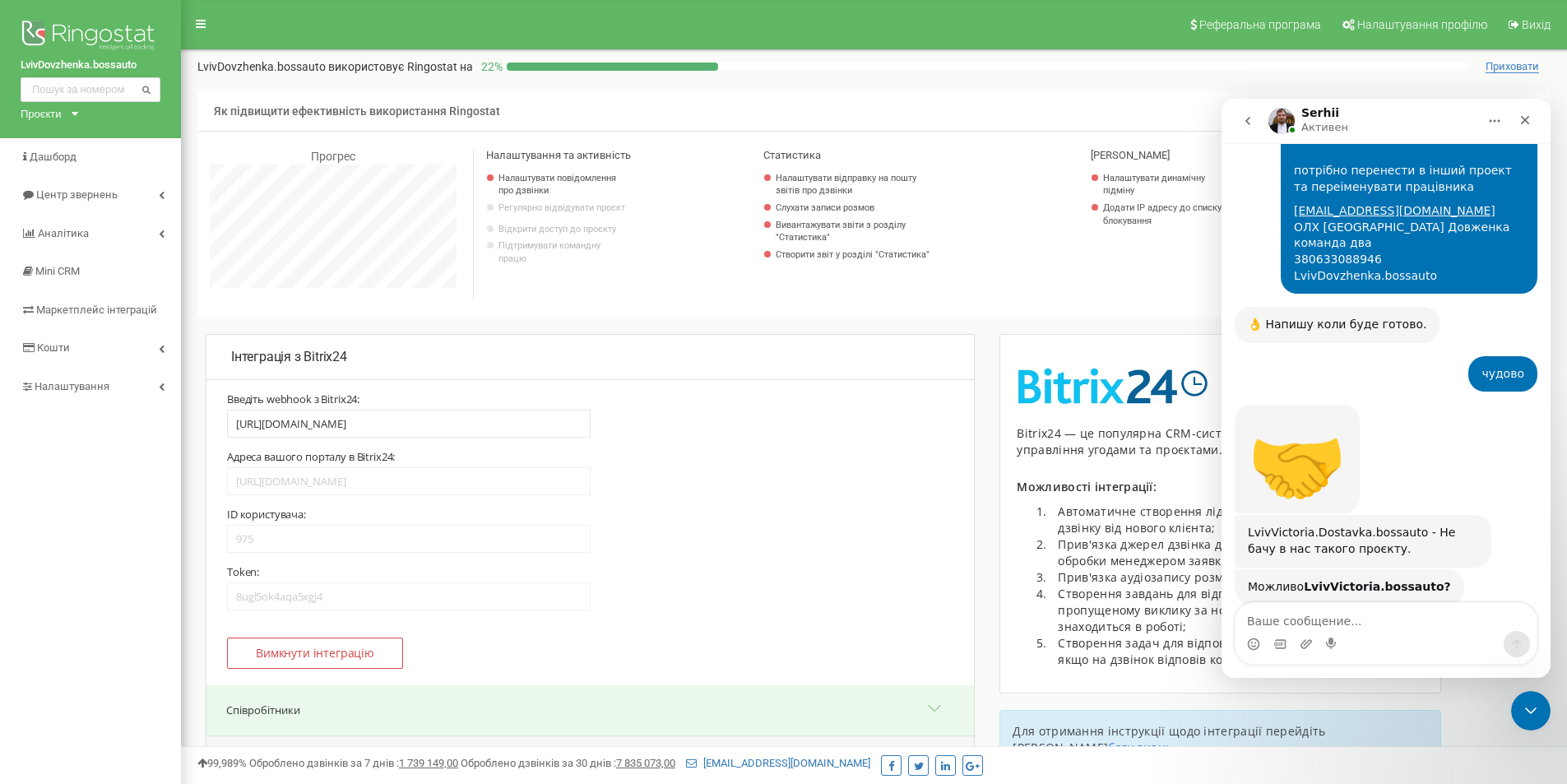
scroll to position [968, 0]
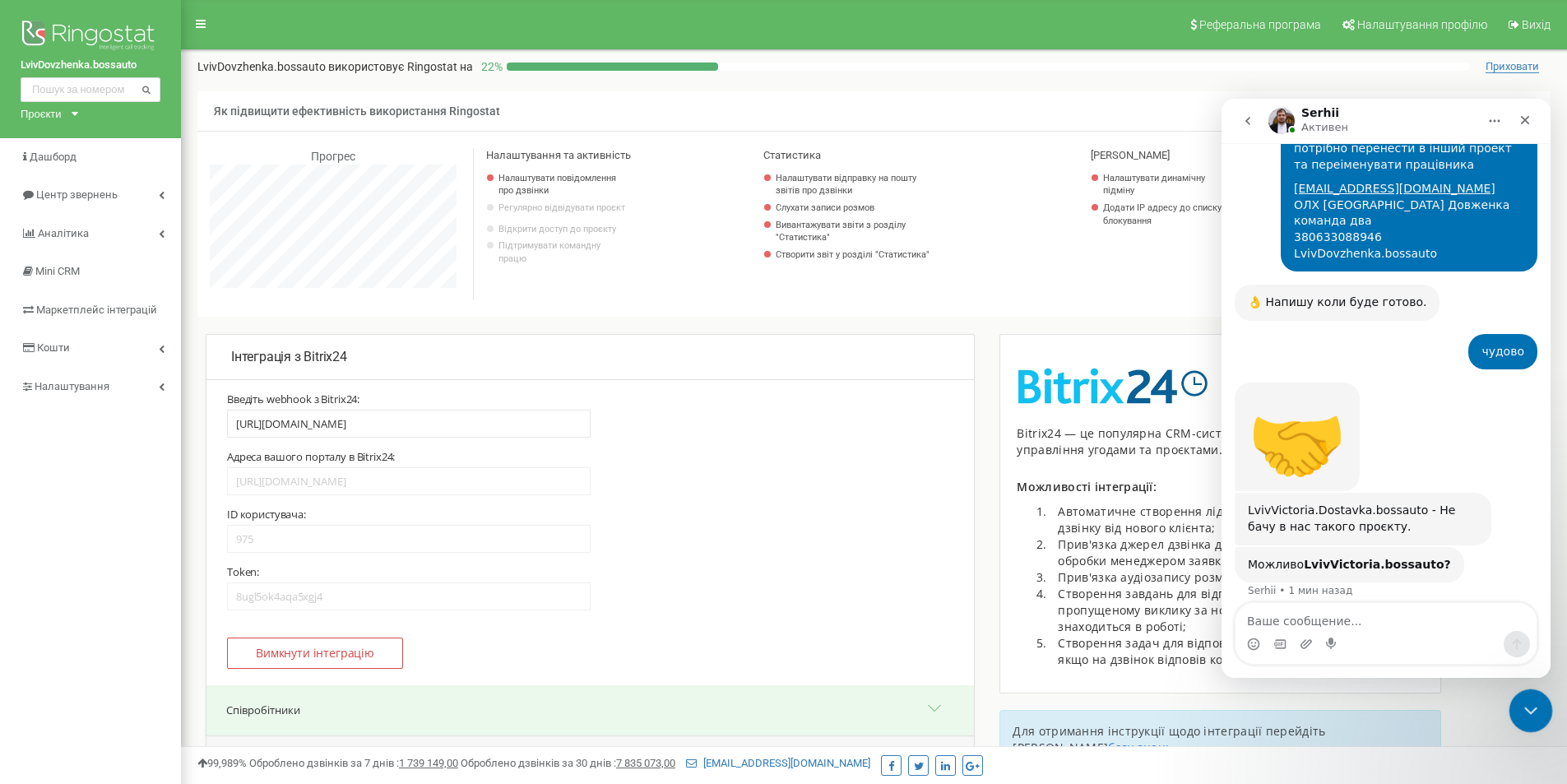
click at [1529, 709] on icon "Закрыть службу сообщений Intercom" at bounding box center [1528, 708] width 11 height 6
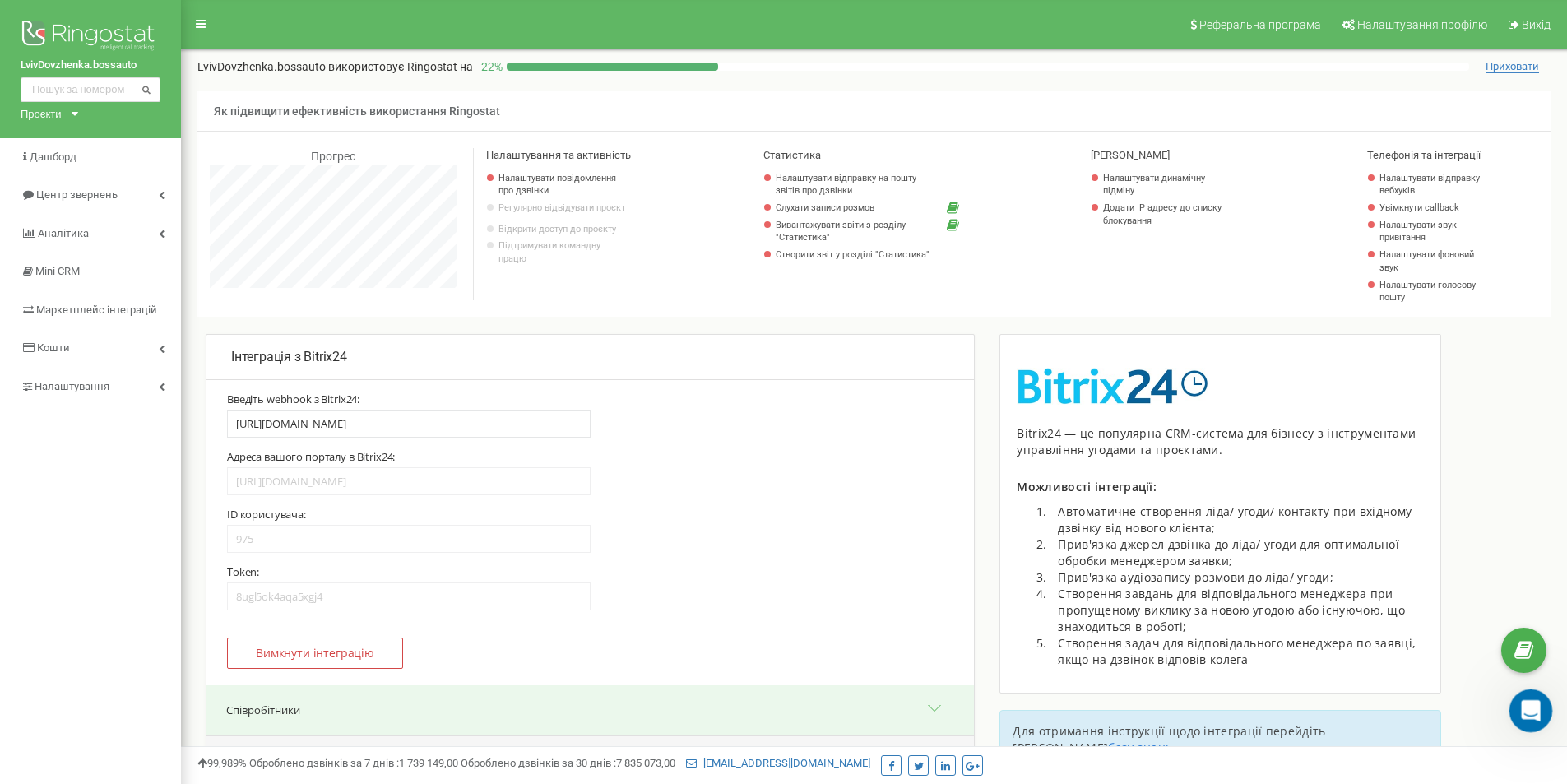
click at [1523, 707] on icon "Открыть службу сообщений Intercom" at bounding box center [1528, 708] width 27 height 27
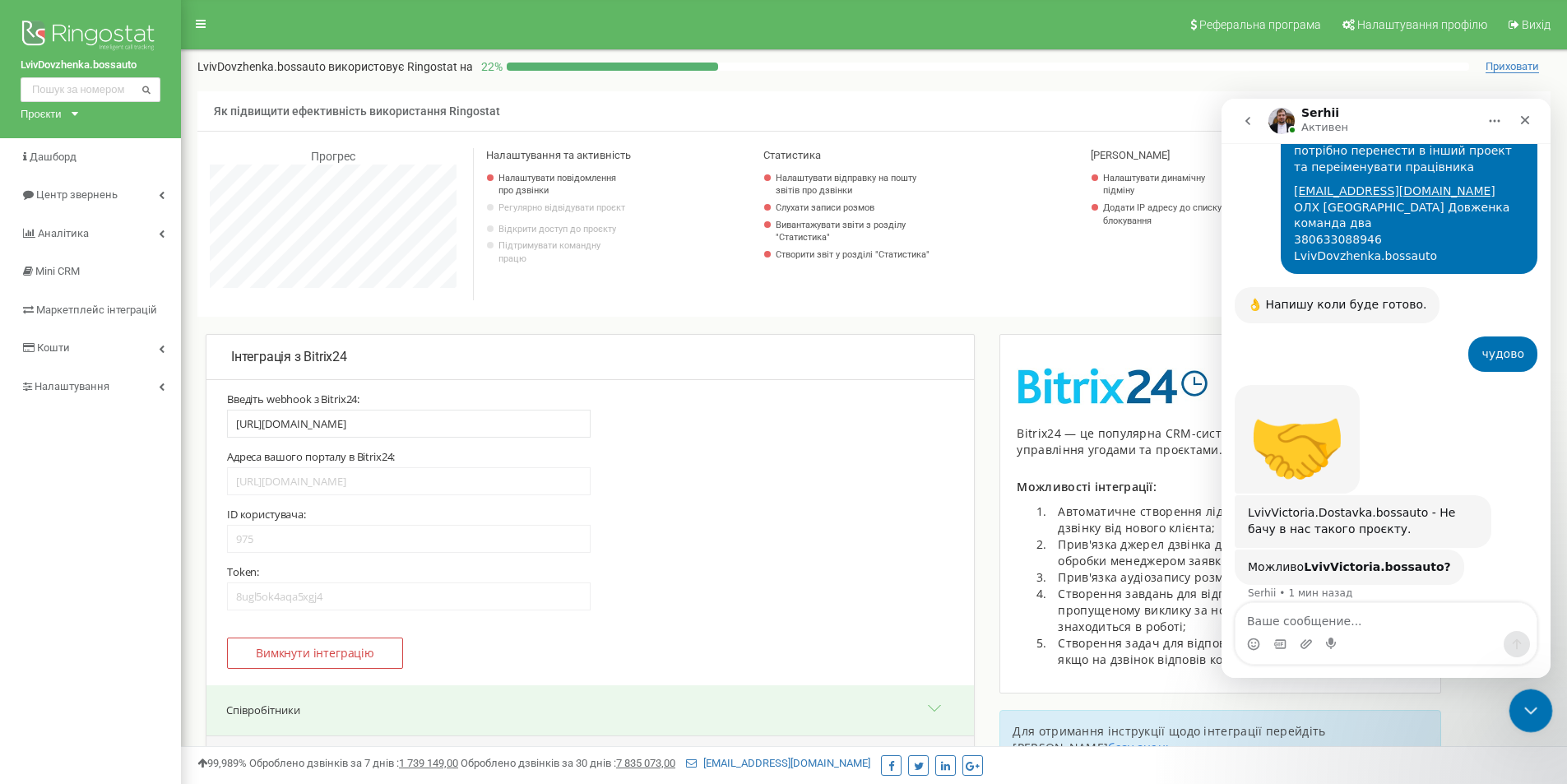
click at [1522, 707] on icon "Закрыть службу сообщений Intercom" at bounding box center [1528, 708] width 19 height 19
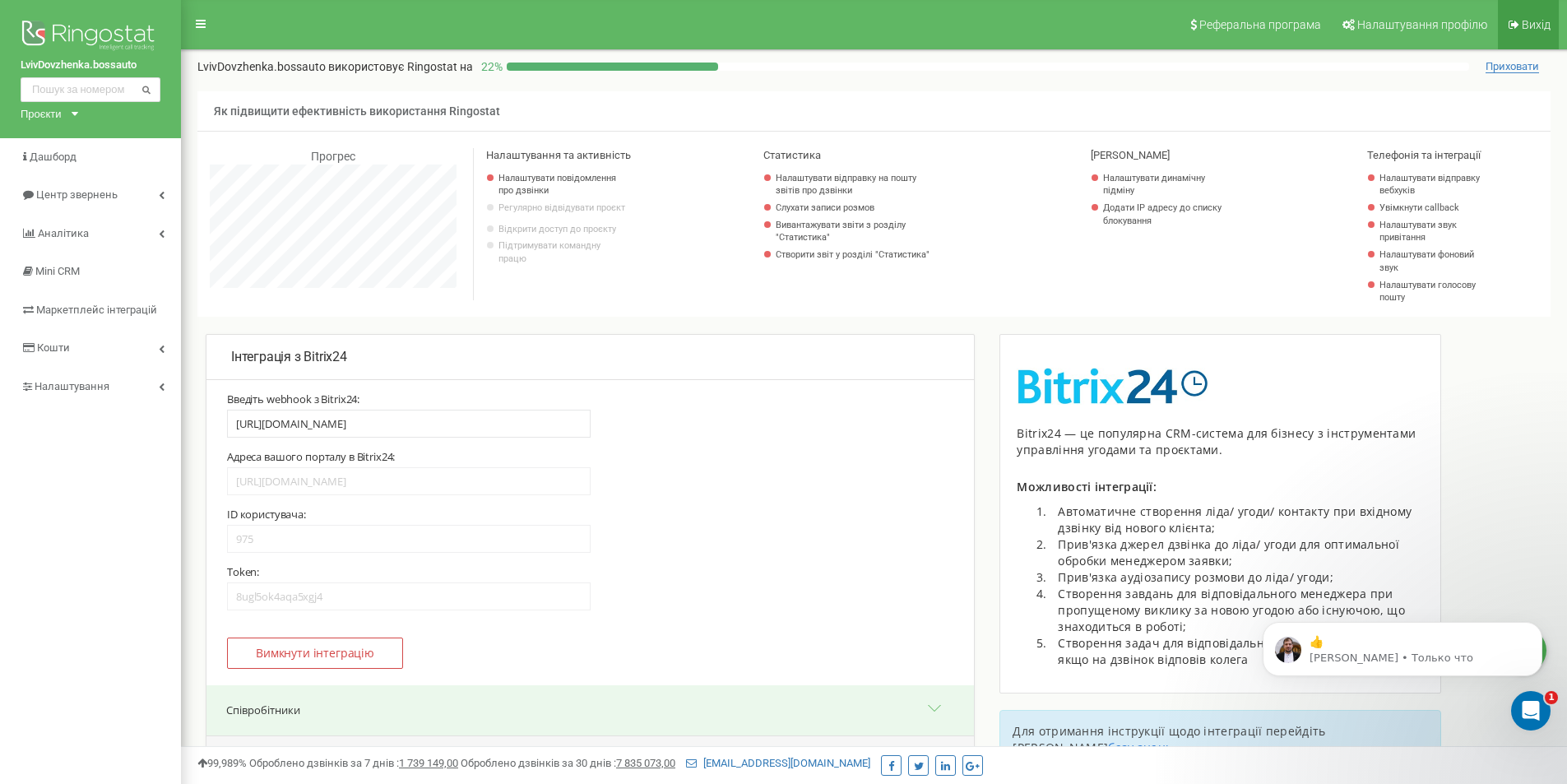
scroll to position [1090, 0]
click at [1537, 698] on div "Открыть службу сообщений Intercom" at bounding box center [1529, 708] width 54 height 54
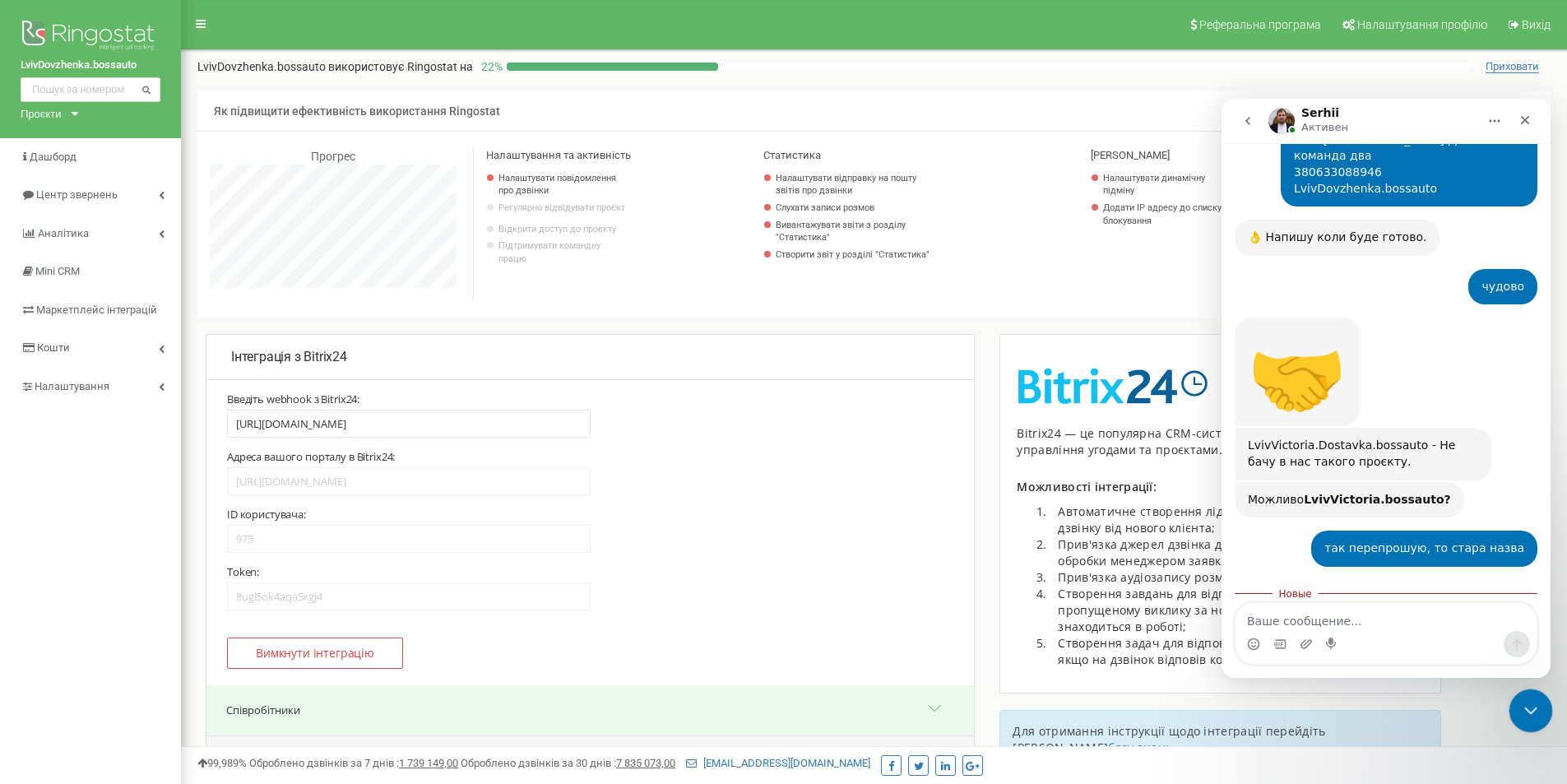
scroll to position [1117, 0]
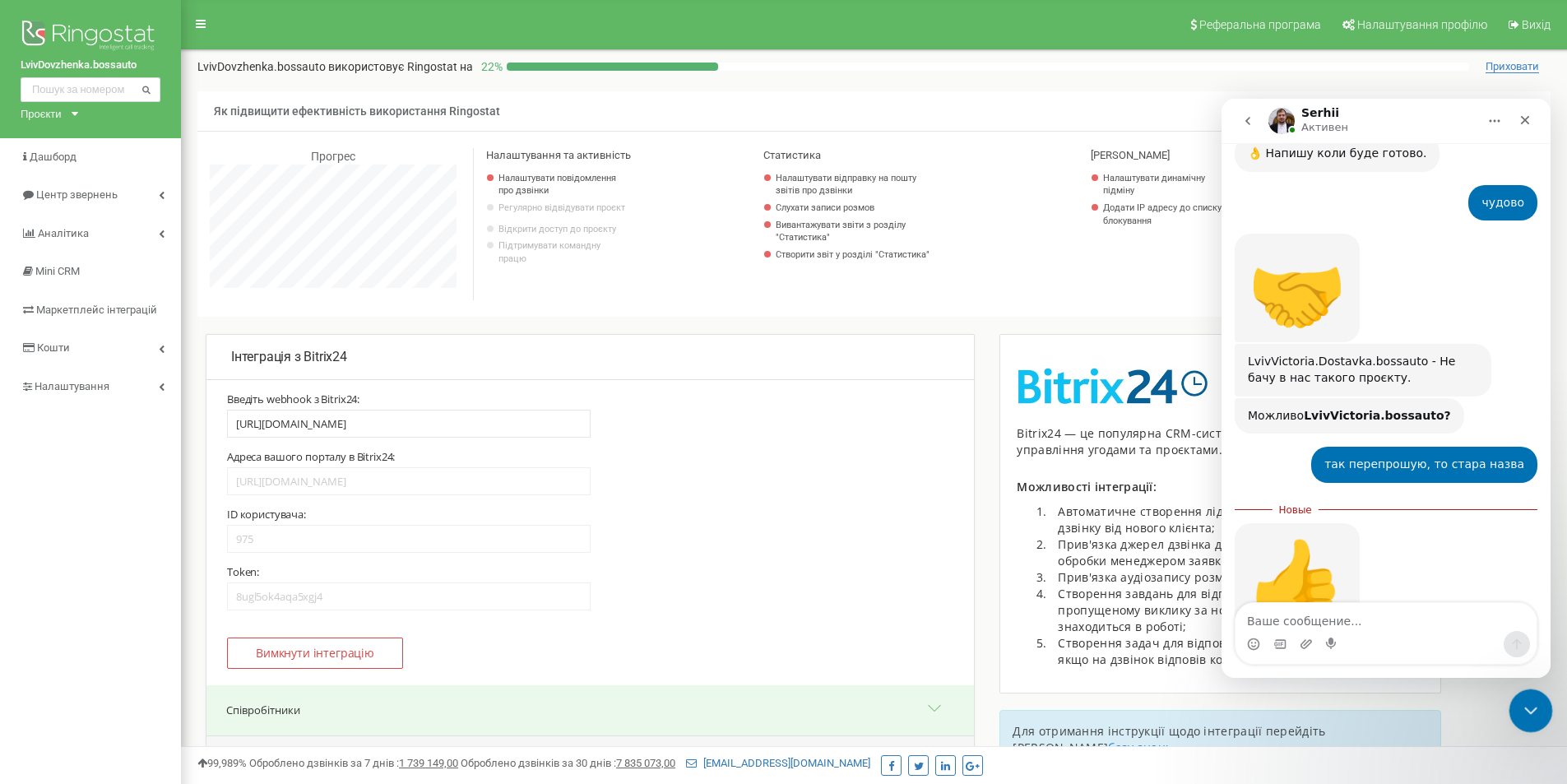
click at [1537, 698] on icon "Закрыть службу сообщений Intercom" at bounding box center [1528, 708] width 19 height 19
